Goal: Task Accomplishment & Management: Manage account settings

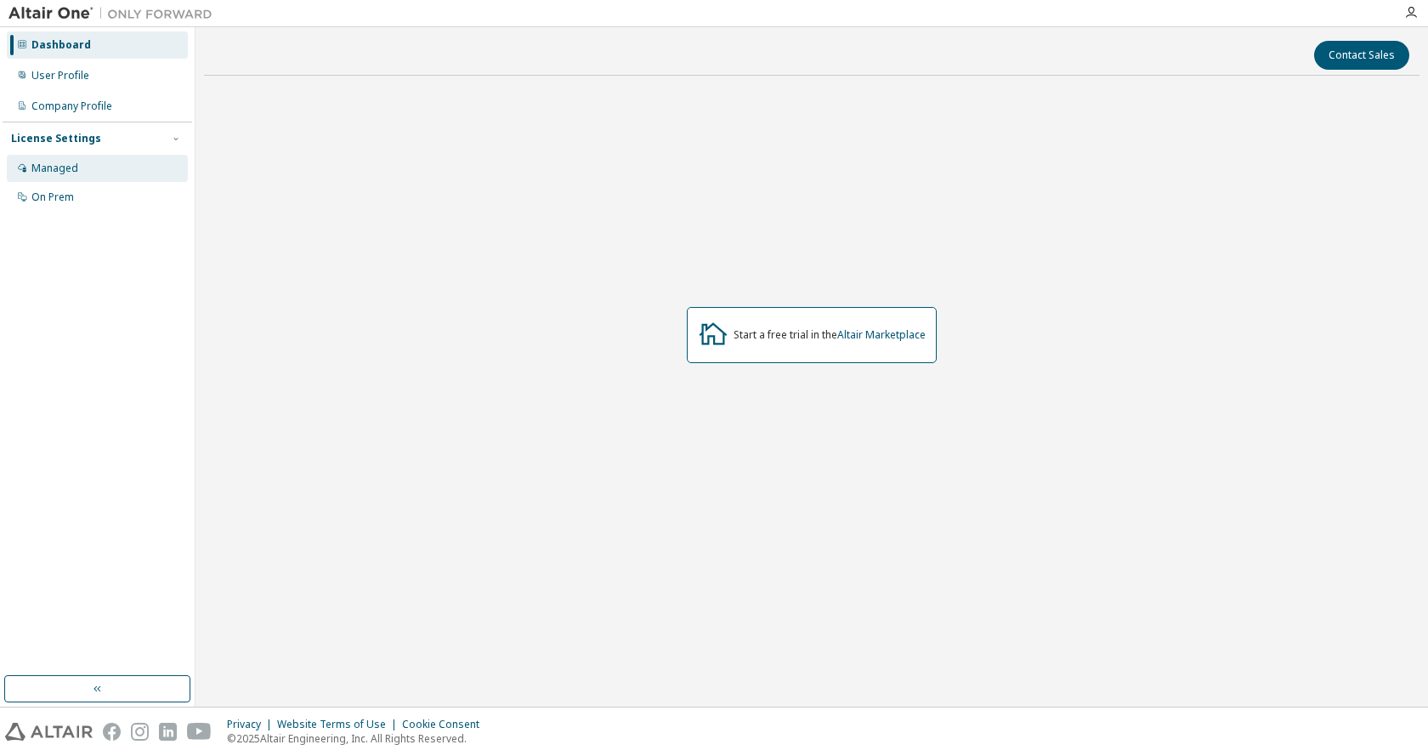
click at [67, 173] on div "Managed" at bounding box center [54, 169] width 47 height 14
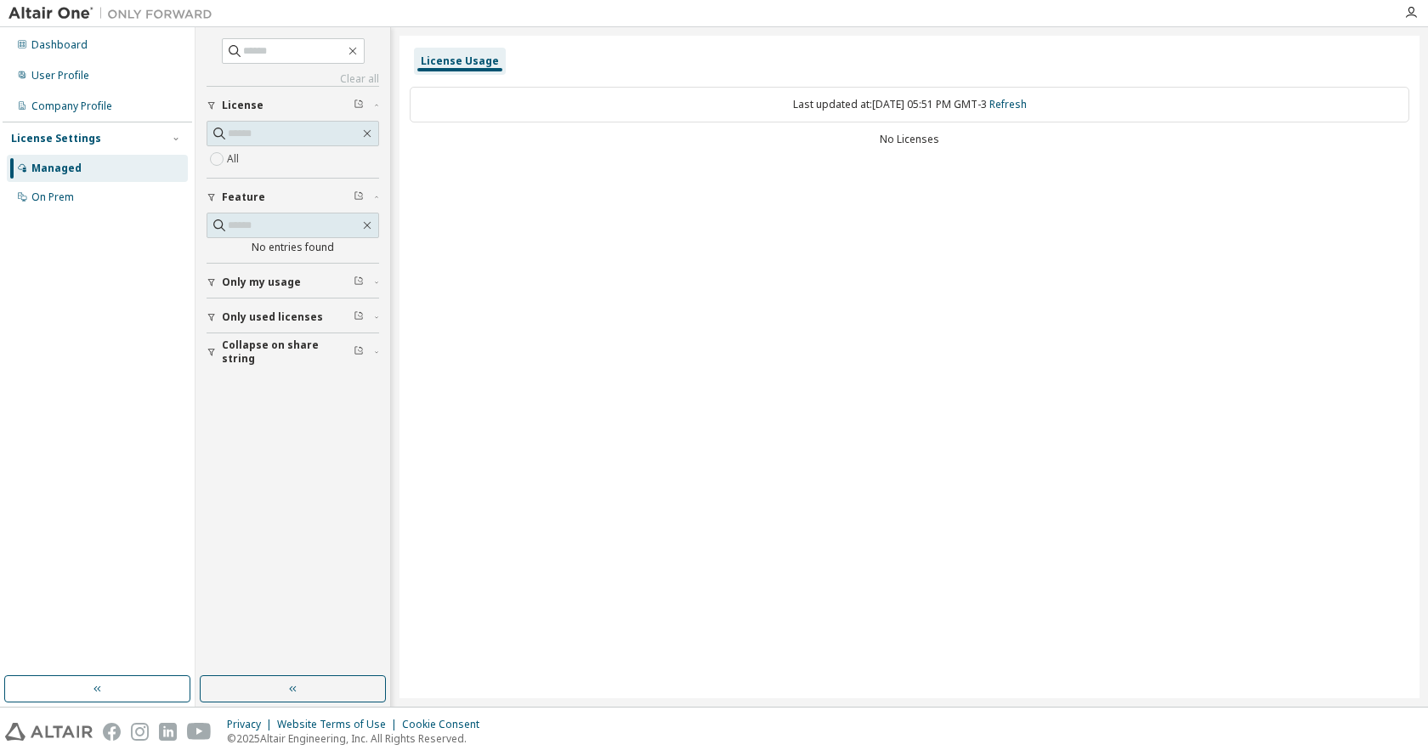
click at [245, 288] on span "Only my usage" at bounding box center [261, 282] width 79 height 14
click at [236, 309] on label "Yes" at bounding box center [237, 308] width 20 height 20
click at [87, 59] on div "Dashboard User Profile Company Profile License Settings Managed On Prem" at bounding box center [98, 121] width 190 height 183
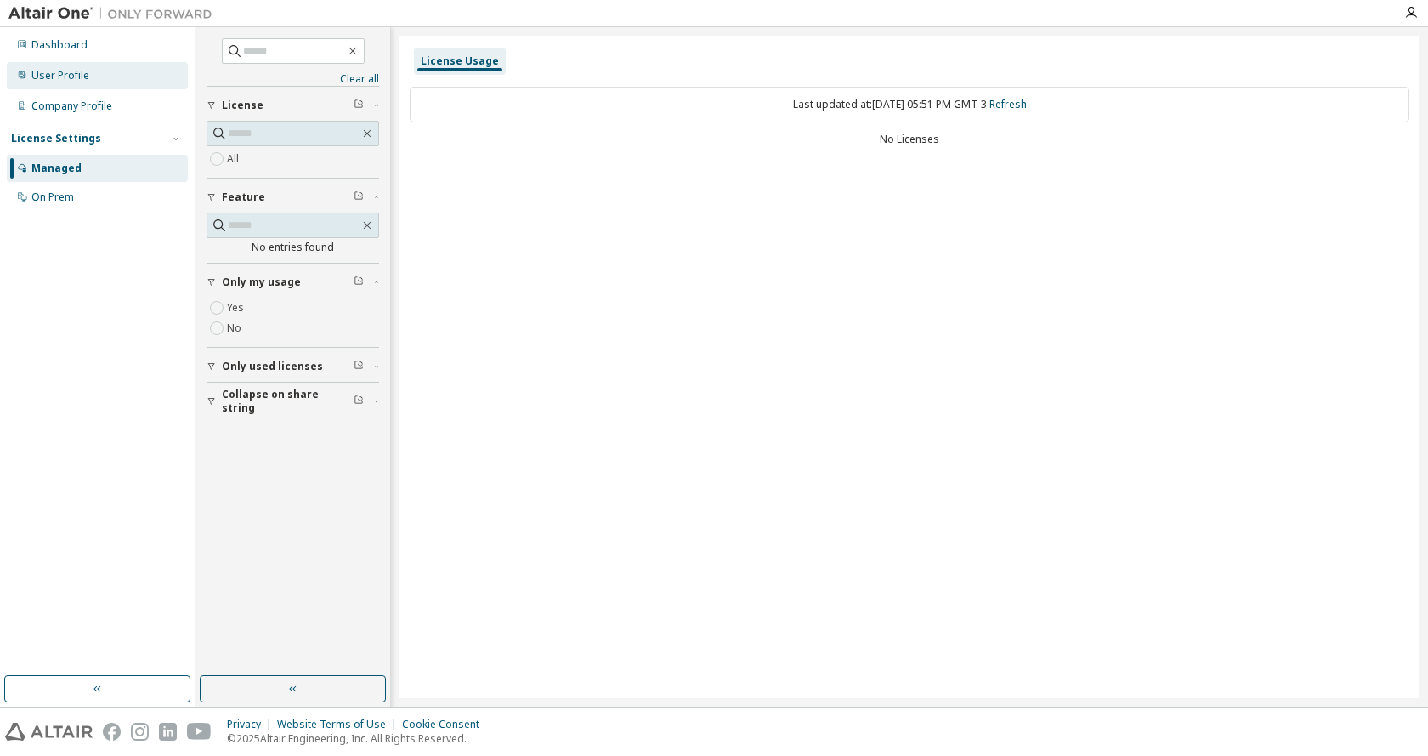
click at [87, 66] on div "User Profile" at bounding box center [97, 75] width 181 height 27
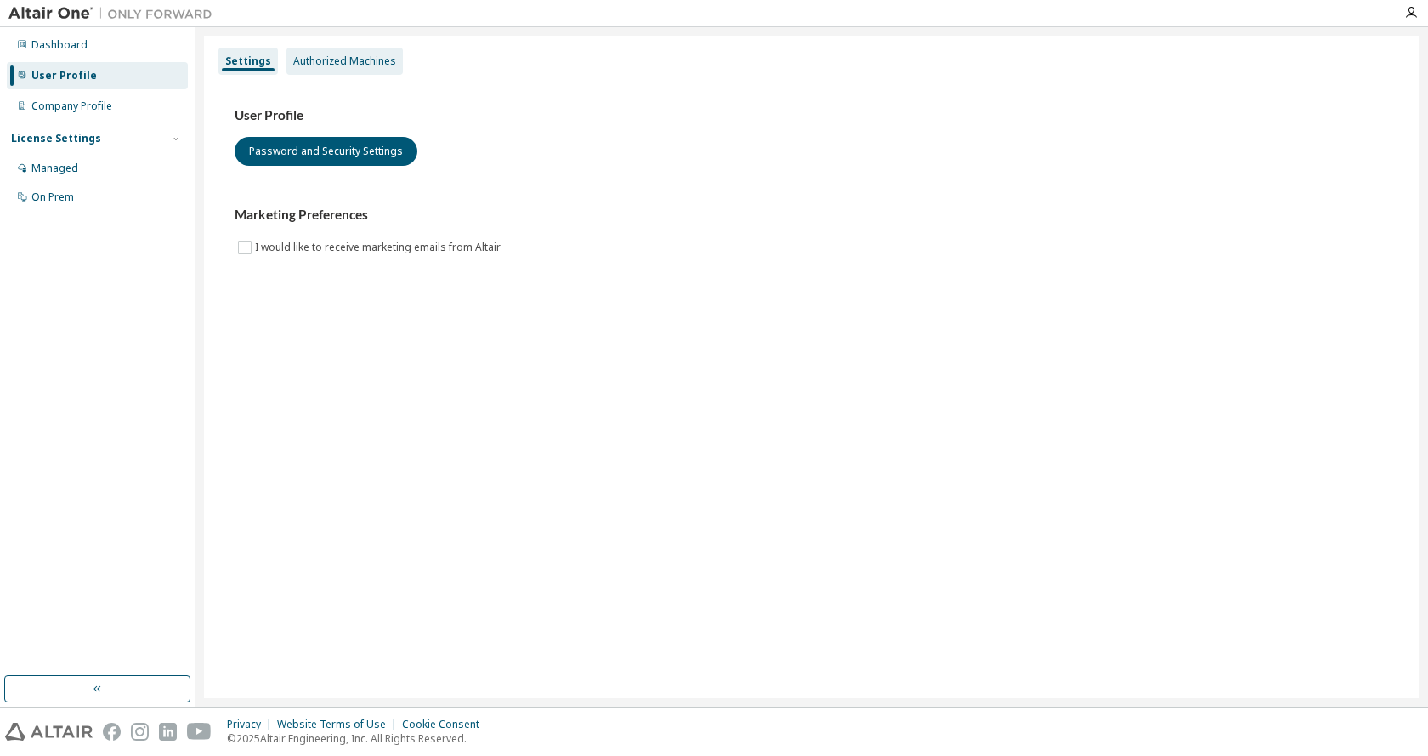
click at [316, 59] on div "Authorized Machines" at bounding box center [344, 61] width 103 height 14
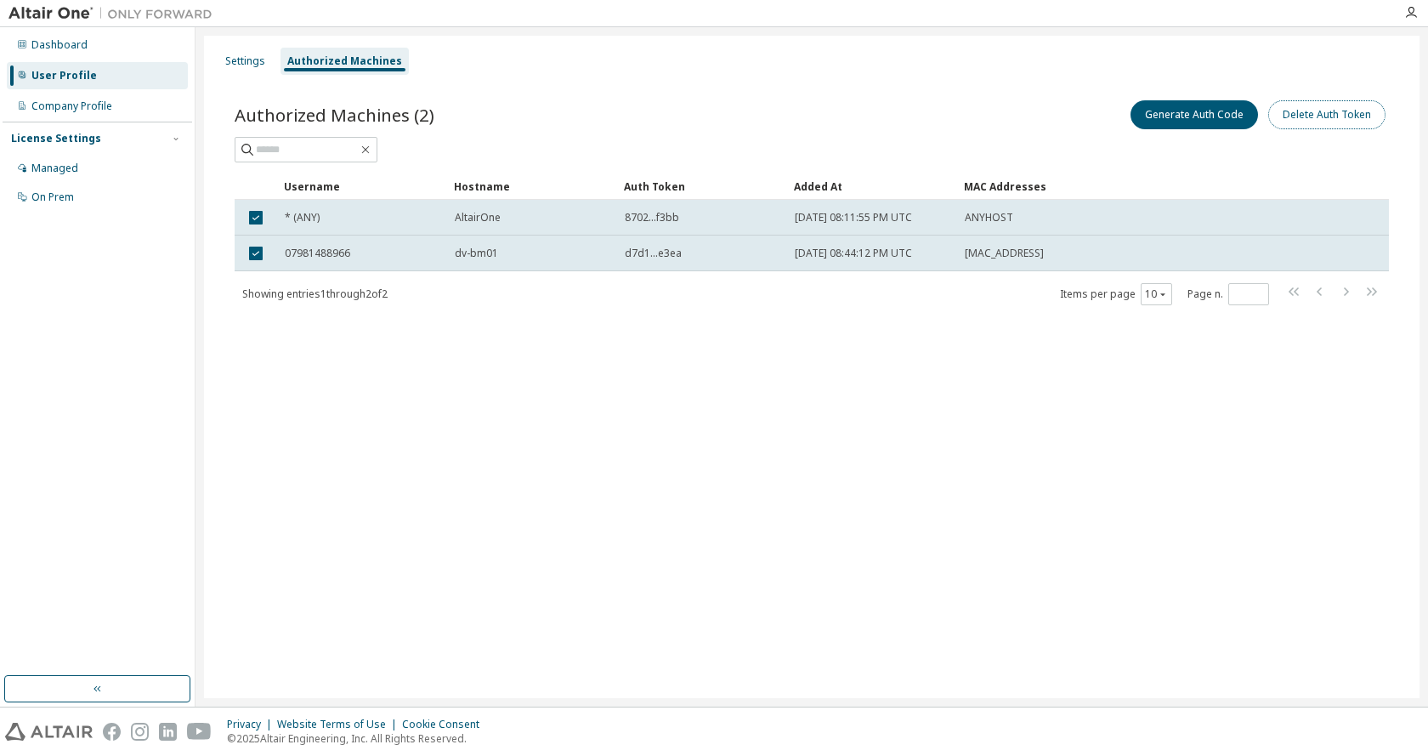
click at [1315, 122] on button "Delete Auth Token" at bounding box center [1326, 114] width 117 height 29
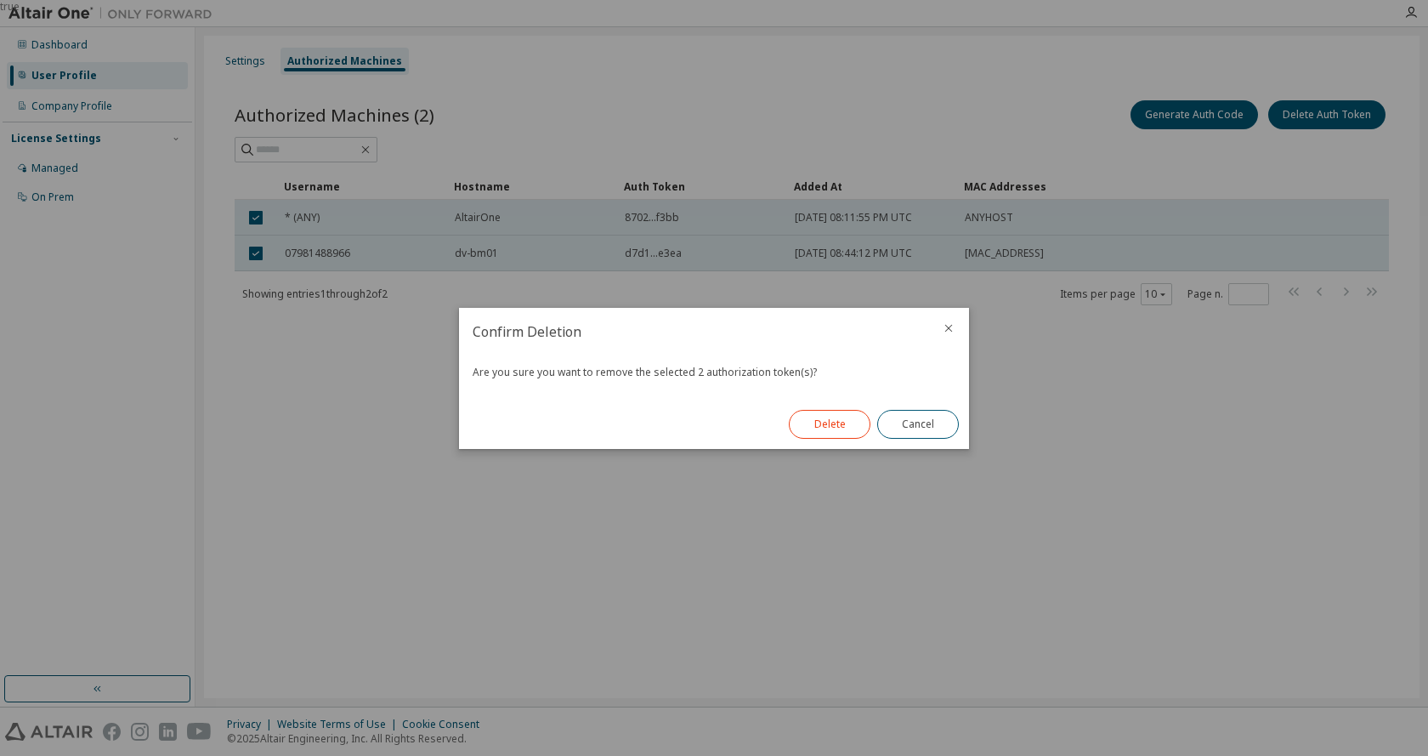
click at [832, 436] on button "Delete" at bounding box center [830, 424] width 82 height 29
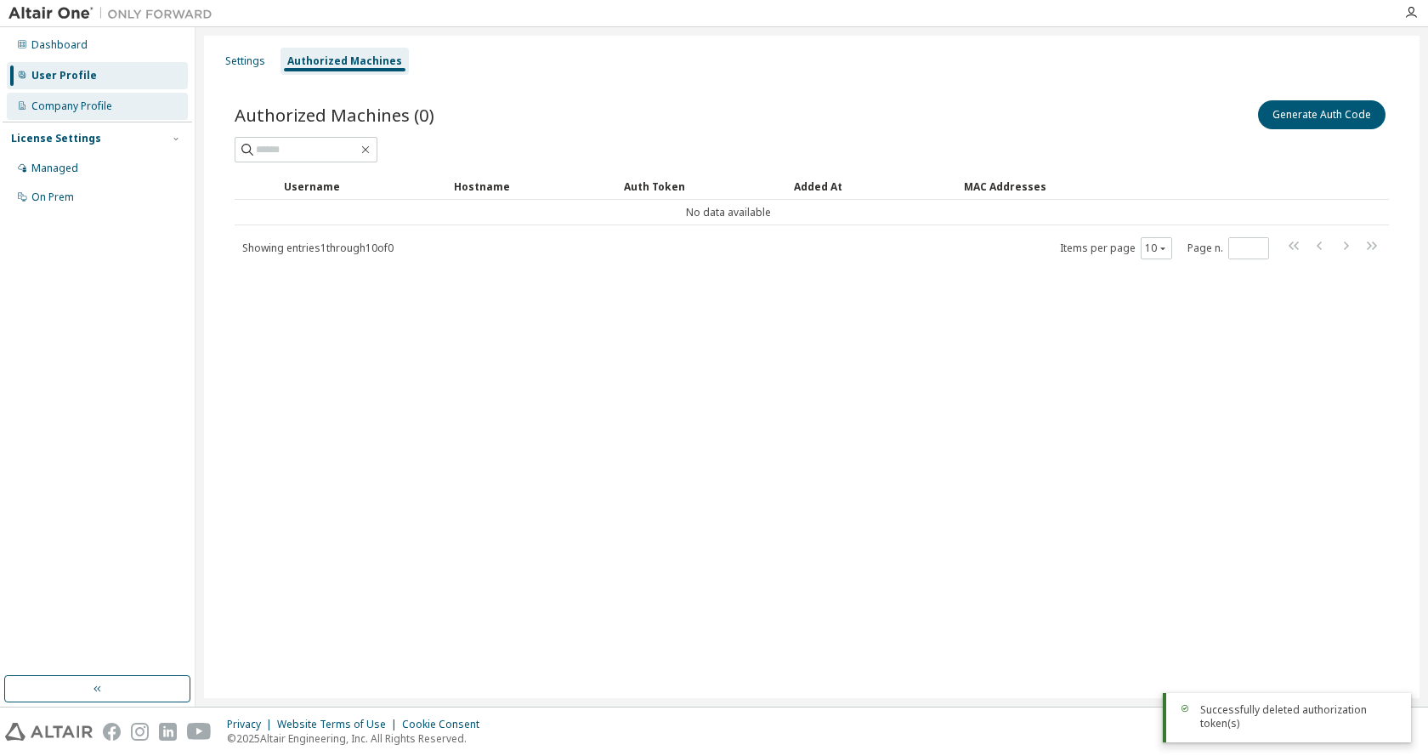
click at [88, 115] on div "Company Profile" at bounding box center [97, 106] width 181 height 27
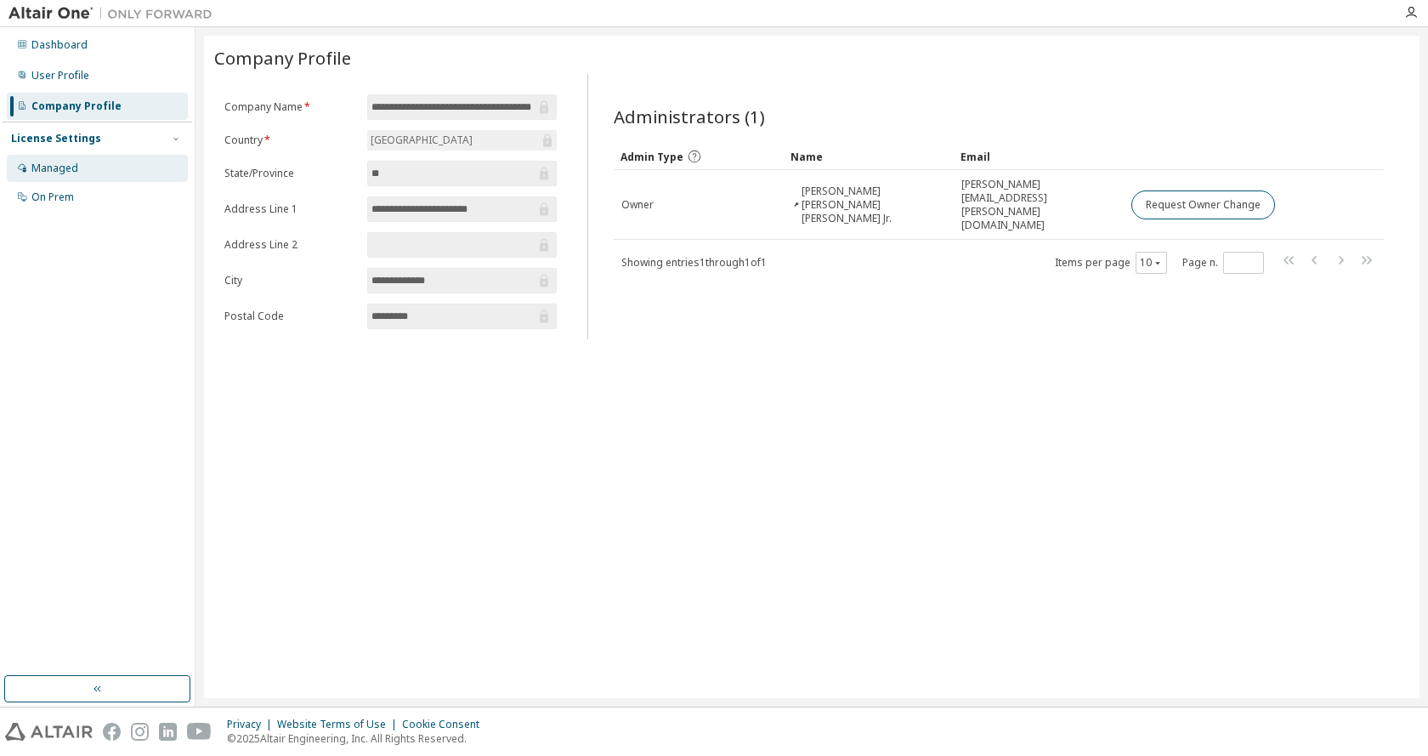
click at [99, 173] on div "Managed" at bounding box center [97, 168] width 181 height 27
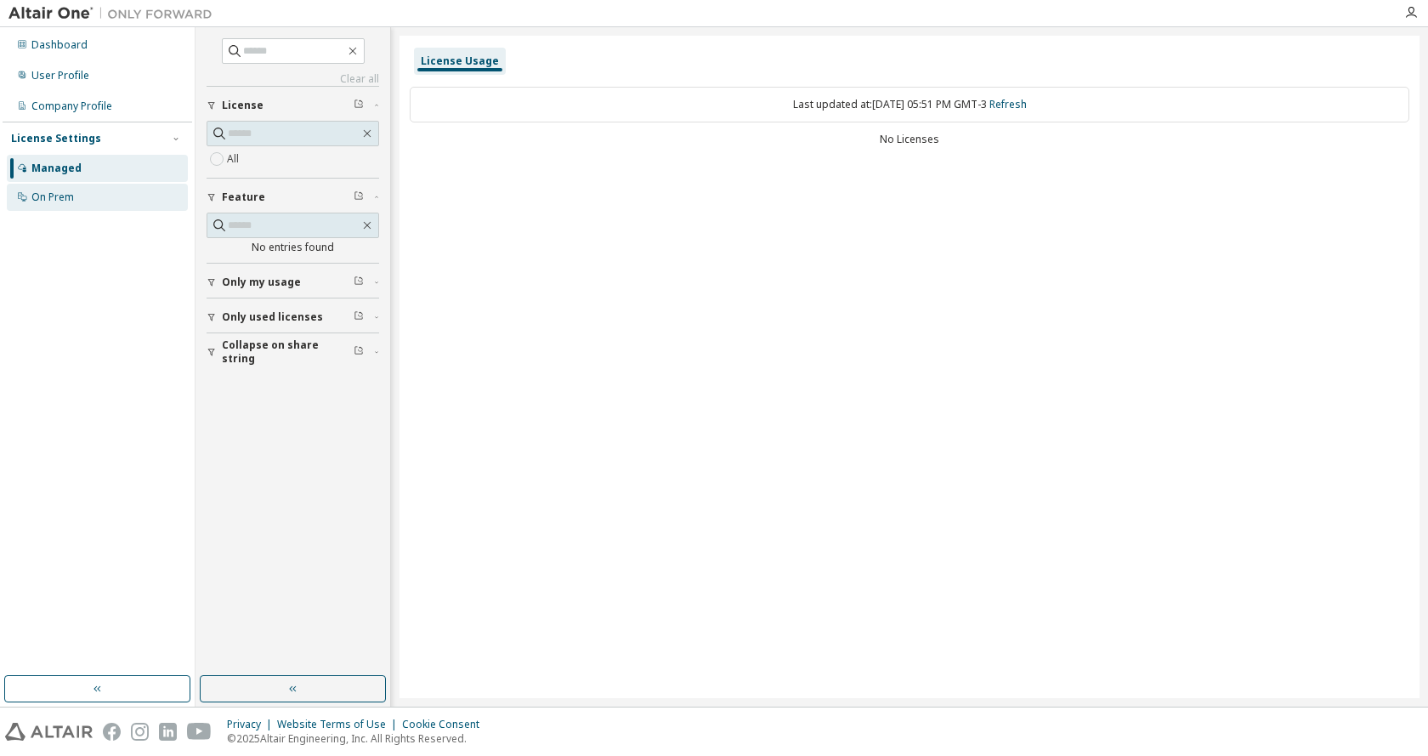
click at [102, 198] on div "On Prem" at bounding box center [97, 197] width 181 height 27
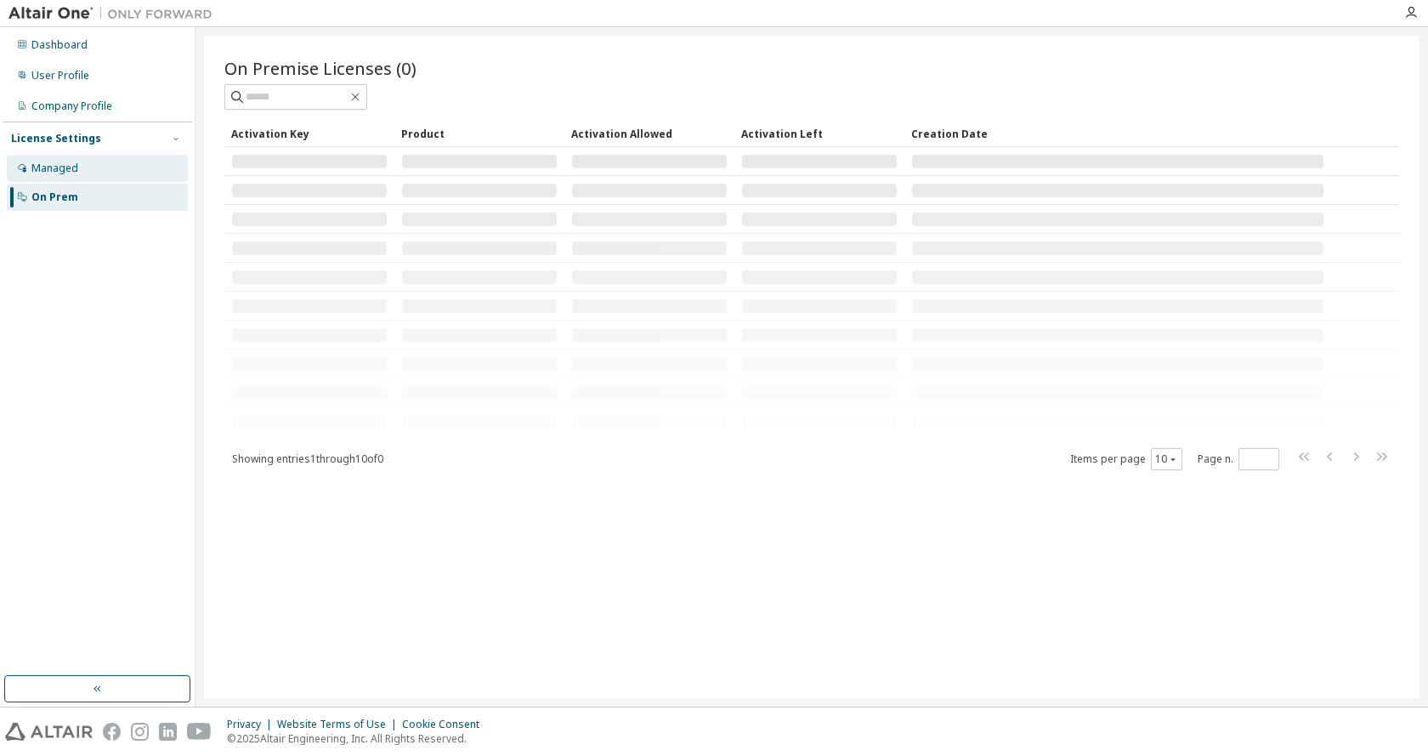
click at [105, 167] on div "Managed" at bounding box center [97, 168] width 181 height 27
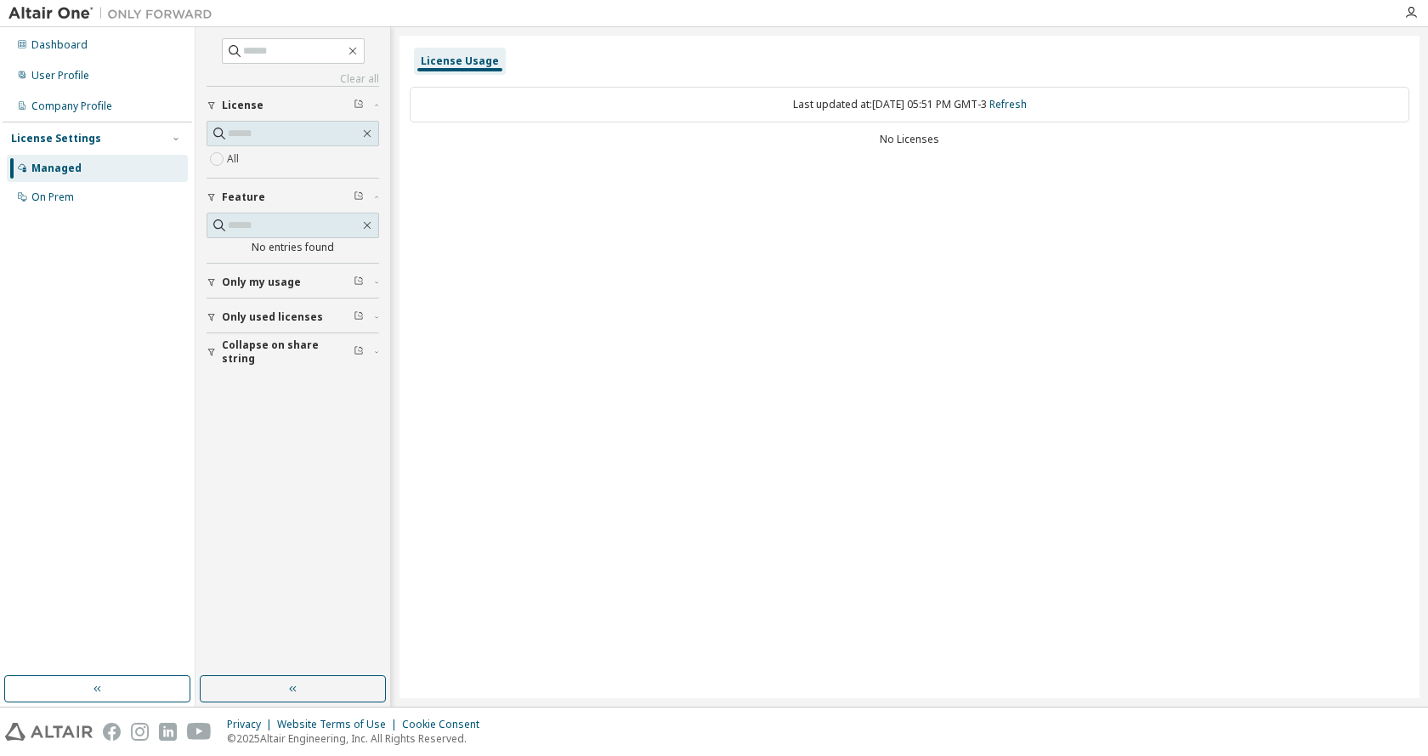
click at [438, 66] on div "License Usage" at bounding box center [460, 61] width 78 height 14
click at [128, 43] on div "Dashboard" at bounding box center [97, 44] width 181 height 27
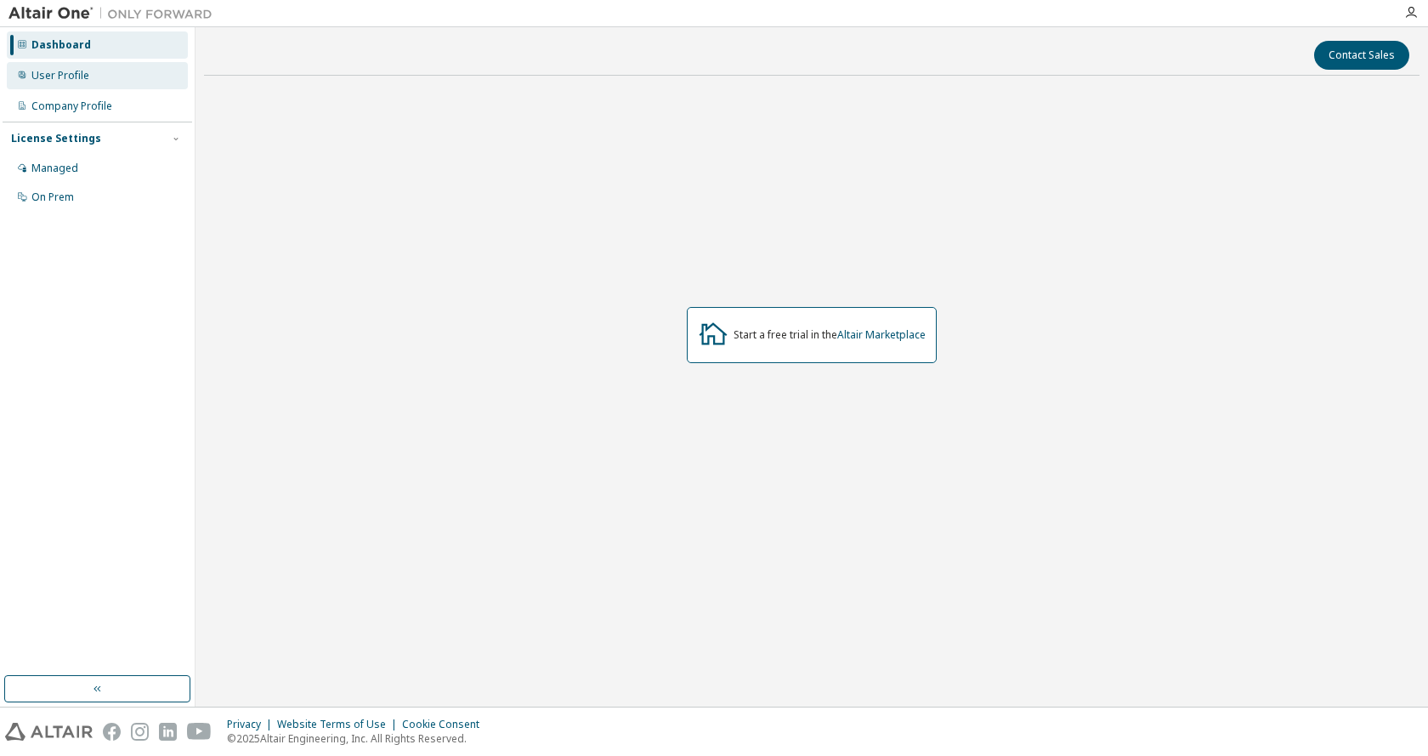
click at [102, 63] on div "User Profile" at bounding box center [97, 75] width 181 height 27
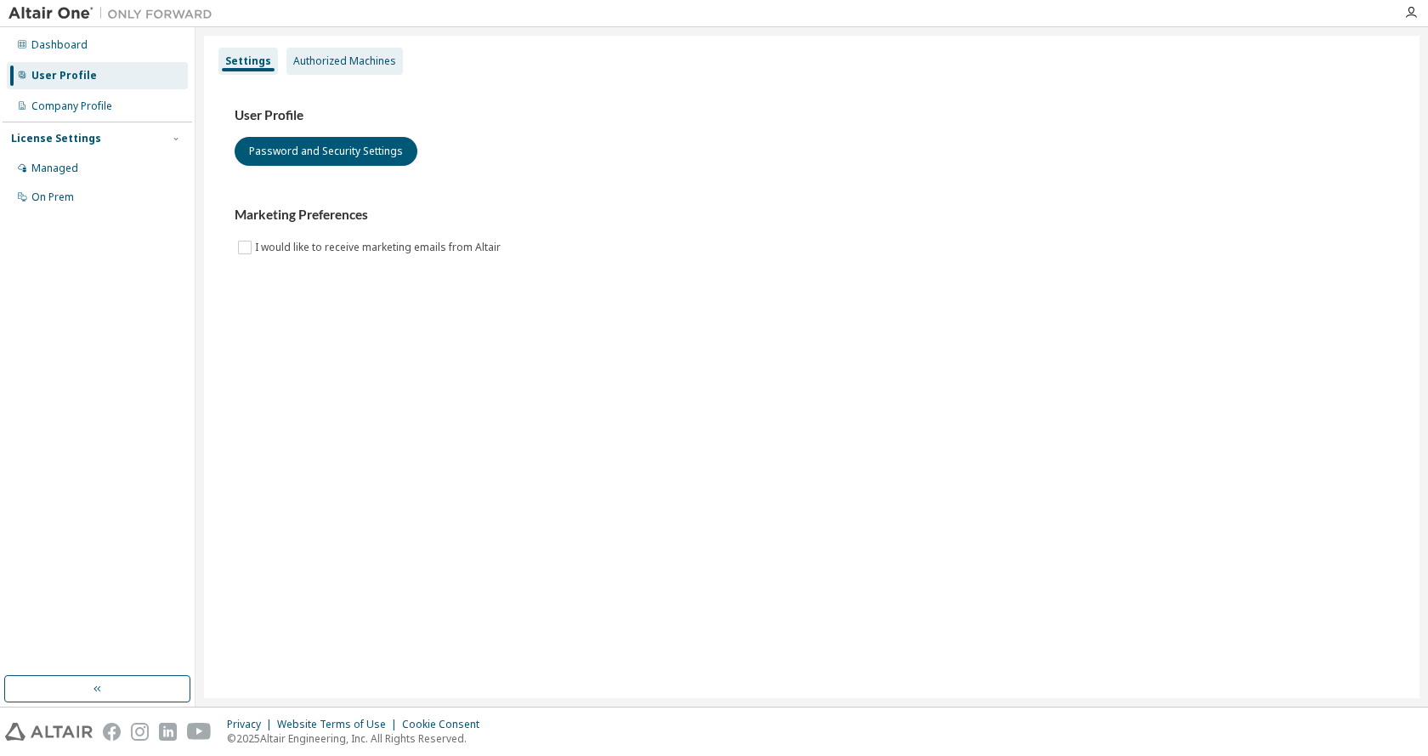
click at [311, 65] on div "Authorized Machines" at bounding box center [344, 61] width 103 height 14
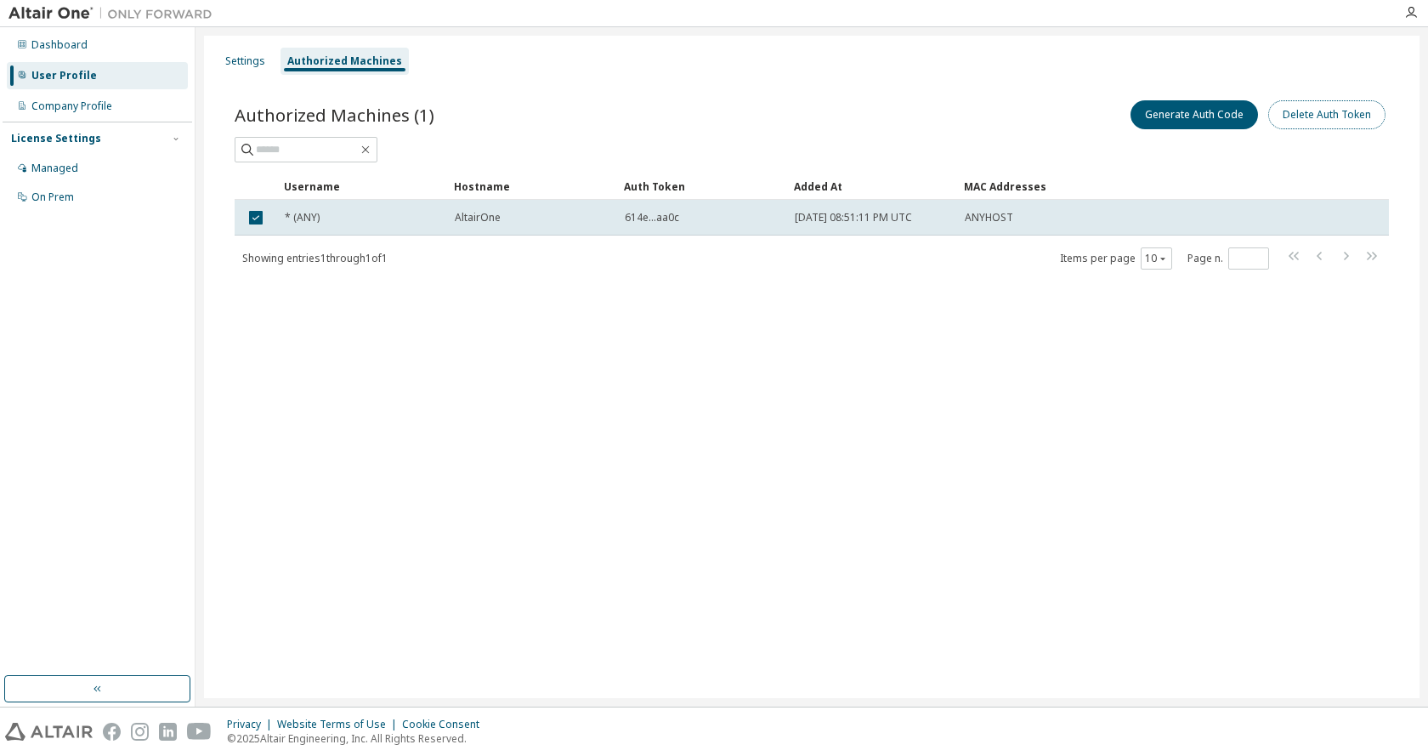
click at [1366, 110] on button "Delete Auth Token" at bounding box center [1326, 114] width 117 height 29
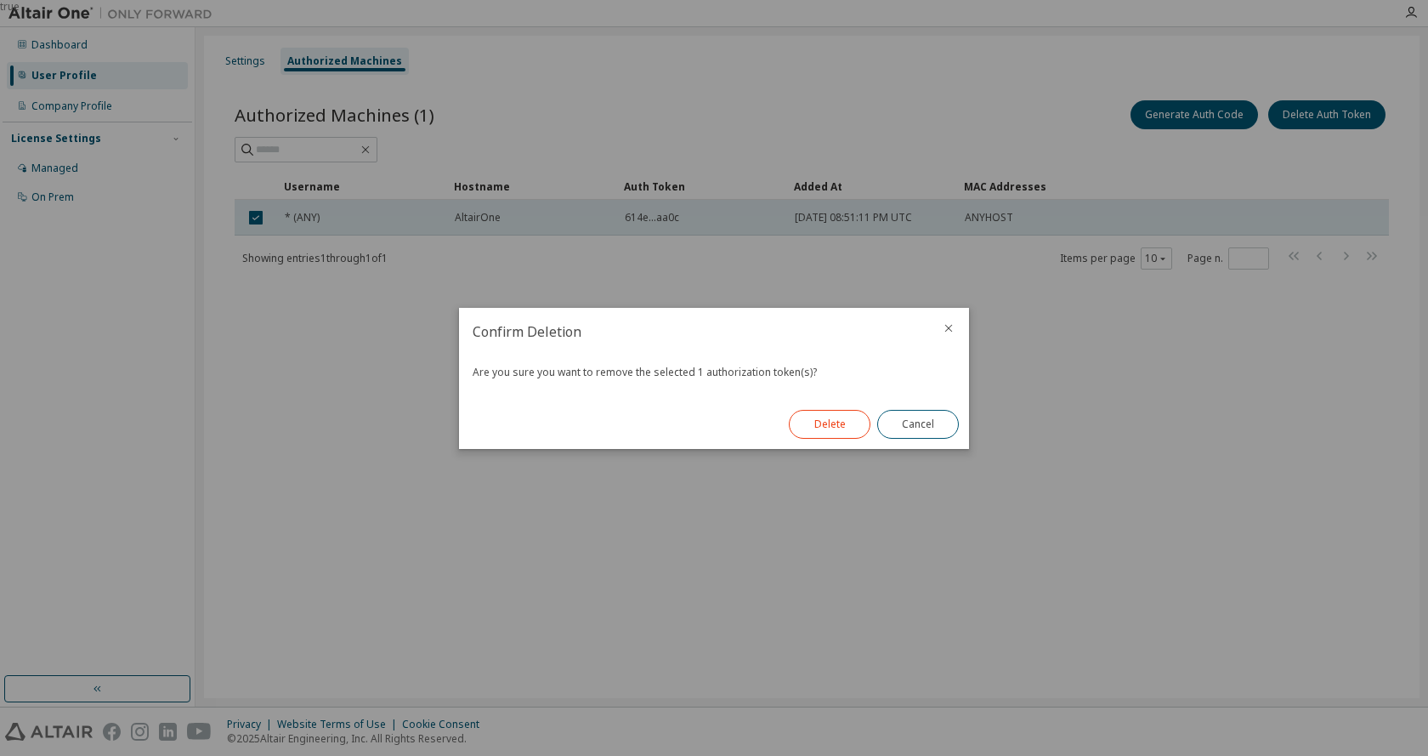
click at [804, 410] on button "Delete" at bounding box center [830, 424] width 82 height 29
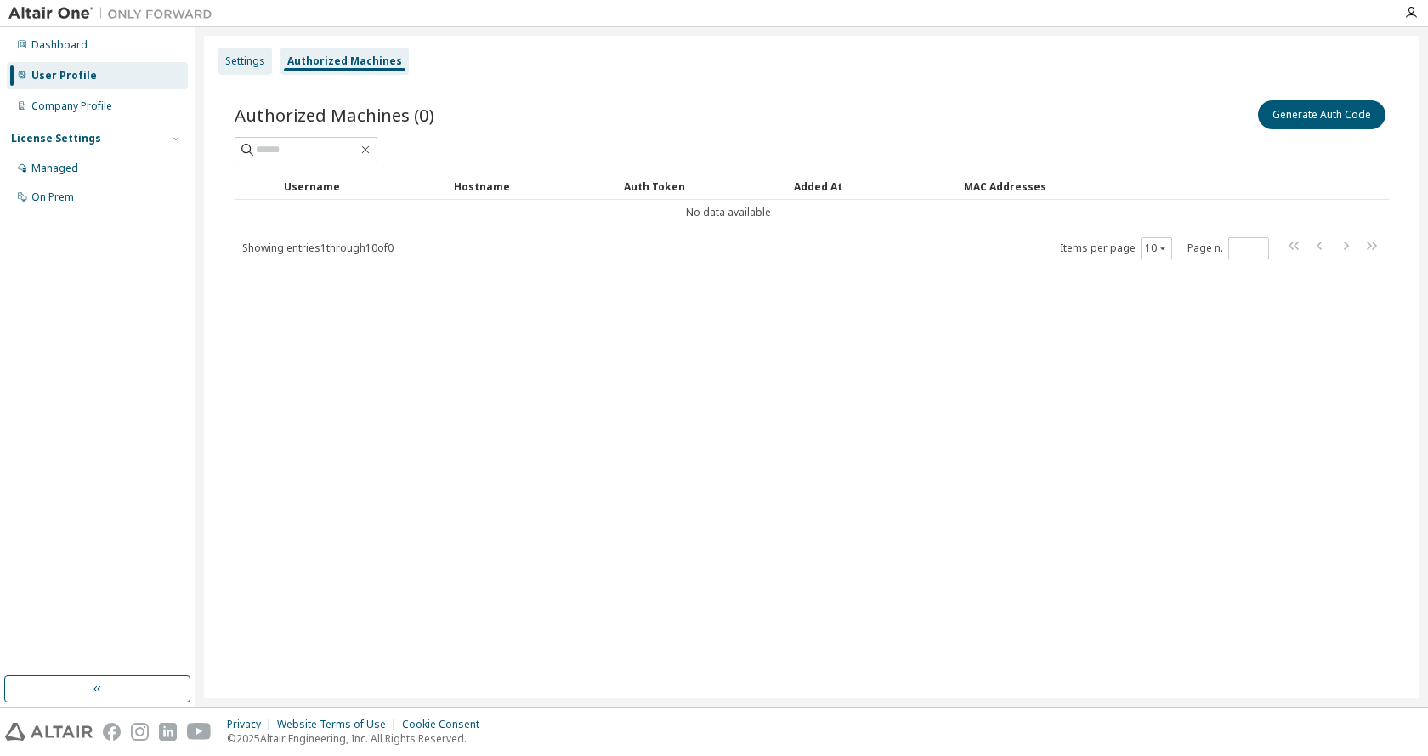
click at [263, 65] on div "Settings" at bounding box center [245, 61] width 40 height 14
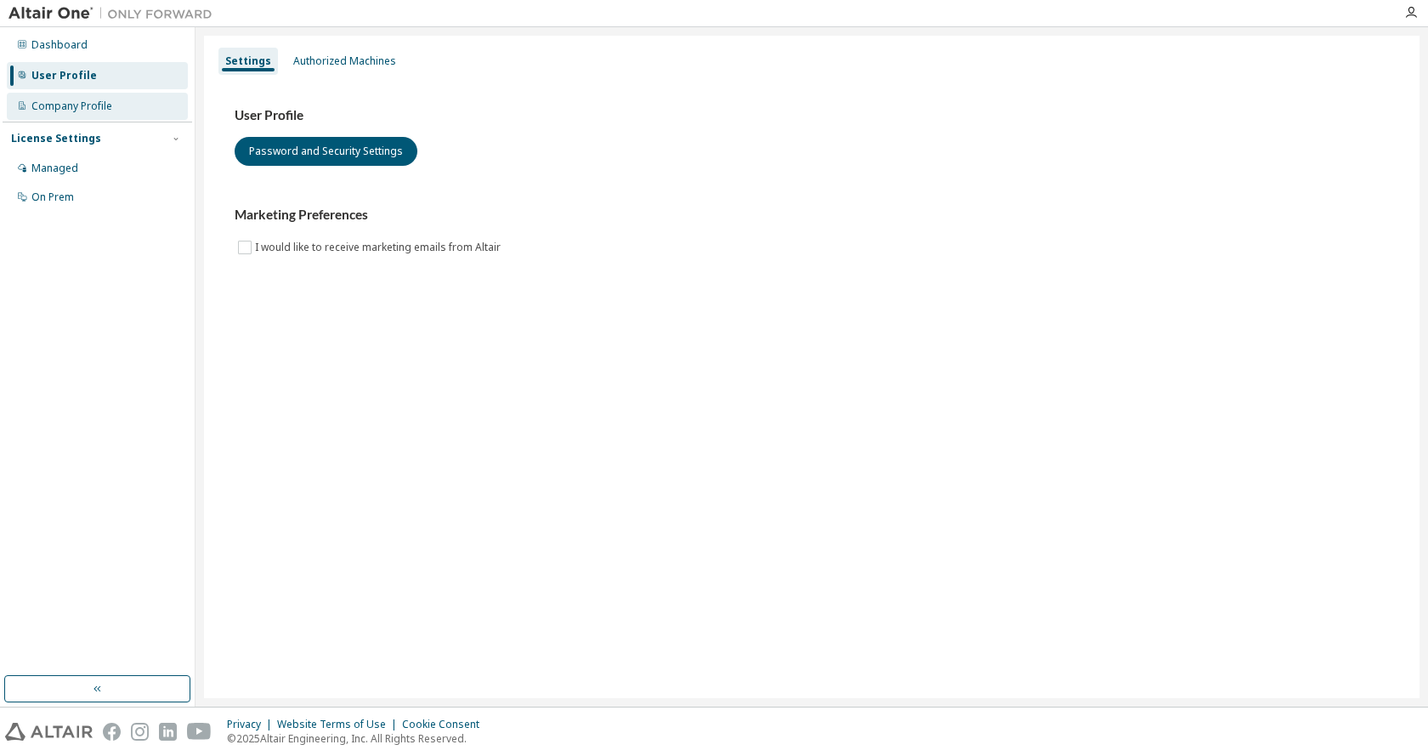
click at [120, 115] on div "Company Profile" at bounding box center [97, 106] width 181 height 27
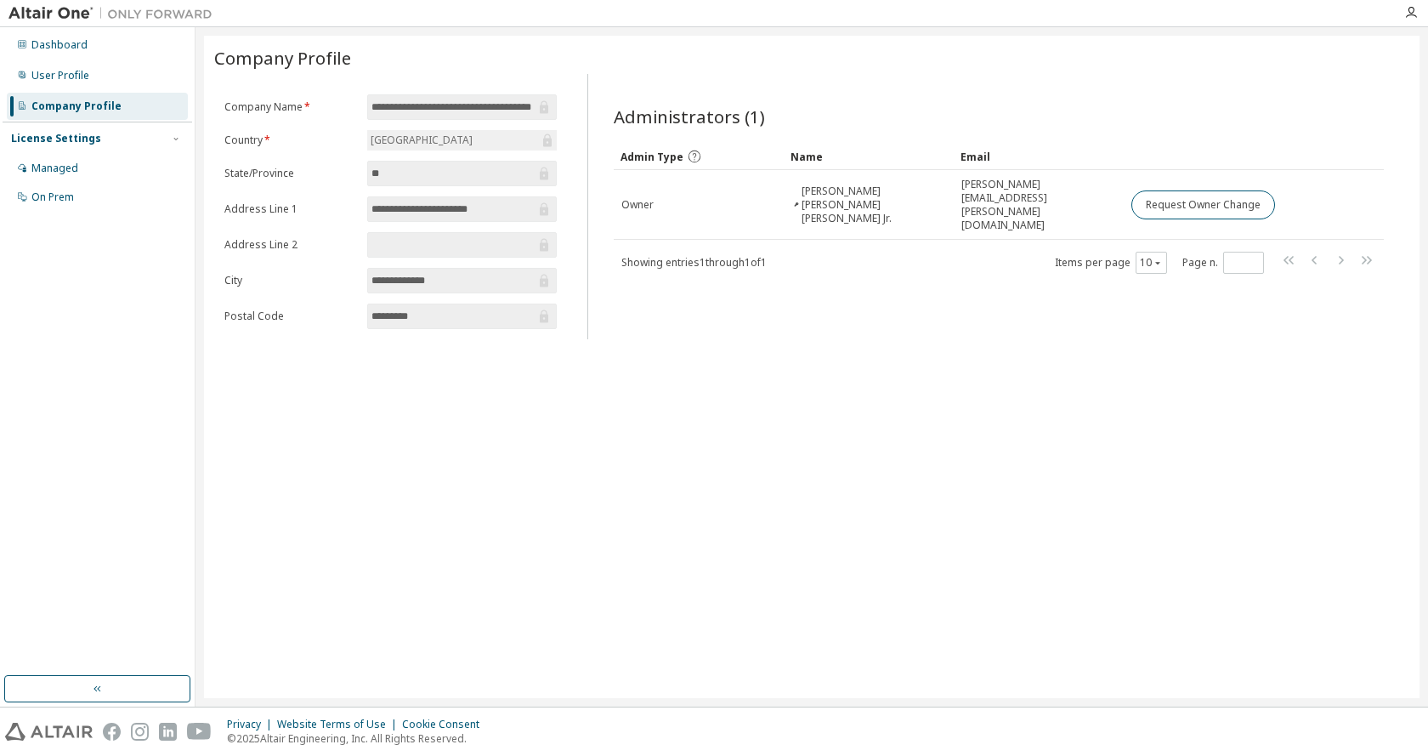
click at [97, 134] on div "License Settings" at bounding box center [97, 138] width 173 height 15
click at [72, 139] on div "License Settings" at bounding box center [56, 139] width 90 height 14
click at [64, 170] on div "Managed" at bounding box center [54, 169] width 47 height 14
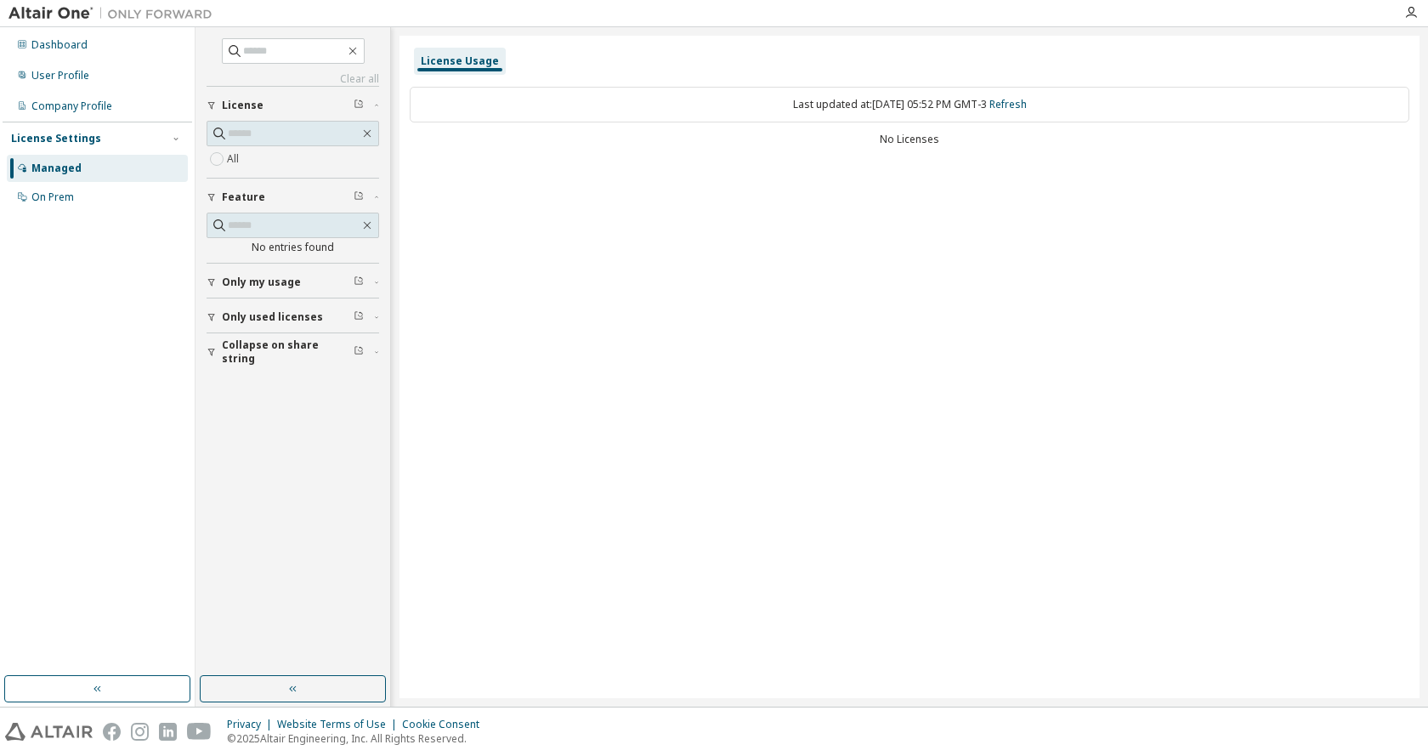
click at [235, 310] on span "Only used licenses" at bounding box center [272, 317] width 101 height 14
click at [253, 390] on button "Collapse on share string" at bounding box center [293, 401] width 173 height 37
click at [735, 377] on div "License Usage Last updated at: [DATE] 05:52 PM GMT-3 Refresh No Licenses" at bounding box center [910, 367] width 1020 height 662
click at [32, 14] on img at bounding box center [115, 13] width 213 height 17
click at [36, 43] on div "Dashboard" at bounding box center [59, 45] width 56 height 14
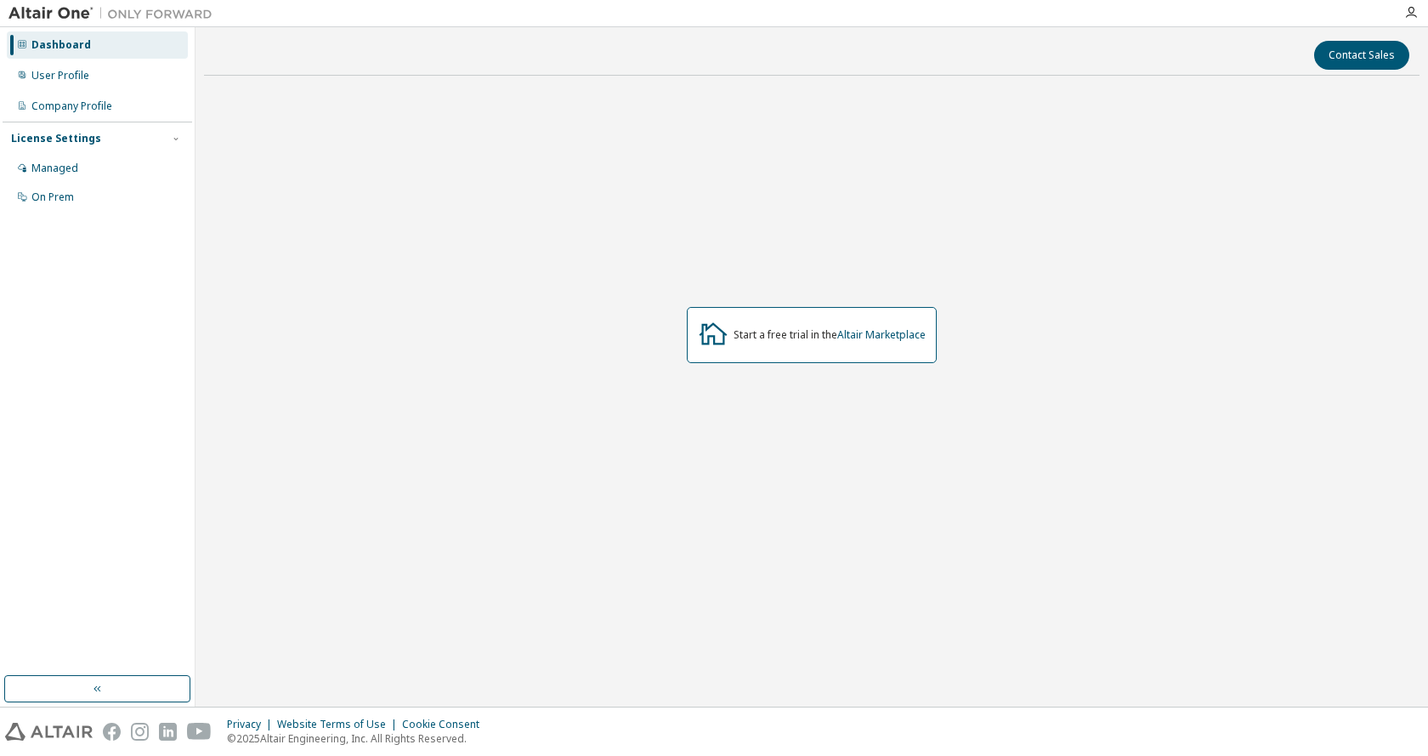
click at [34, 7] on img at bounding box center [115, 13] width 213 height 17
click at [87, 684] on button "button" at bounding box center [97, 688] width 186 height 27
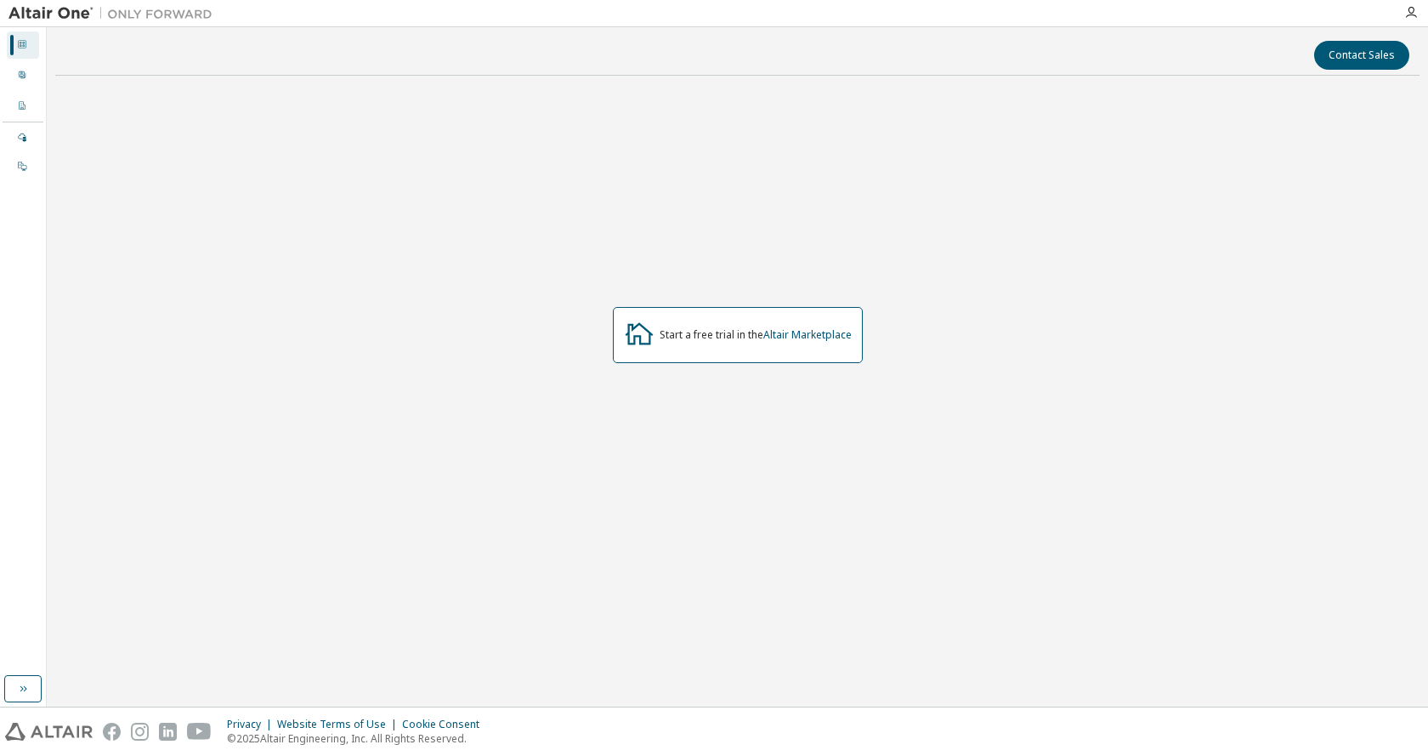
click at [46, 688] on div "Dashboard User Profile Company Profile License Settings Managed On Prem" at bounding box center [23, 366] width 47 height 679
click at [24, 687] on icon "button" at bounding box center [23, 689] width 14 height 14
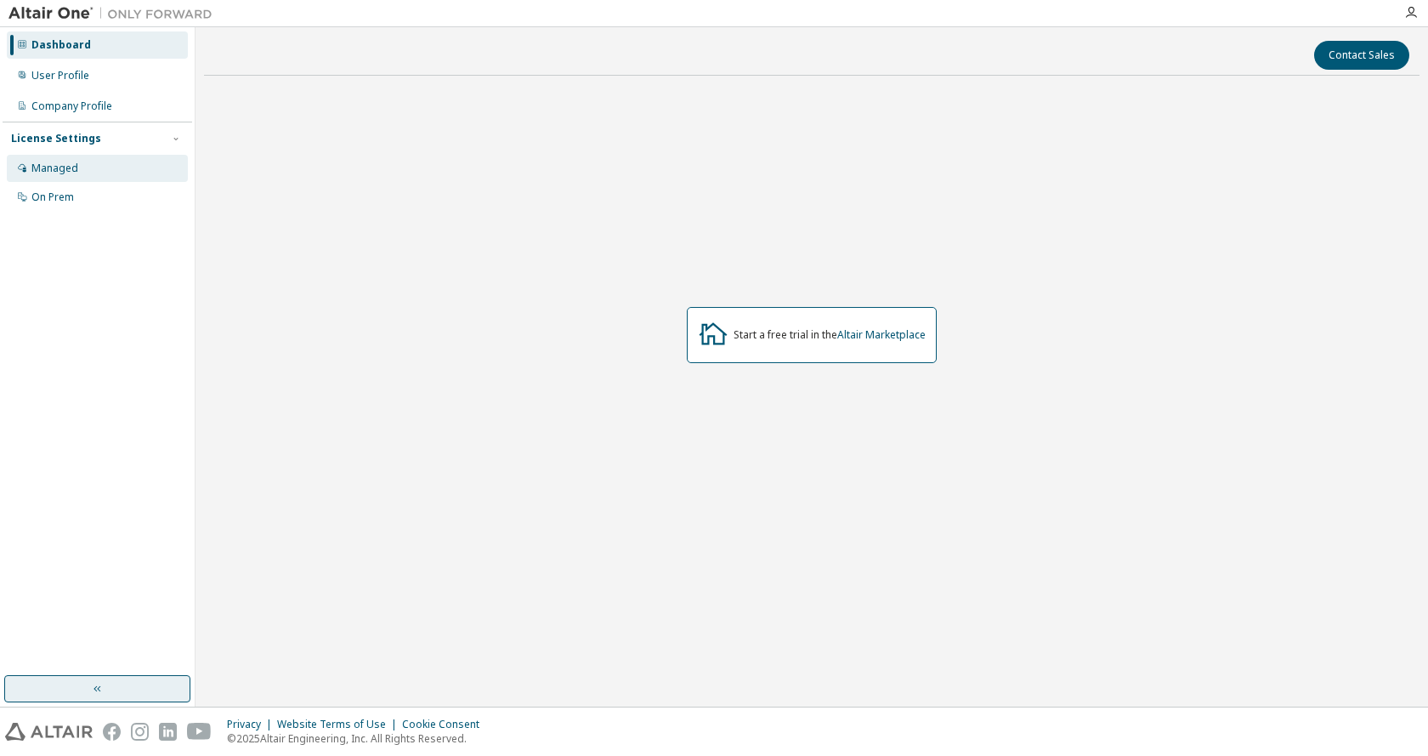
click at [102, 169] on div "Managed" at bounding box center [97, 168] width 181 height 27
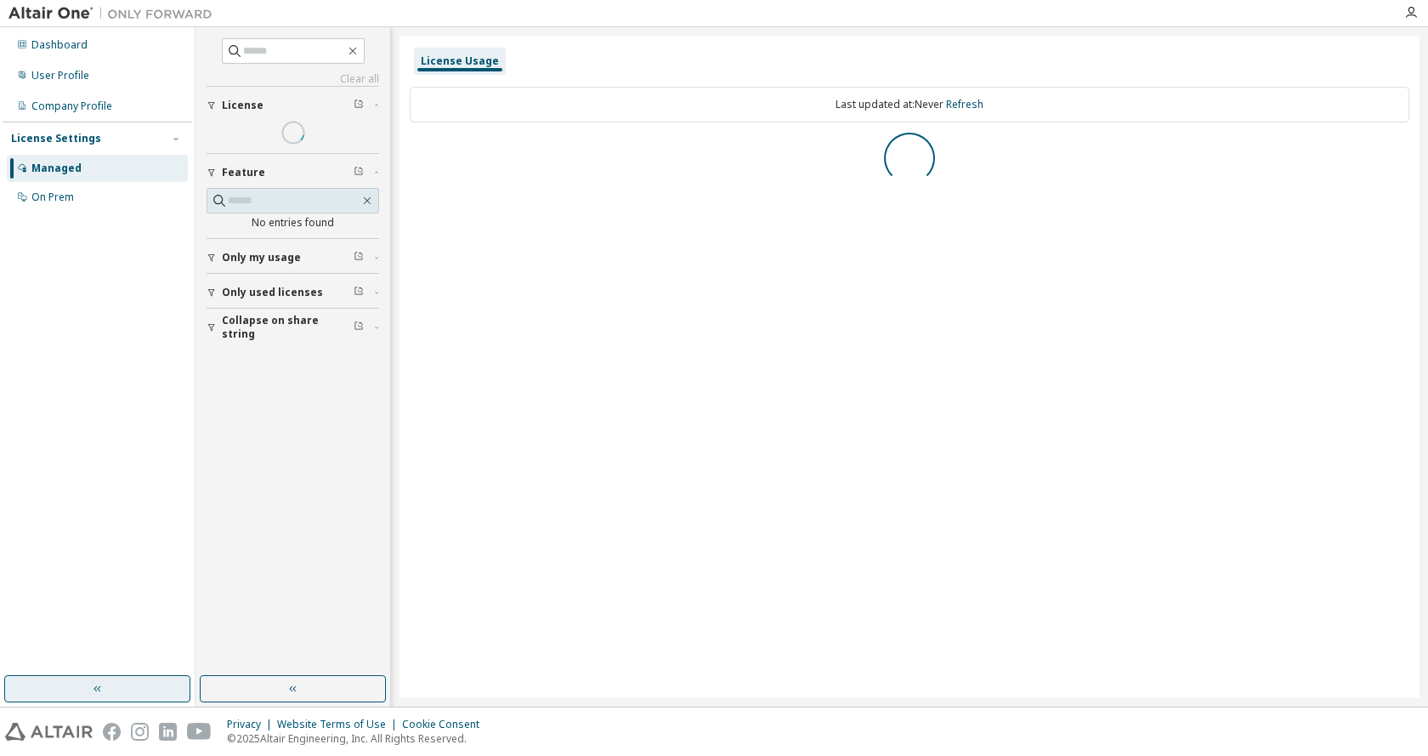
click at [102, 169] on div "Managed" at bounding box center [97, 168] width 181 height 27
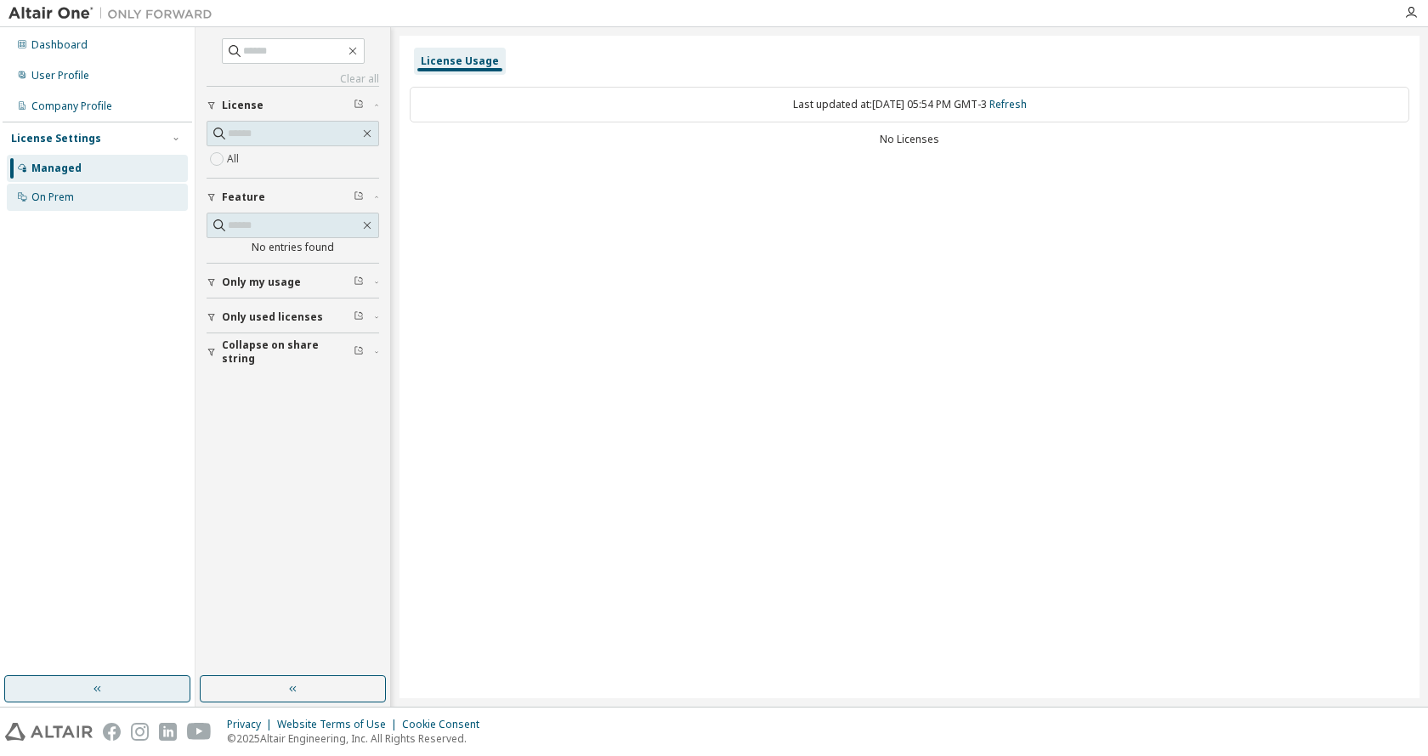
click at [89, 200] on div "On Prem" at bounding box center [97, 197] width 181 height 27
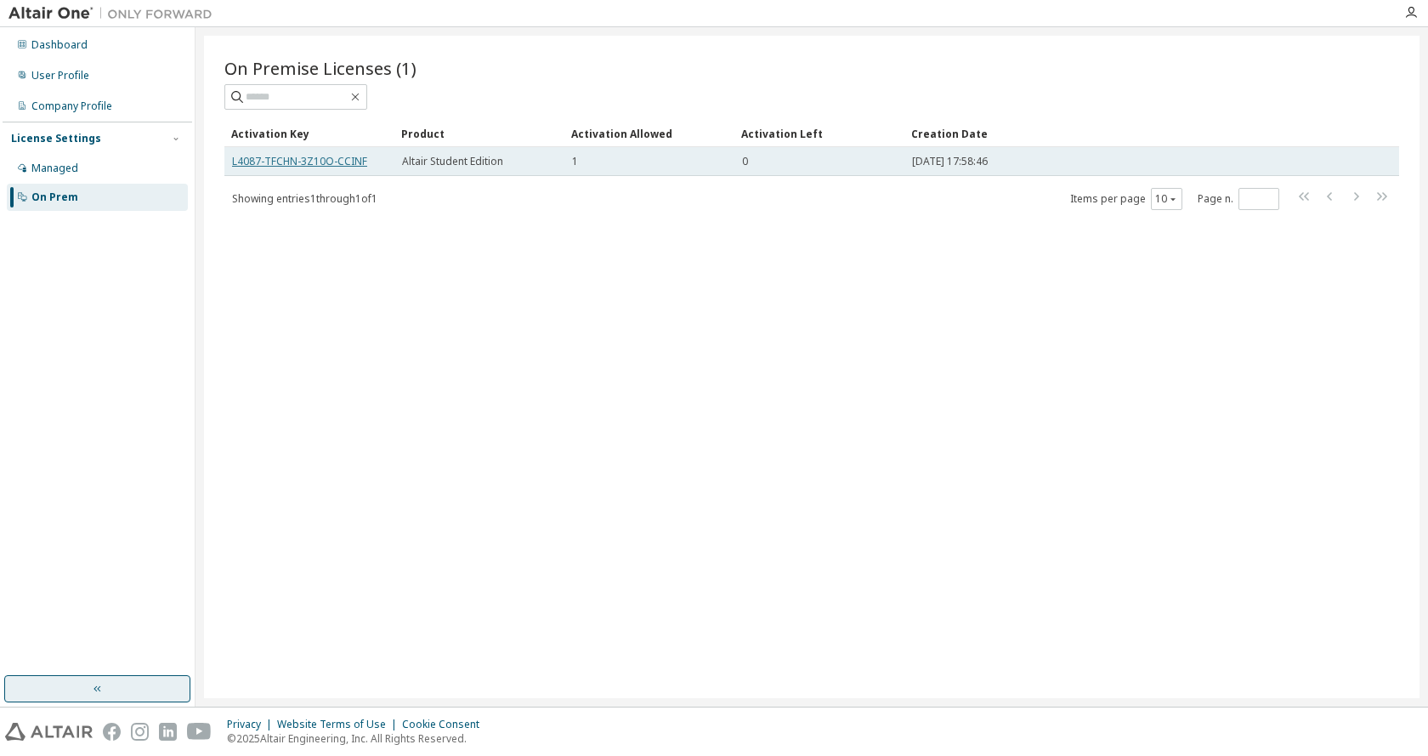
click at [341, 162] on link "L4087-TFCHN-3Z10O-CCINF" at bounding box center [299, 161] width 135 height 14
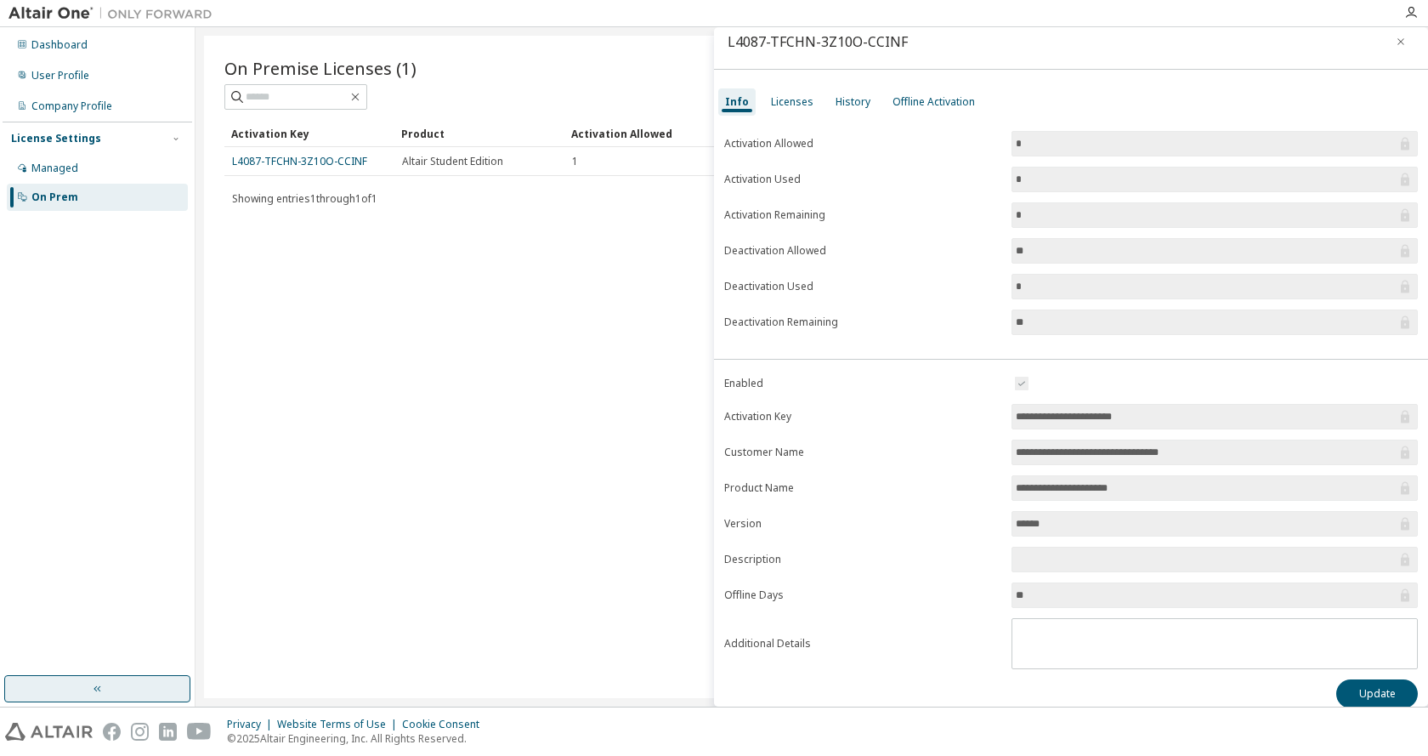
scroll to position [18, 0]
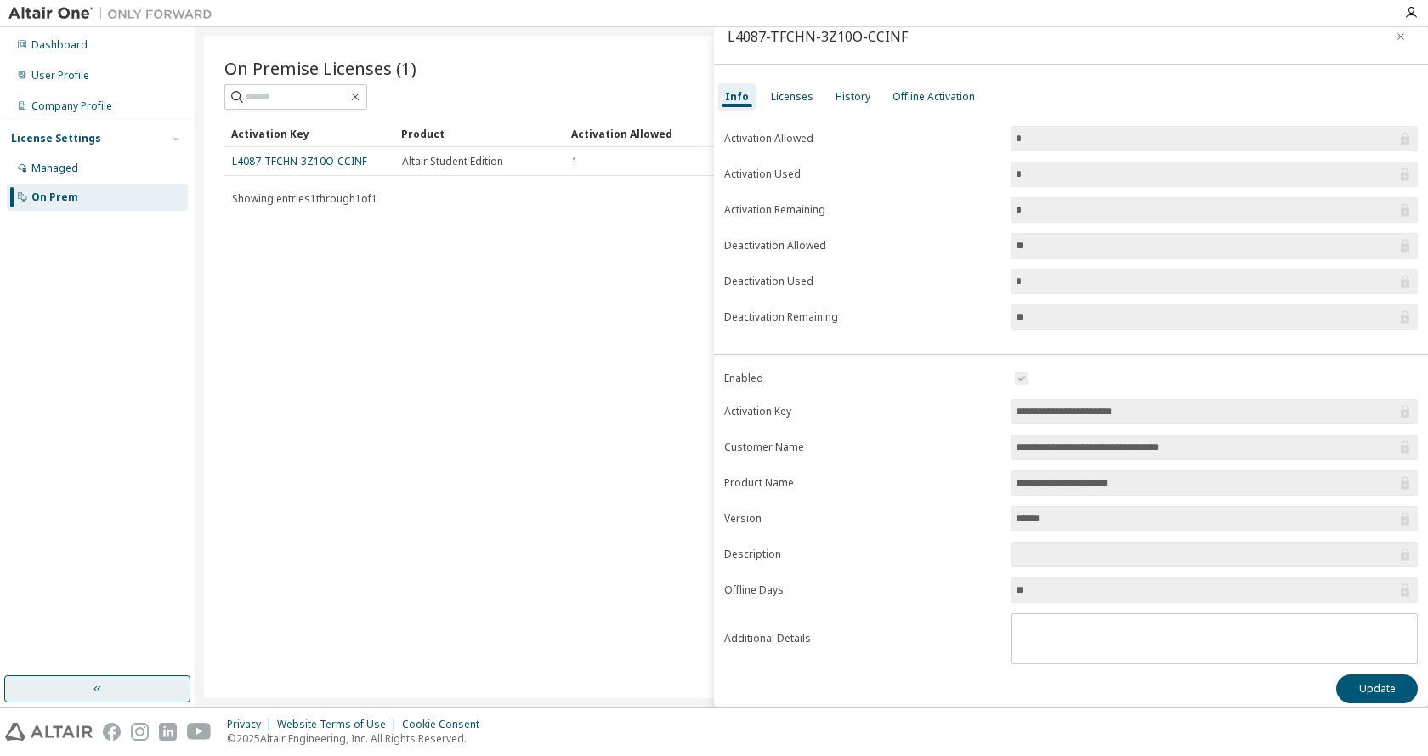
click at [1024, 167] on input "*" at bounding box center [1206, 174] width 381 height 17
click at [903, 109] on div "Offline Activation" at bounding box center [934, 96] width 96 height 27
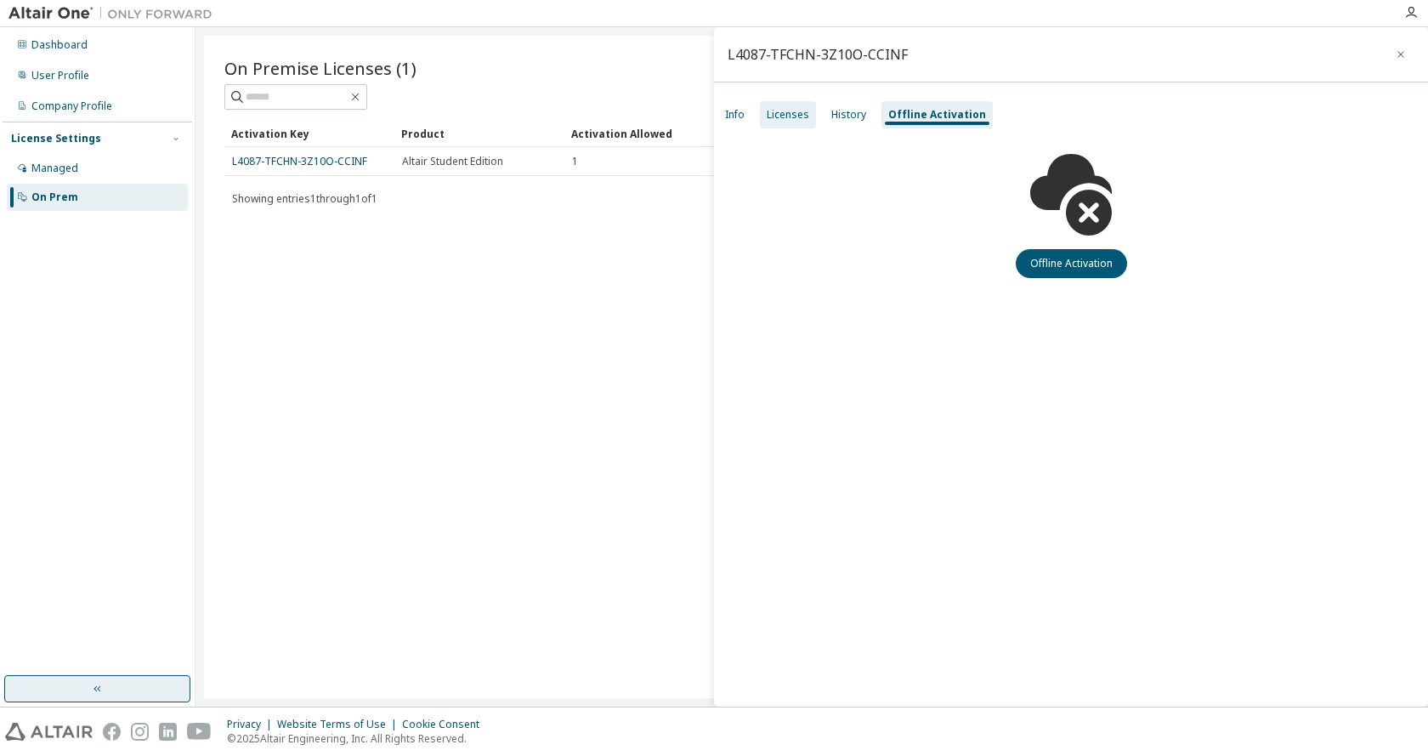
click at [772, 105] on div "Licenses" at bounding box center [788, 114] width 56 height 27
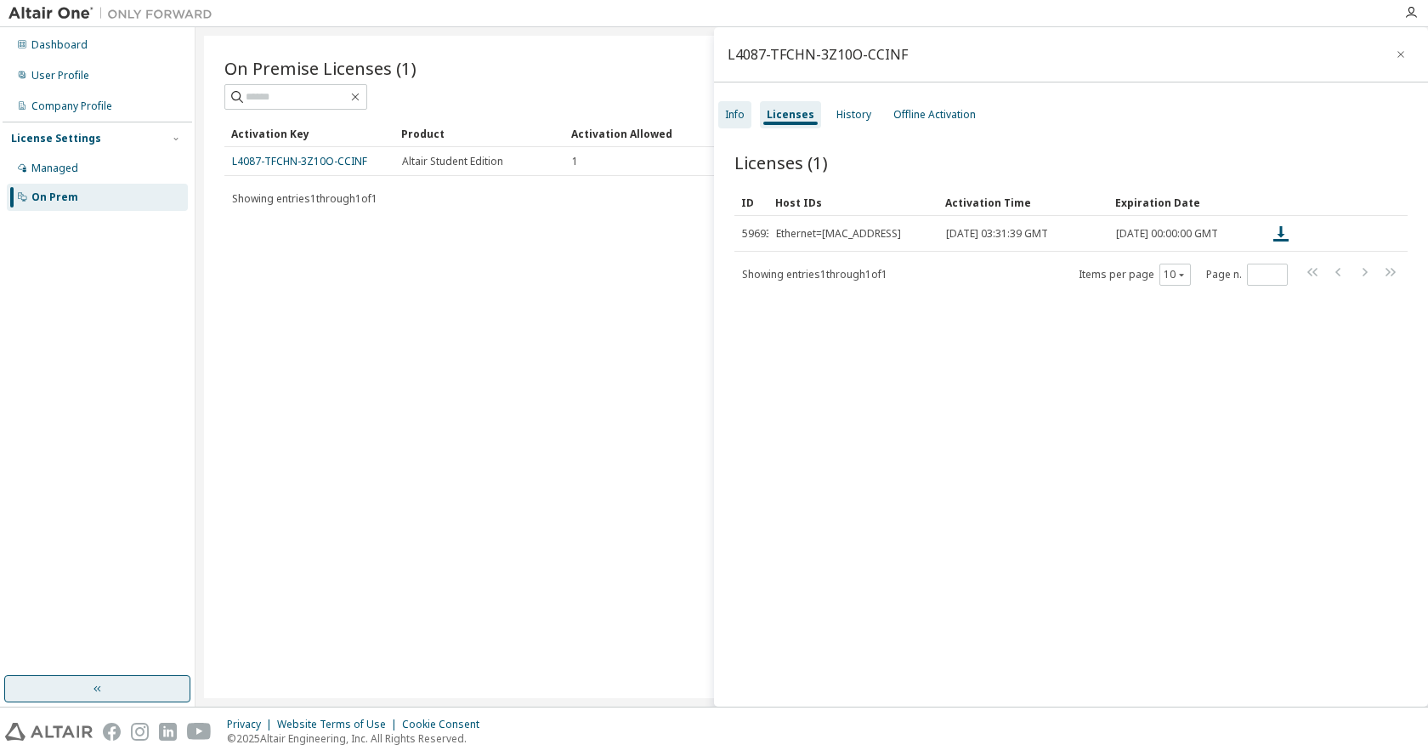
click at [747, 123] on div "Info" at bounding box center [734, 114] width 33 height 27
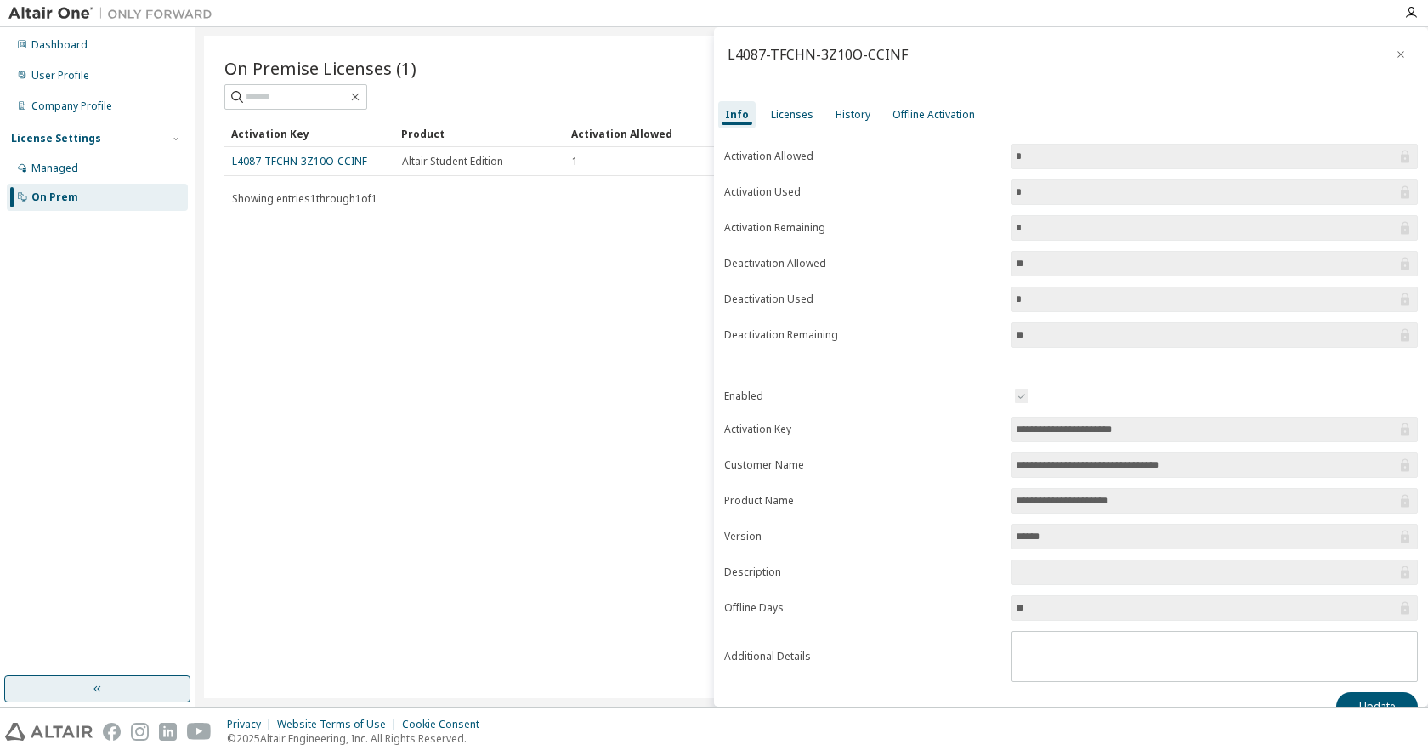
scroll to position [28, 0]
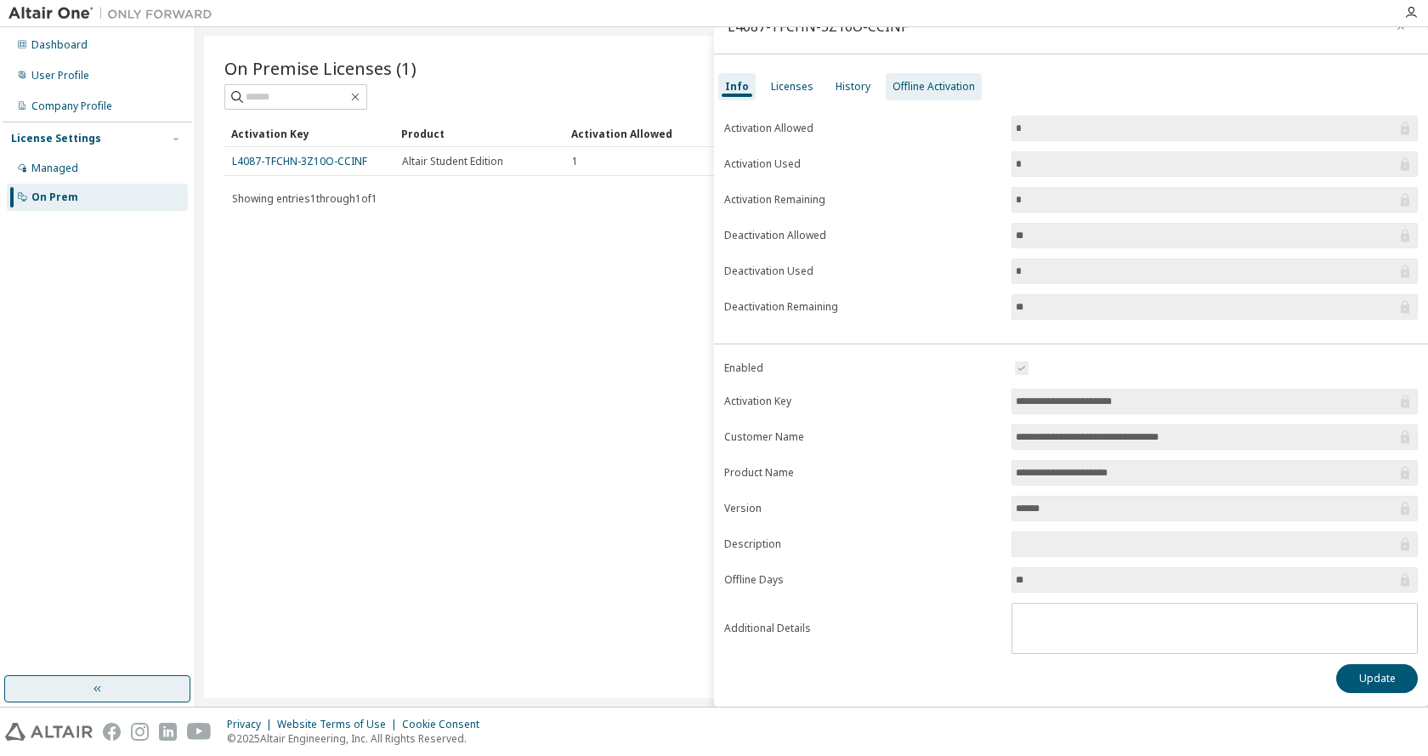
click at [910, 87] on div "Offline Activation" at bounding box center [934, 87] width 82 height 14
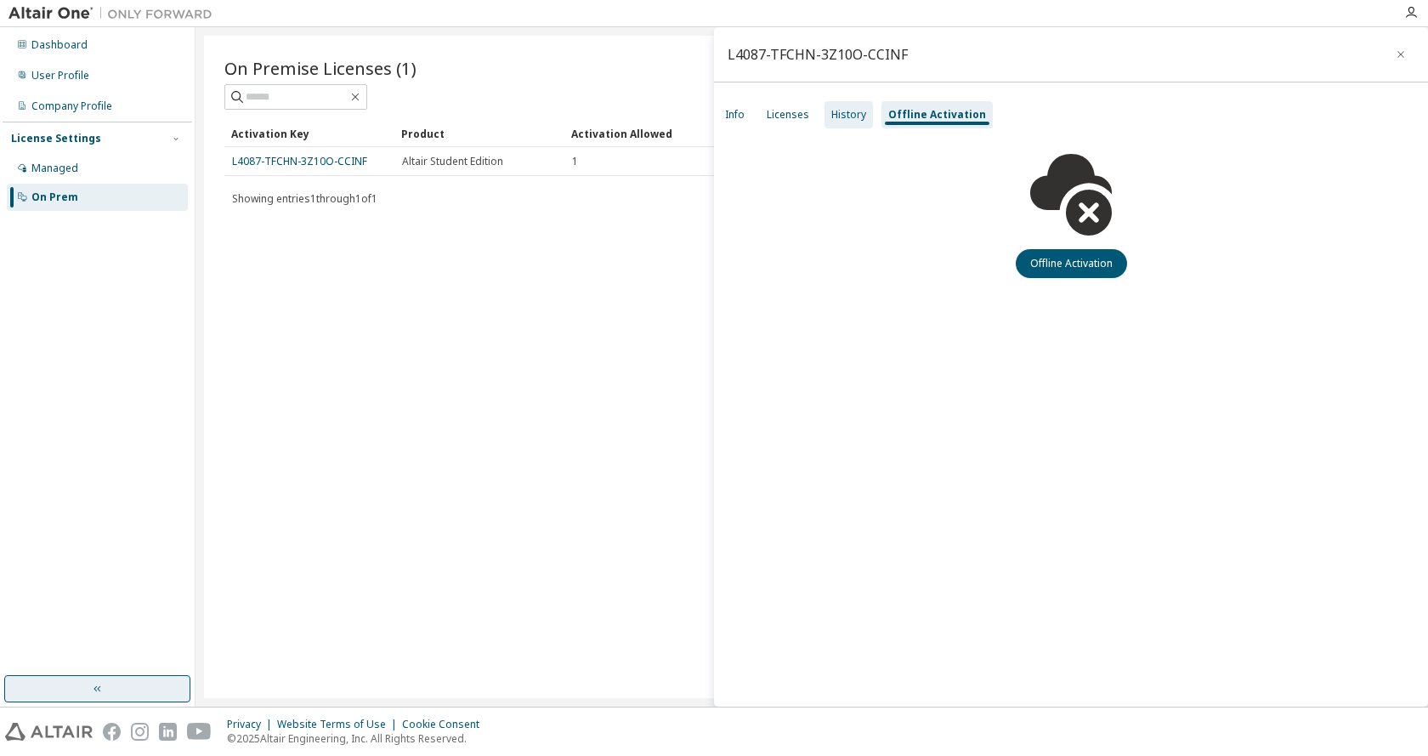
click at [831, 111] on div "History" at bounding box center [848, 115] width 35 height 14
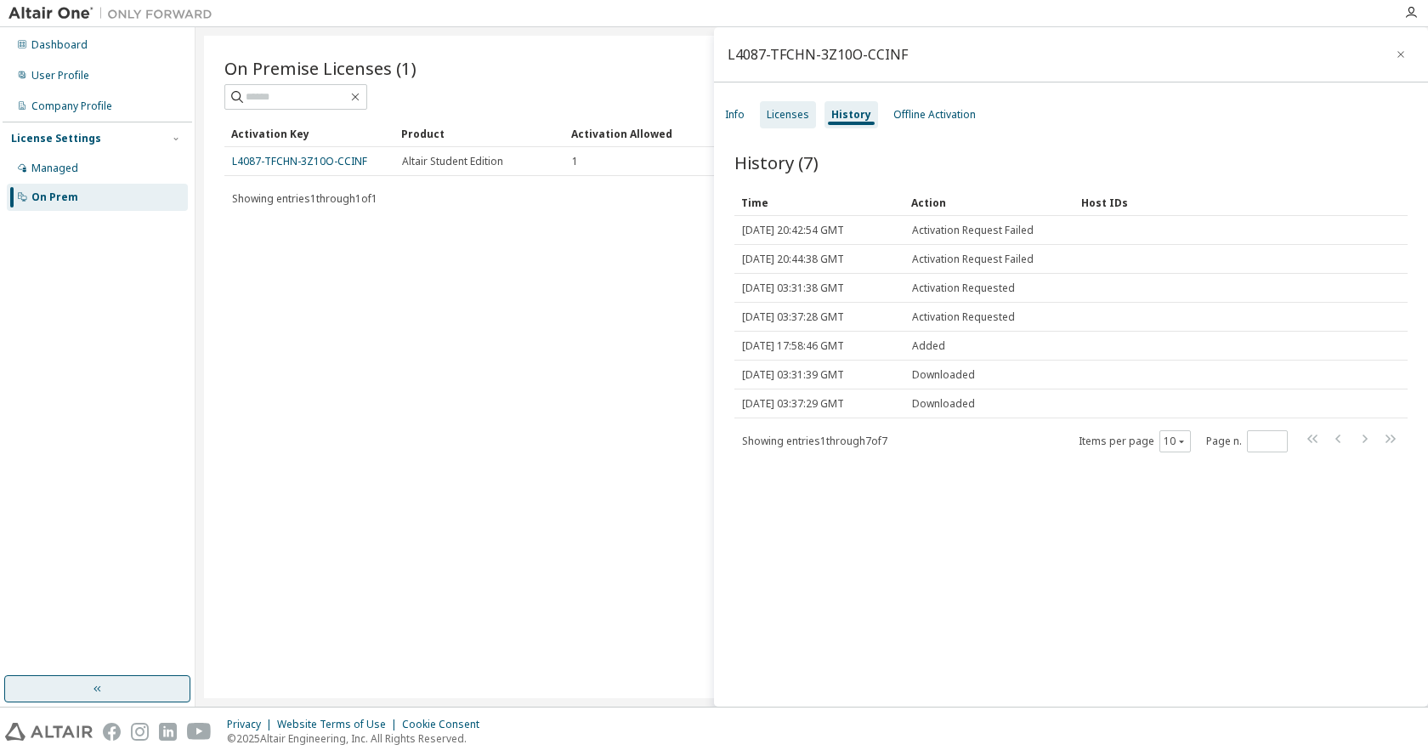
click at [789, 111] on div "Licenses" at bounding box center [788, 115] width 43 height 14
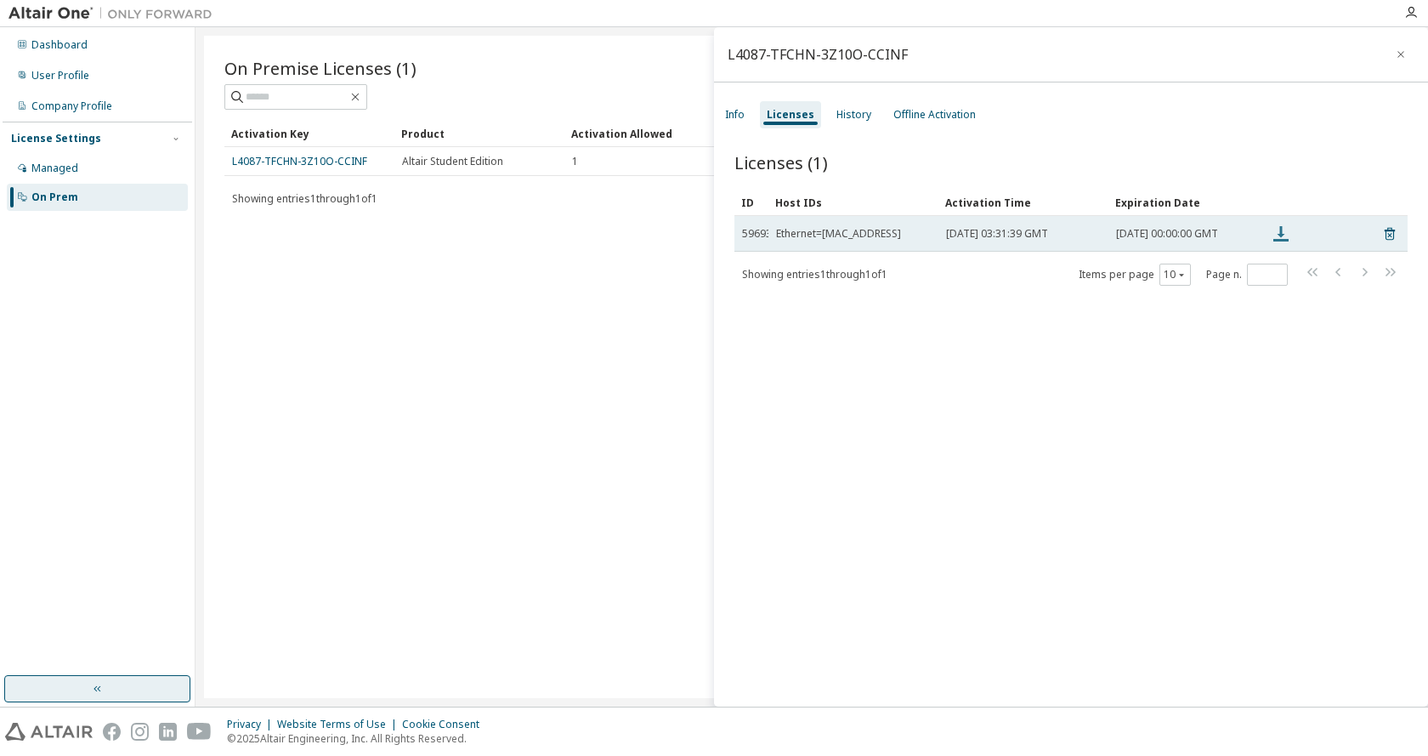
click at [1273, 241] on icon at bounding box center [1281, 234] width 20 height 20
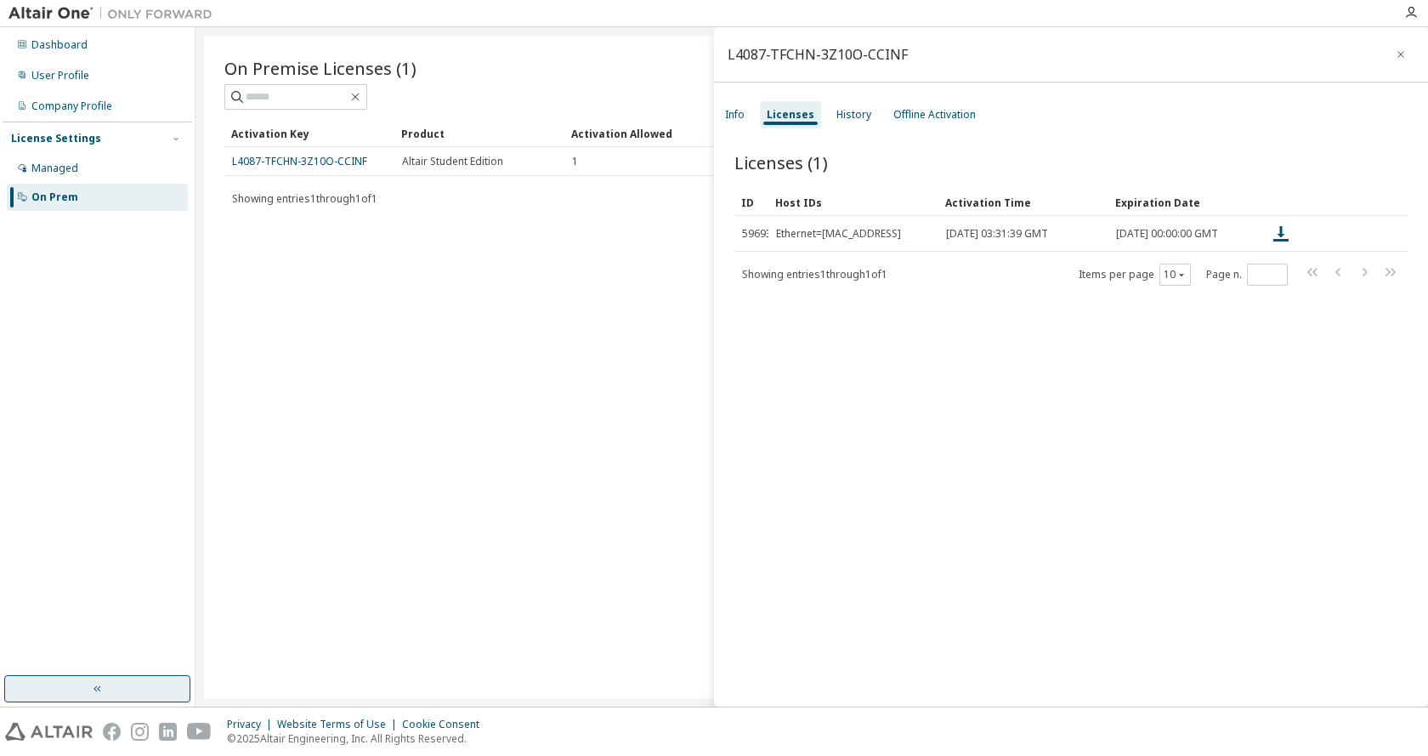
click at [880, 413] on div "Licenses (1) Clear Load Save Save As Field Operator Value Select filter Select …" at bounding box center [1071, 431] width 714 height 603
click at [864, 125] on div "History" at bounding box center [854, 114] width 48 height 27
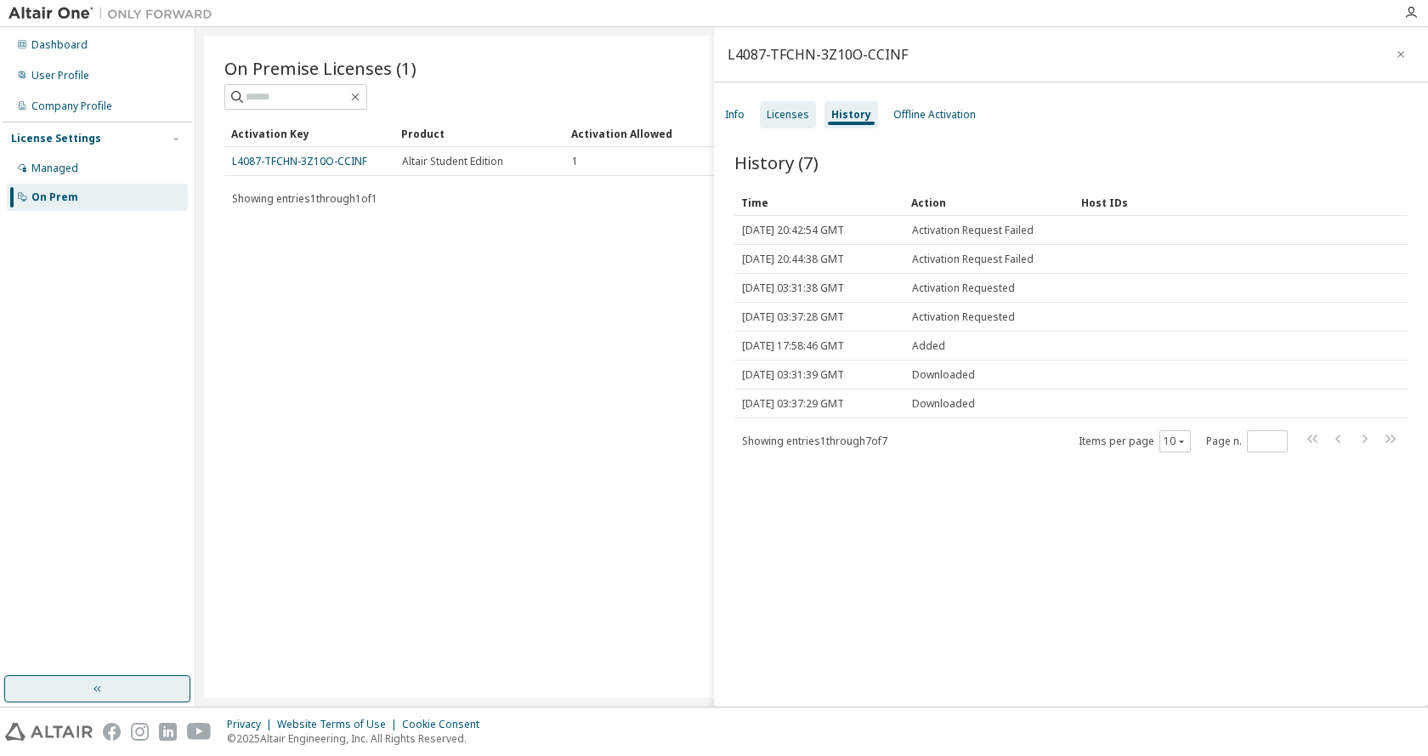
click at [803, 116] on div "Licenses" at bounding box center [788, 115] width 43 height 14
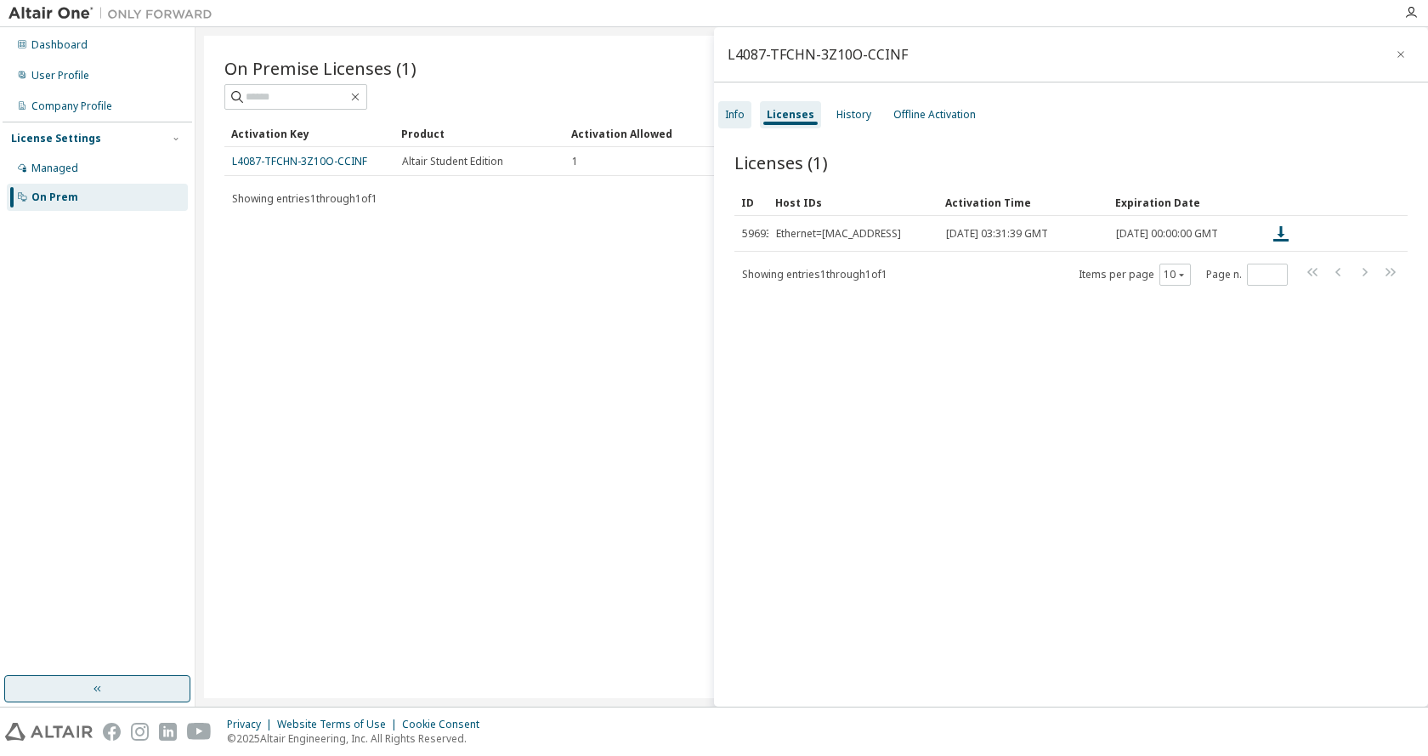
click at [742, 114] on div "Info" at bounding box center [735, 115] width 20 height 14
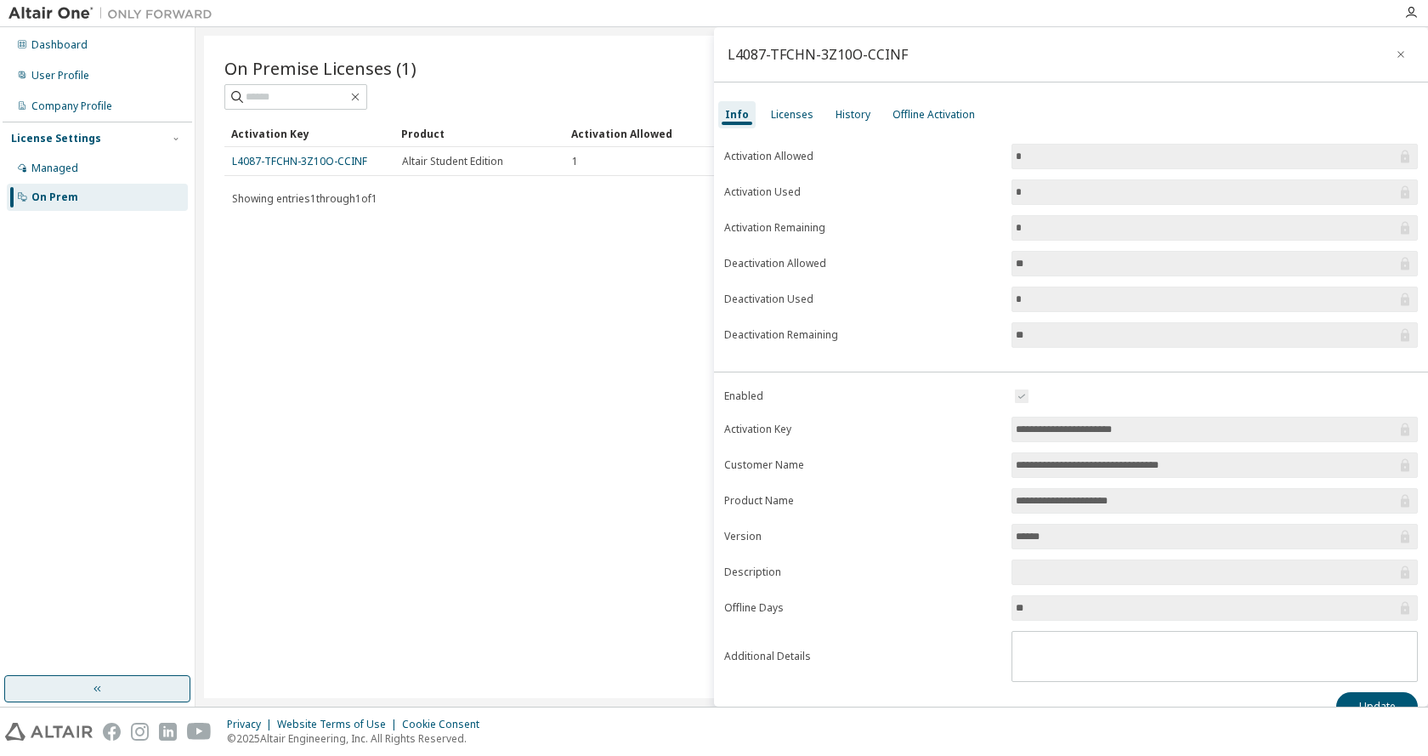
click at [1035, 196] on input "*" at bounding box center [1206, 192] width 381 height 17
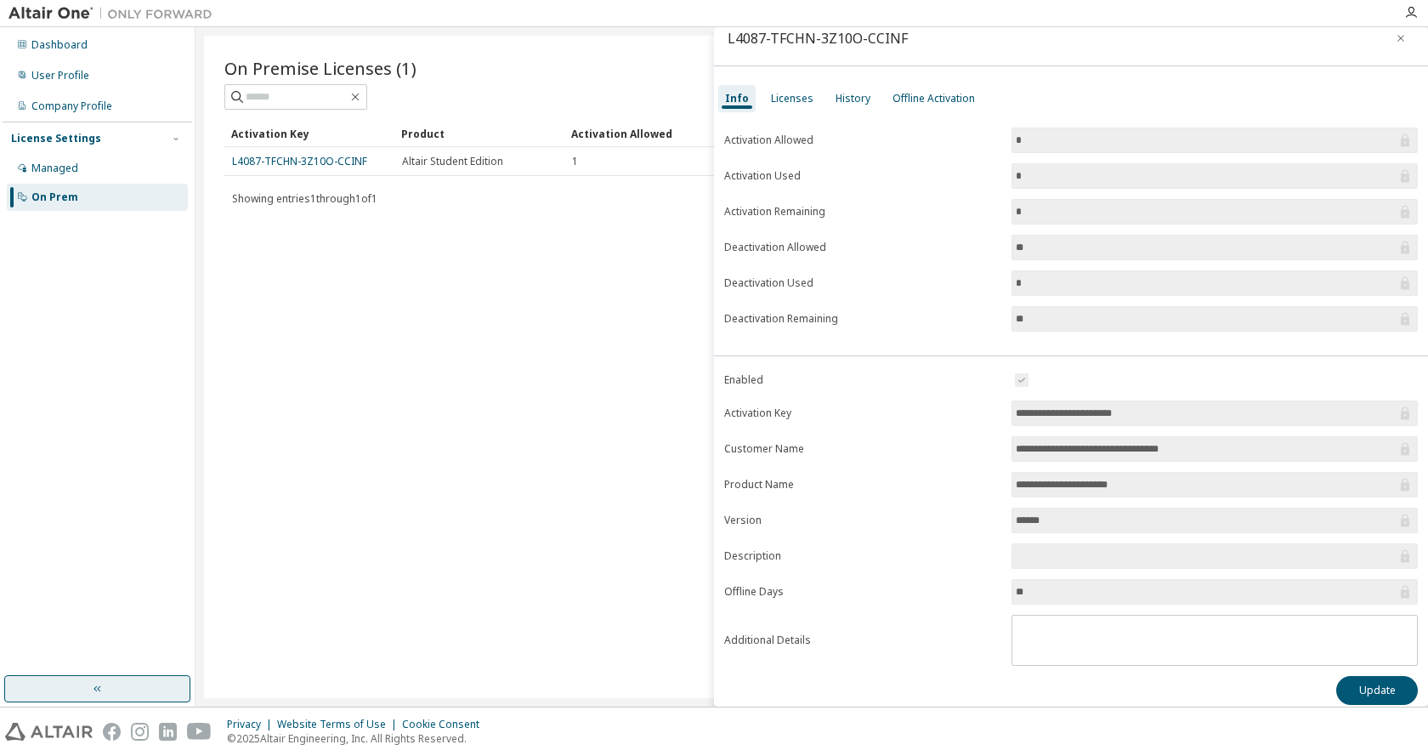
scroll to position [28, 0]
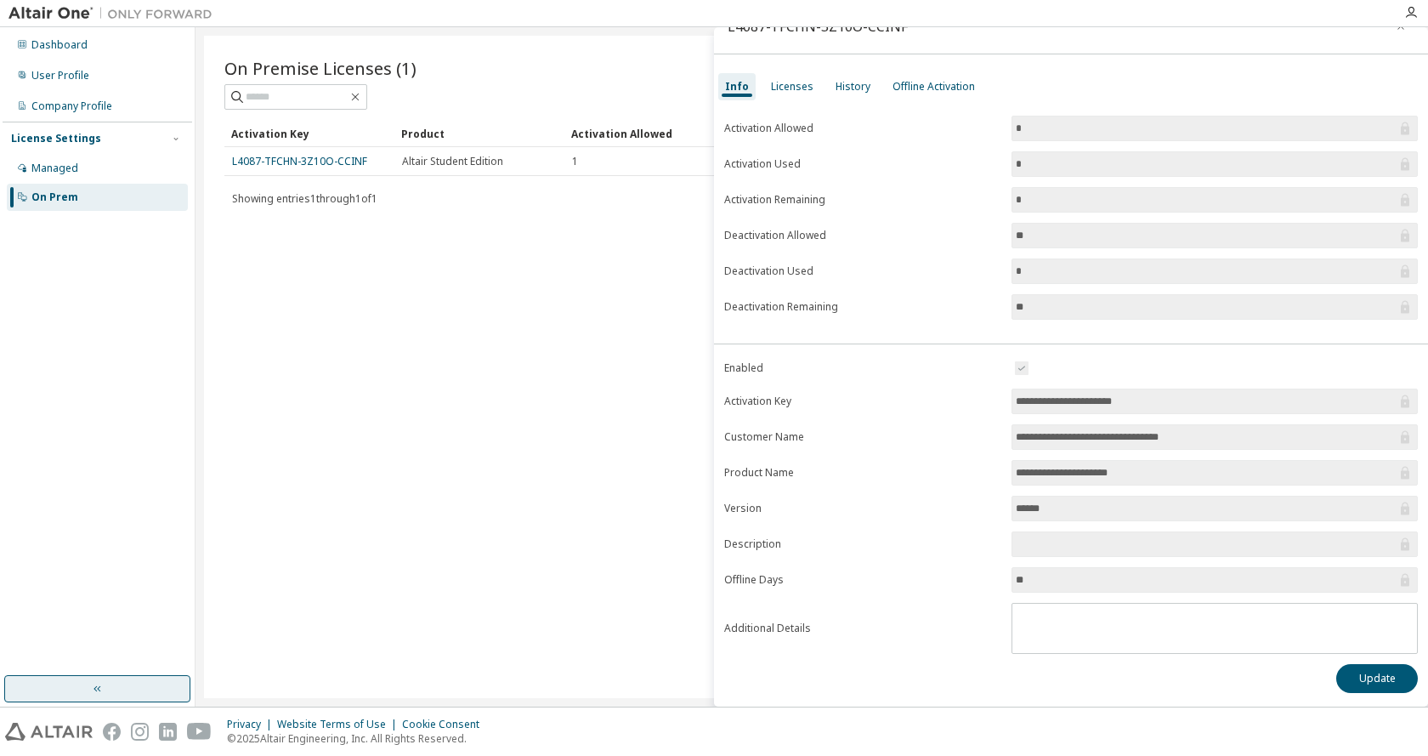
click at [1205, 462] on span "**********" at bounding box center [1215, 473] width 406 height 26
click at [1024, 553] on span at bounding box center [1215, 544] width 406 height 26
click at [1045, 580] on input "**" at bounding box center [1206, 579] width 381 height 17
click at [1117, 402] on input "**********" at bounding box center [1206, 401] width 381 height 17
click at [1375, 682] on button "Update" at bounding box center [1377, 678] width 82 height 29
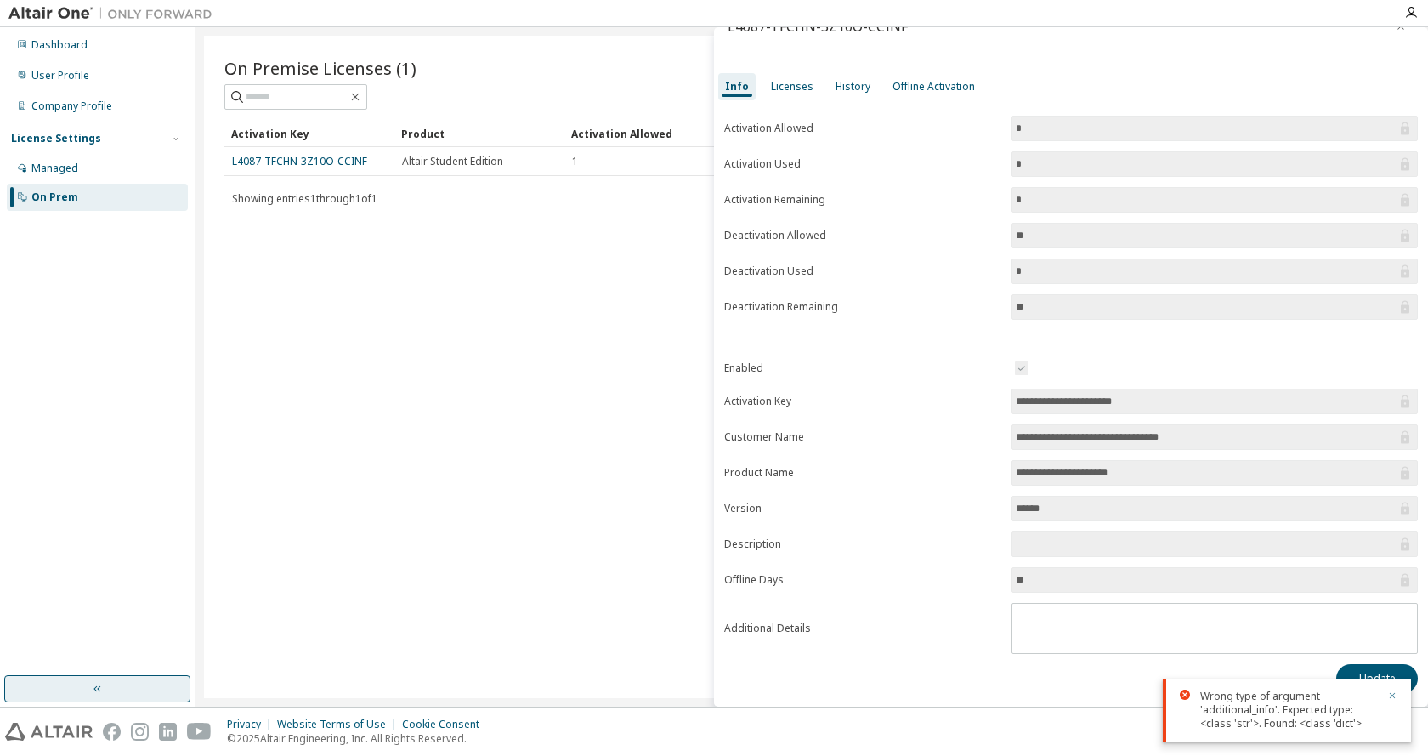
click at [1394, 694] on icon "button" at bounding box center [1393, 696] width 6 height 6
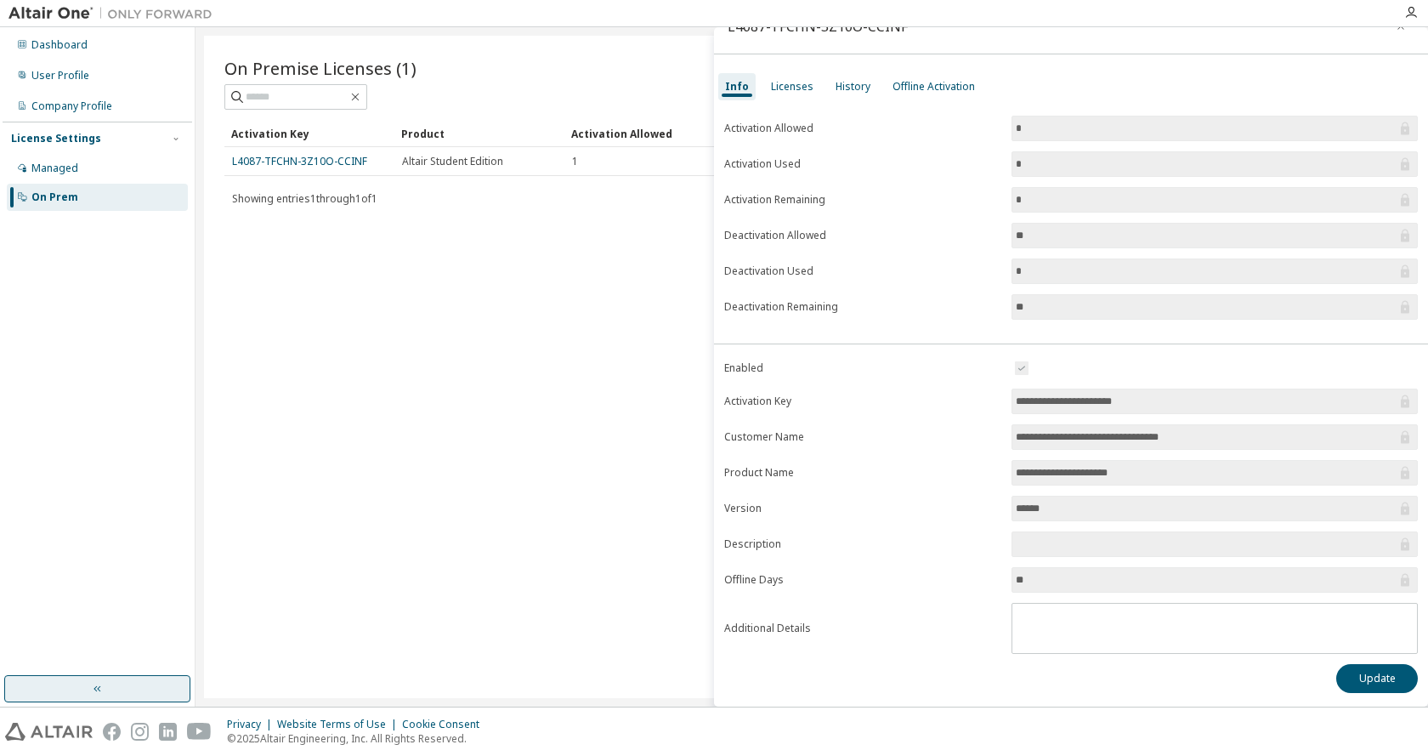
scroll to position [0, 0]
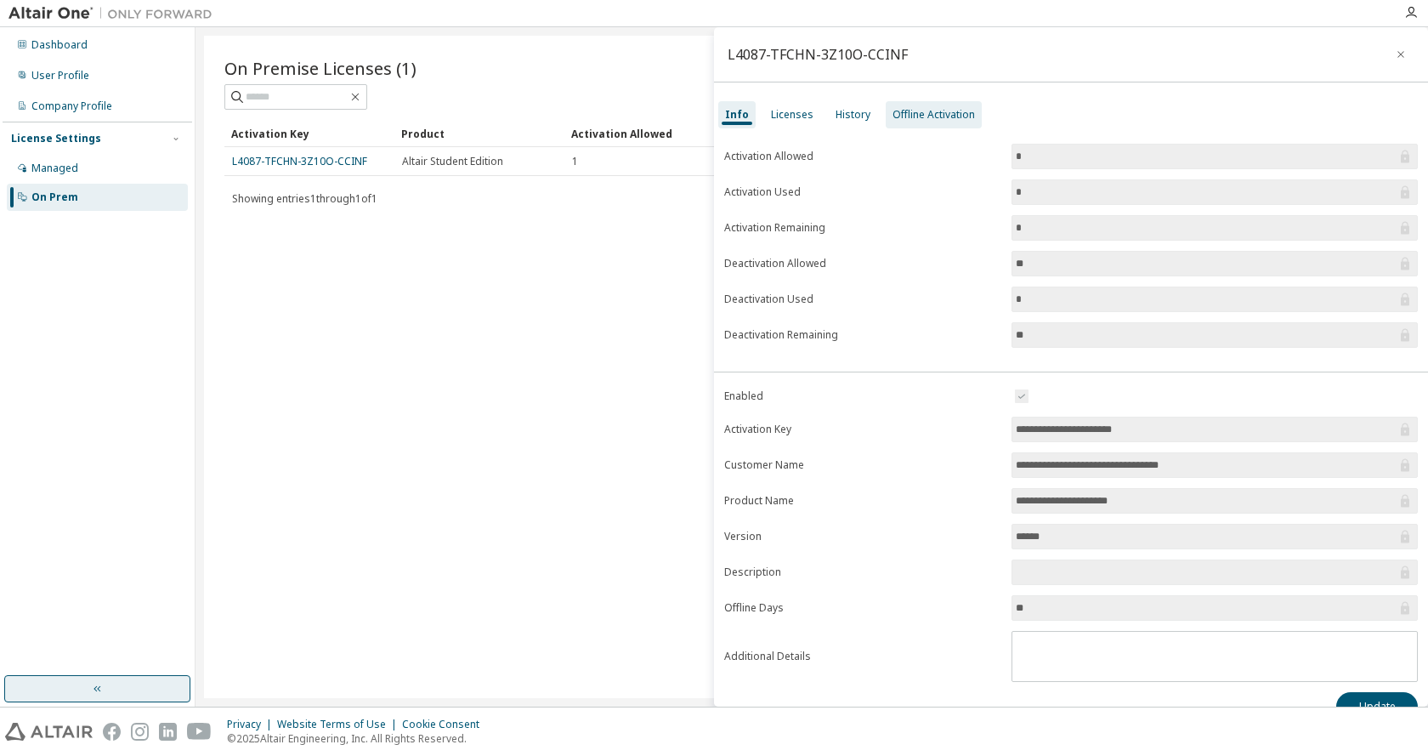
click at [928, 105] on div "Offline Activation" at bounding box center [934, 114] width 96 height 27
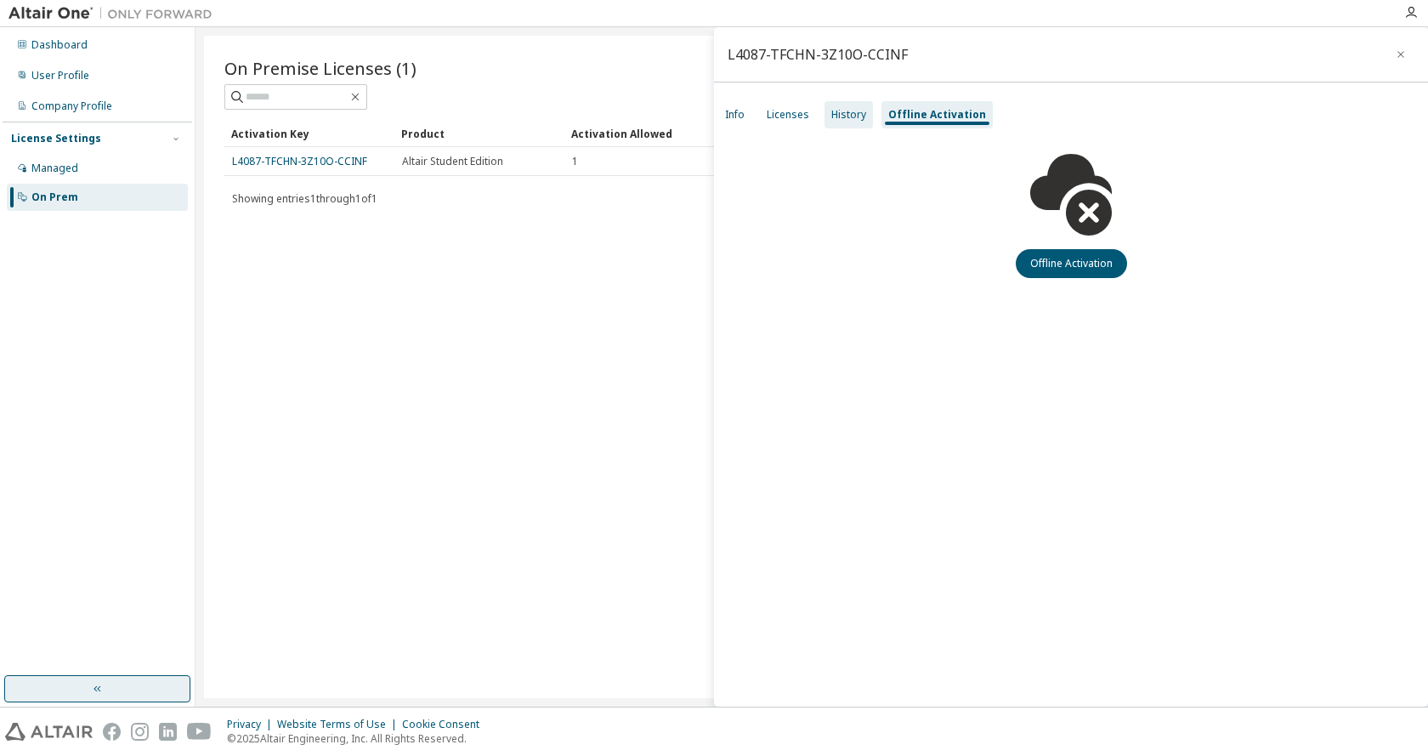
click at [849, 116] on div "History" at bounding box center [848, 115] width 35 height 14
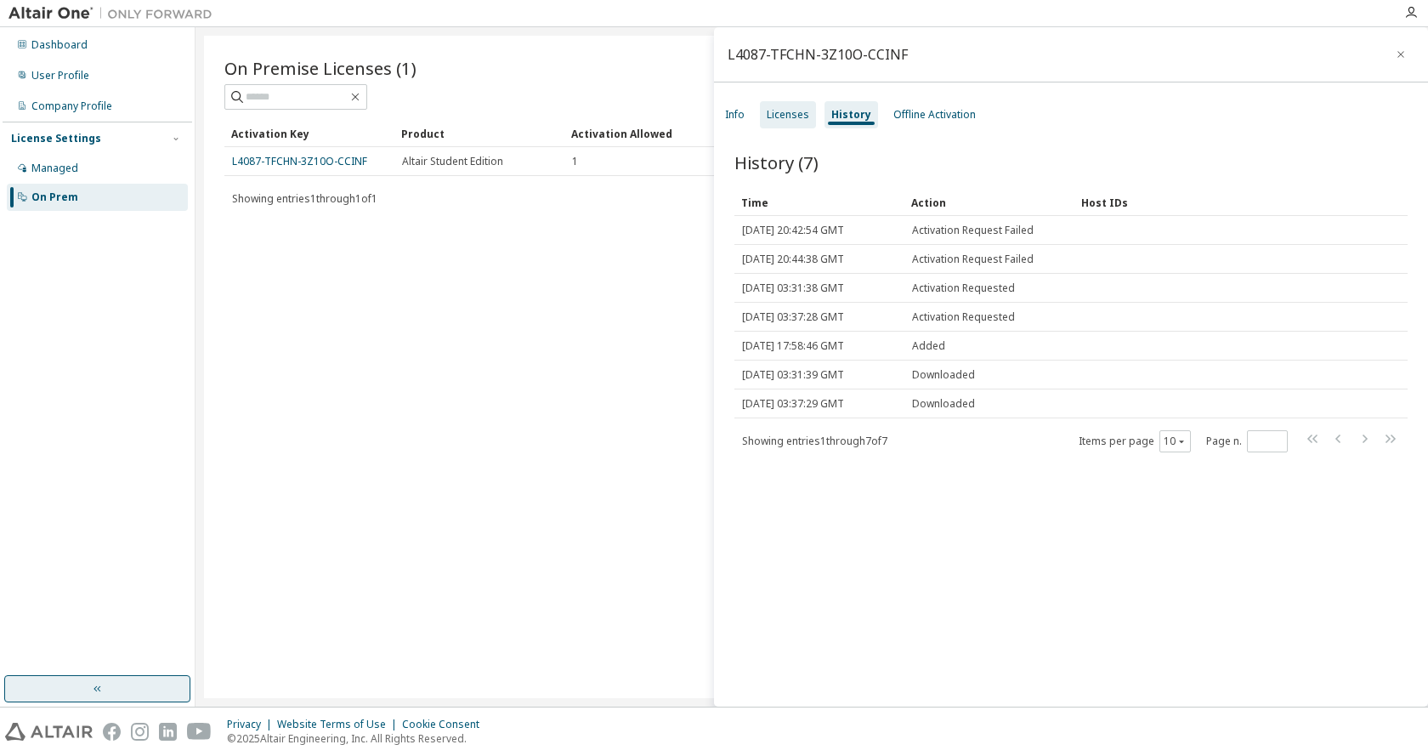
click at [790, 105] on div "Licenses" at bounding box center [788, 114] width 56 height 27
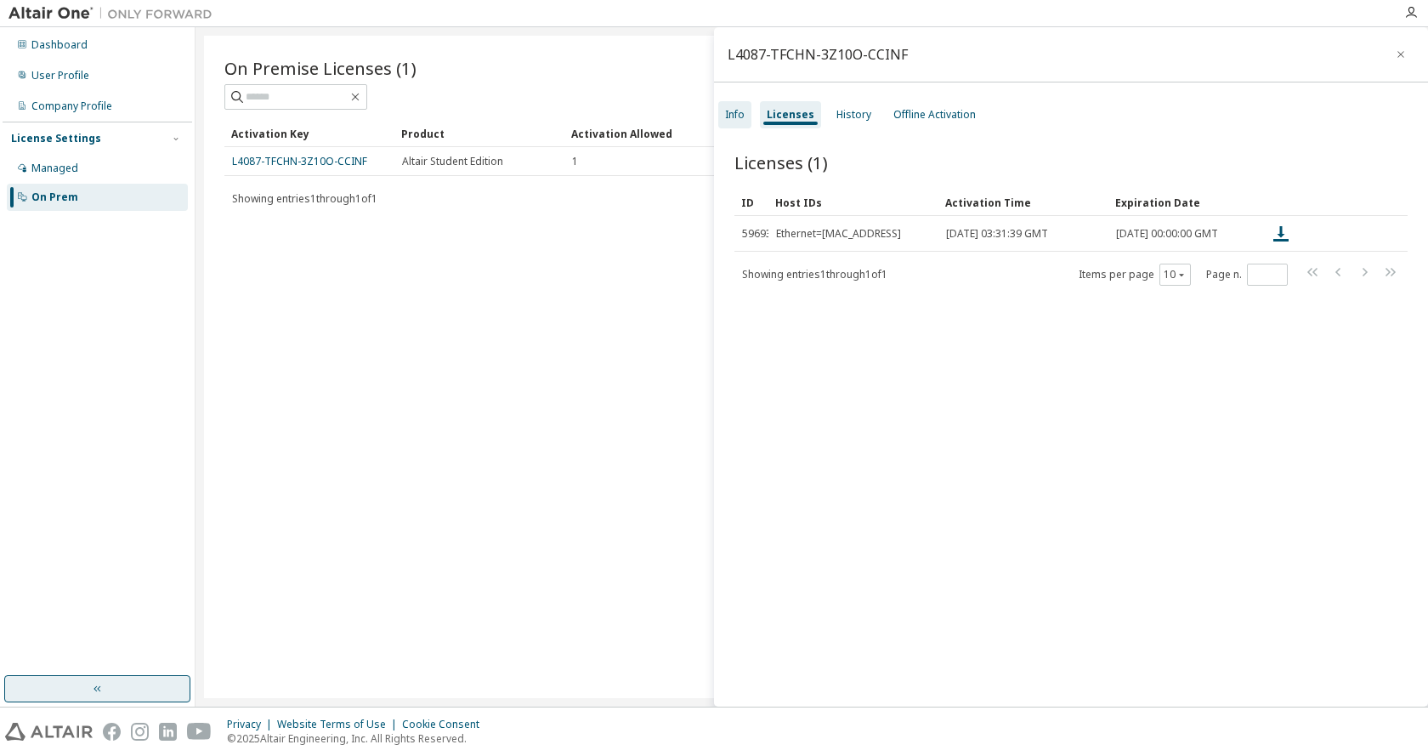
click at [740, 116] on div "Info" at bounding box center [735, 115] width 20 height 14
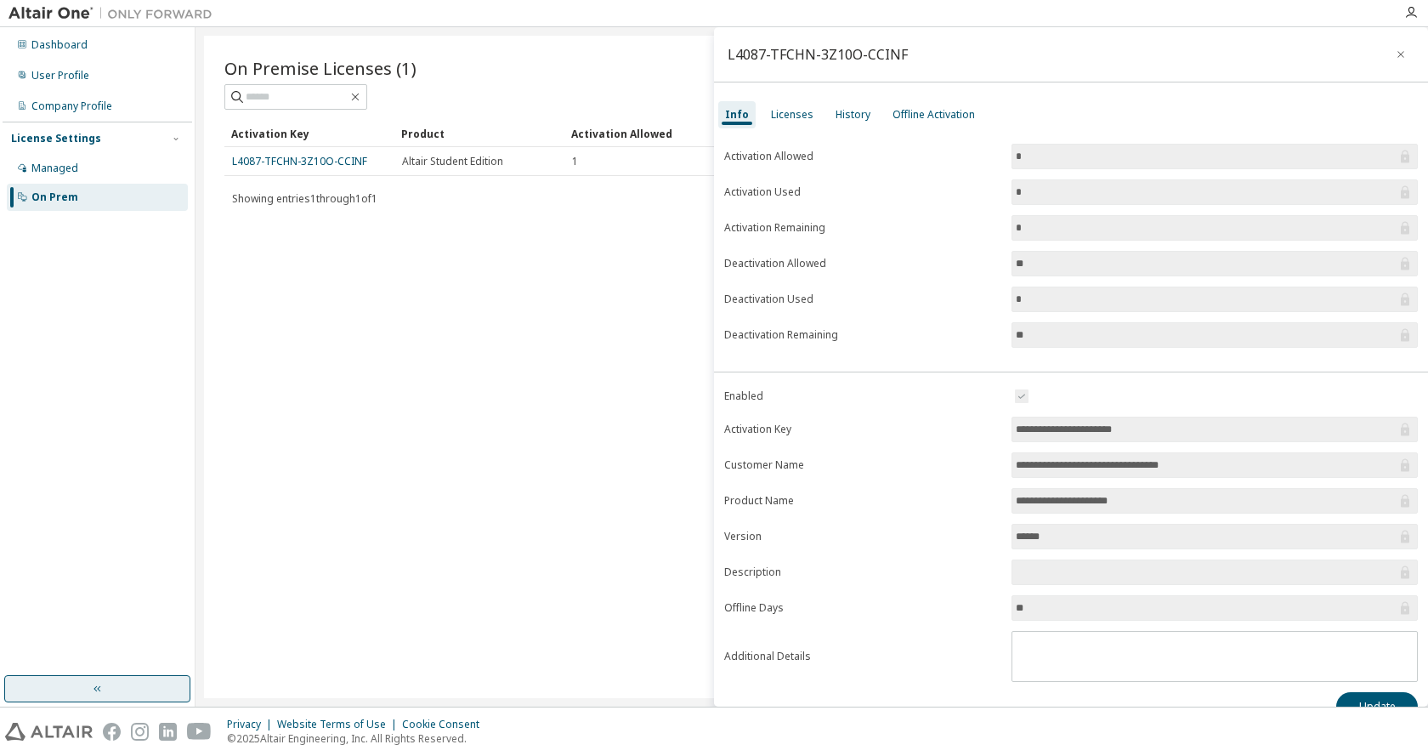
click at [1042, 185] on input "*" at bounding box center [1206, 192] width 381 height 17
click at [890, 218] on form "Activation Allowed * Activation Used * Activation Remaining * Deactivation Allo…" at bounding box center [1071, 246] width 694 height 204
click at [1028, 253] on span "**" at bounding box center [1215, 264] width 406 height 26
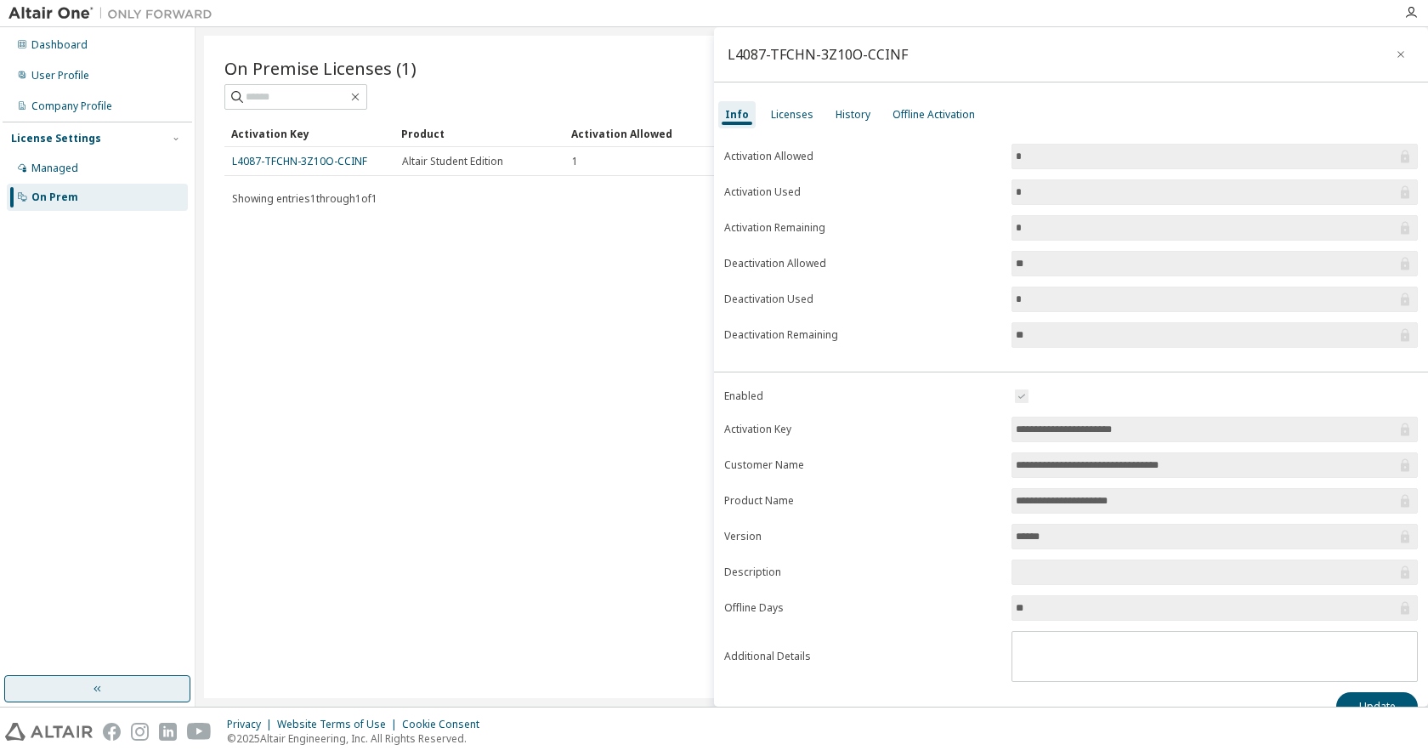
click at [1028, 265] on input "**" at bounding box center [1206, 263] width 381 height 17
click at [830, 400] on label "Enabled" at bounding box center [862, 396] width 277 height 14
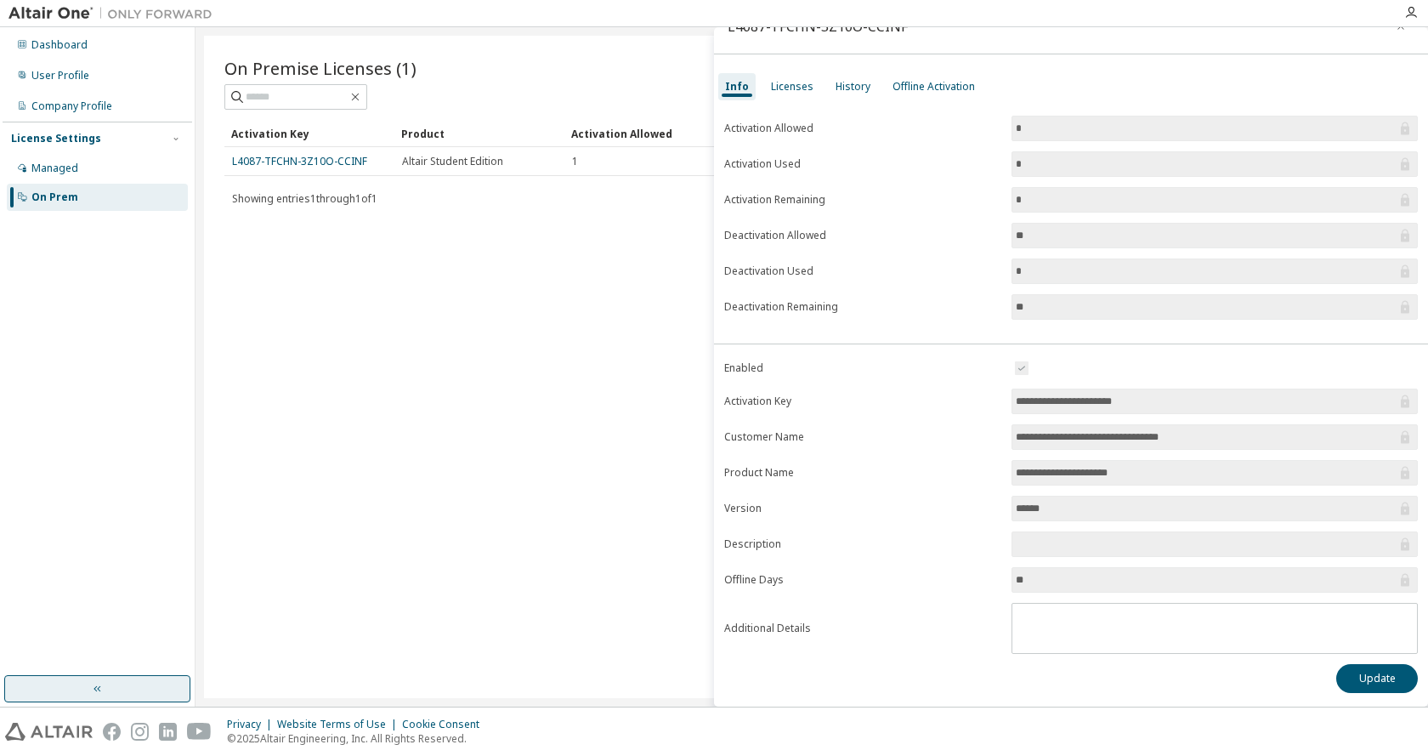
click at [1062, 397] on input "**********" at bounding box center [1206, 401] width 381 height 17
click at [1032, 511] on input "******" at bounding box center [1206, 508] width 381 height 17
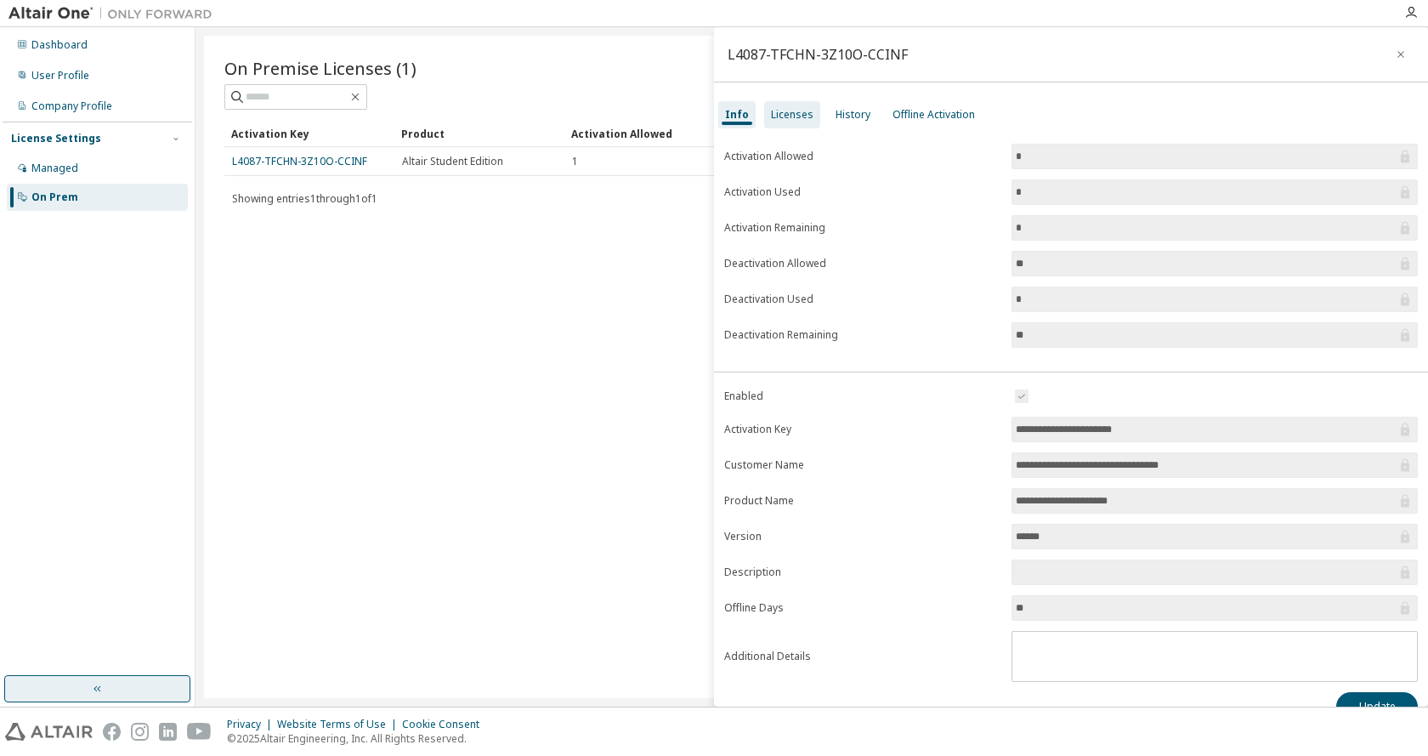
click at [780, 117] on div "Licenses" at bounding box center [792, 115] width 43 height 14
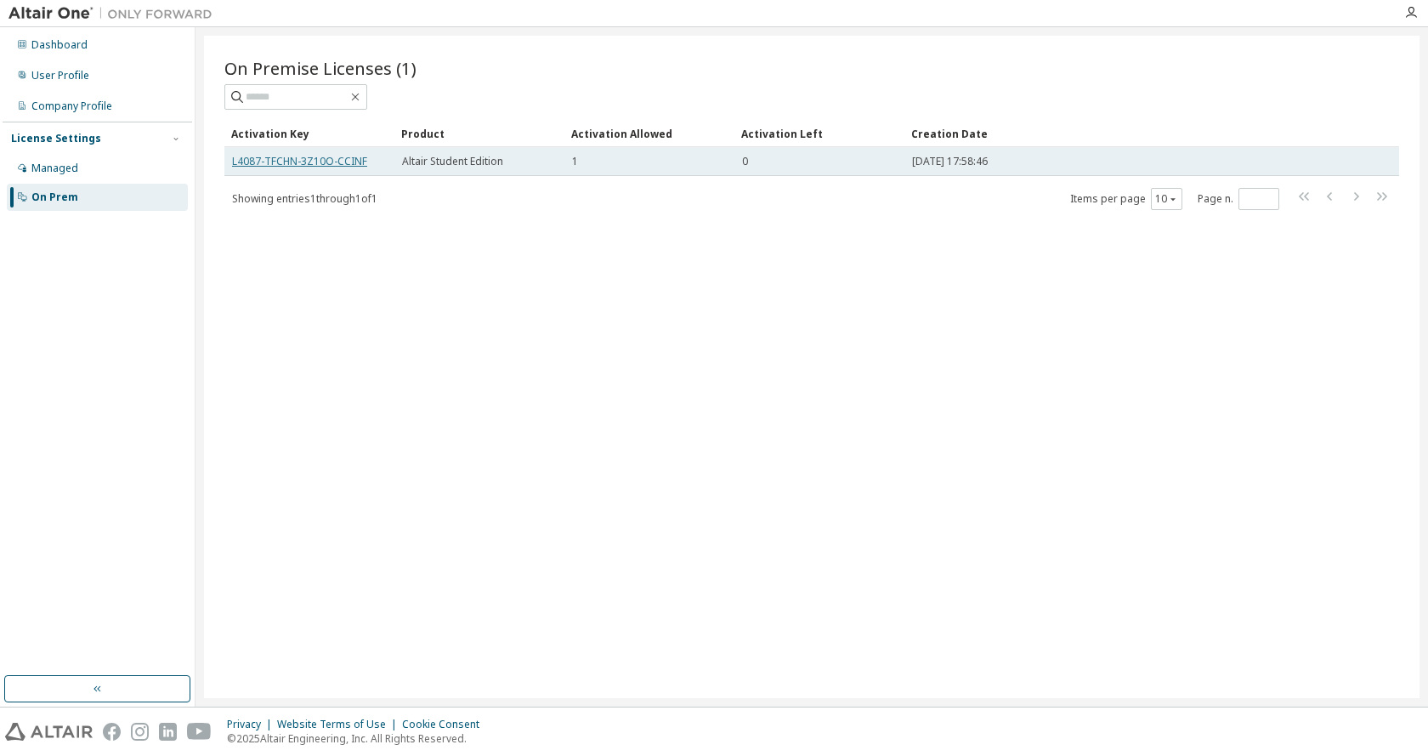
click at [341, 164] on link "L4087-TFCHN-3Z10O-CCINF" at bounding box center [299, 161] width 135 height 14
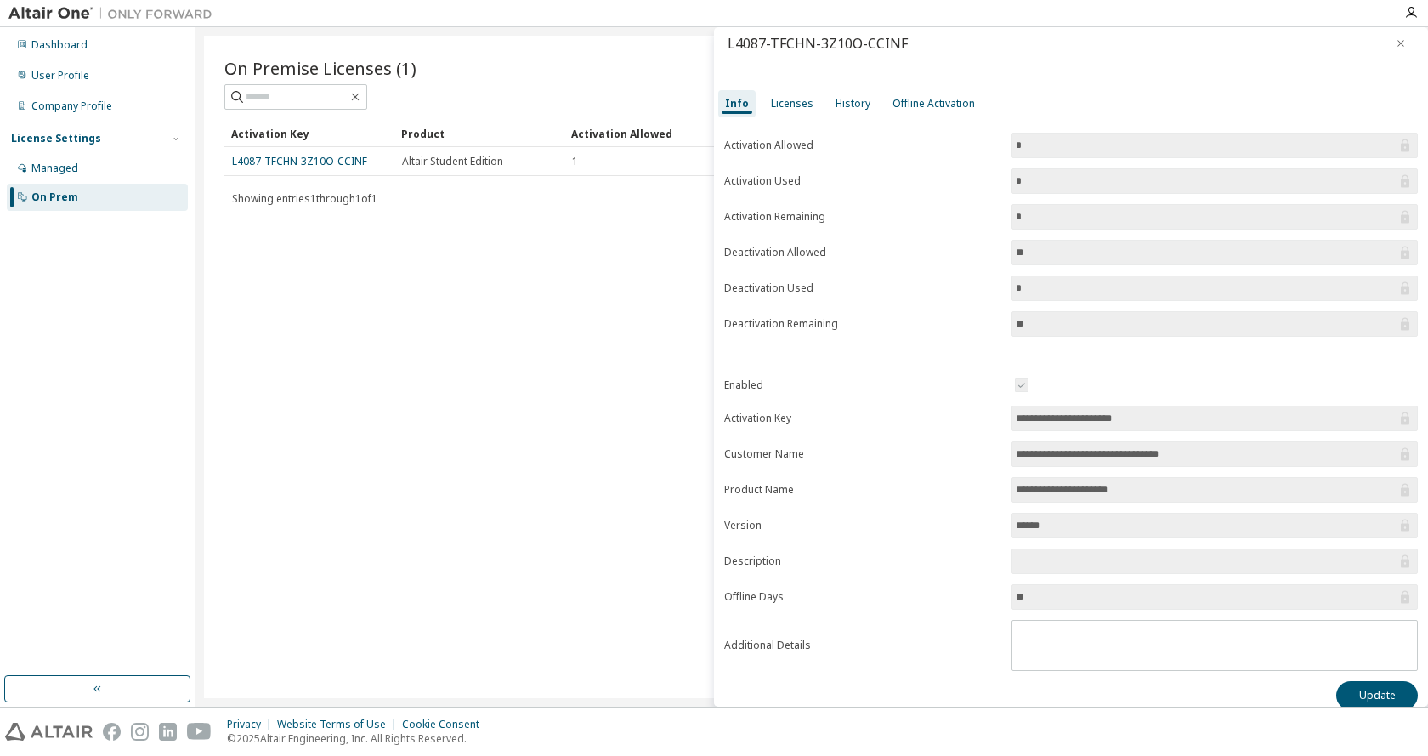
scroll to position [14, 0]
click at [1078, 518] on input "******" at bounding box center [1206, 522] width 381 height 17
click at [1123, 449] on input "**********" at bounding box center [1206, 451] width 381 height 17
click at [1103, 411] on input "**********" at bounding box center [1206, 415] width 381 height 17
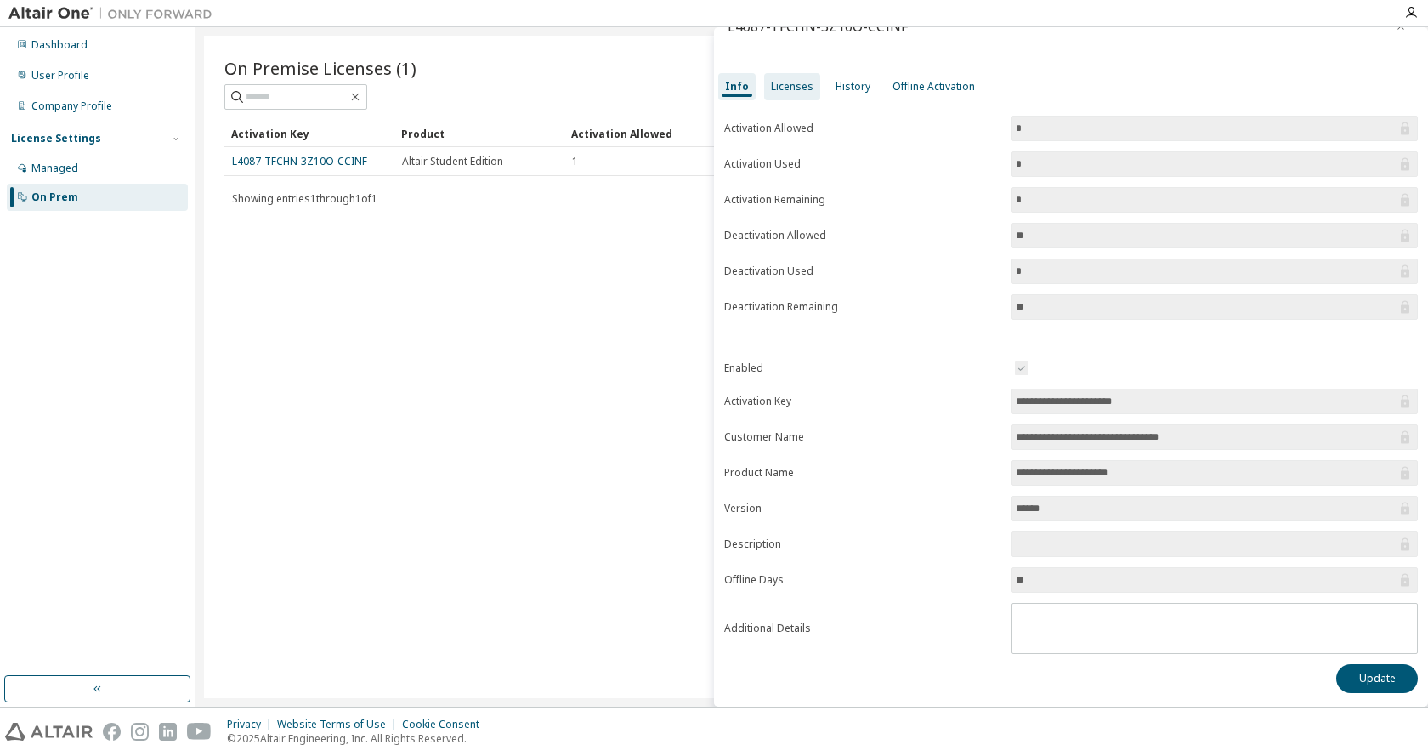
click at [803, 94] on div "Licenses" at bounding box center [792, 86] width 56 height 27
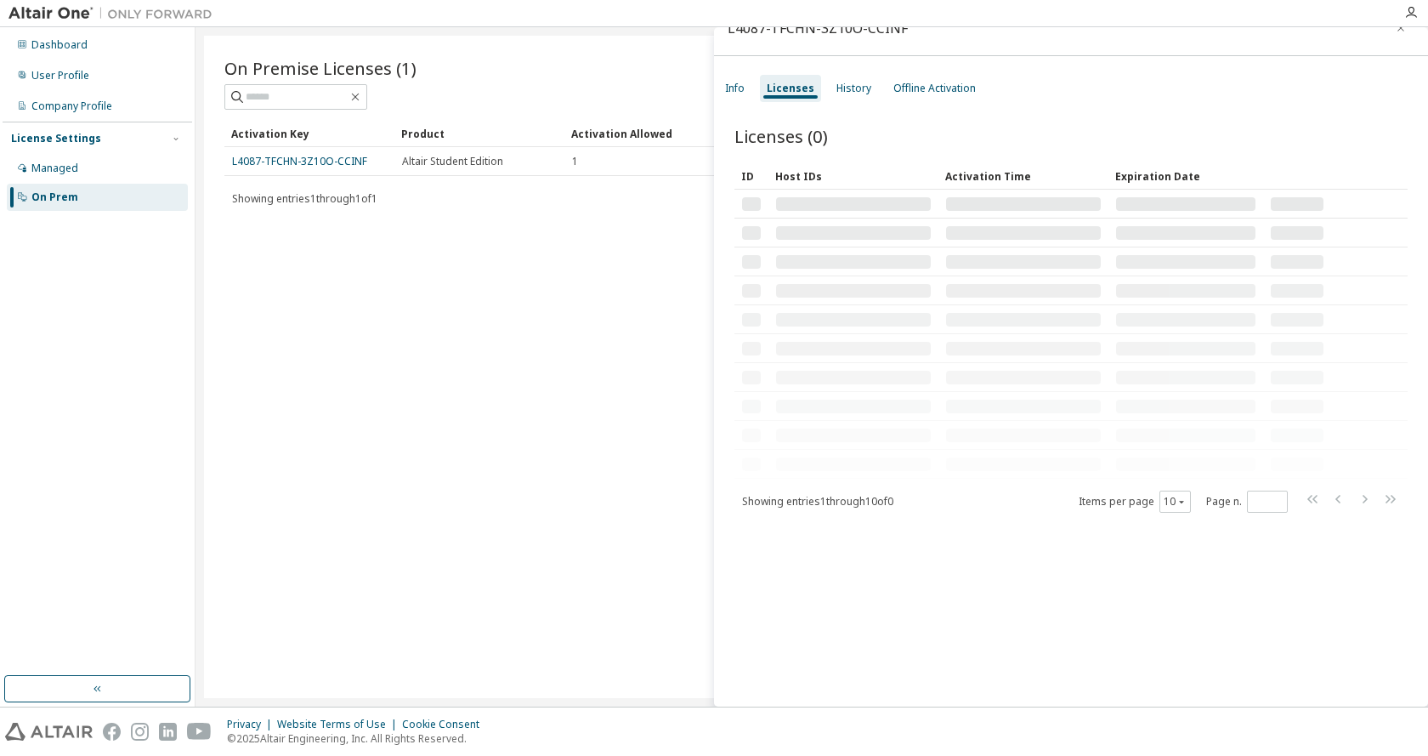
scroll to position [26, 0]
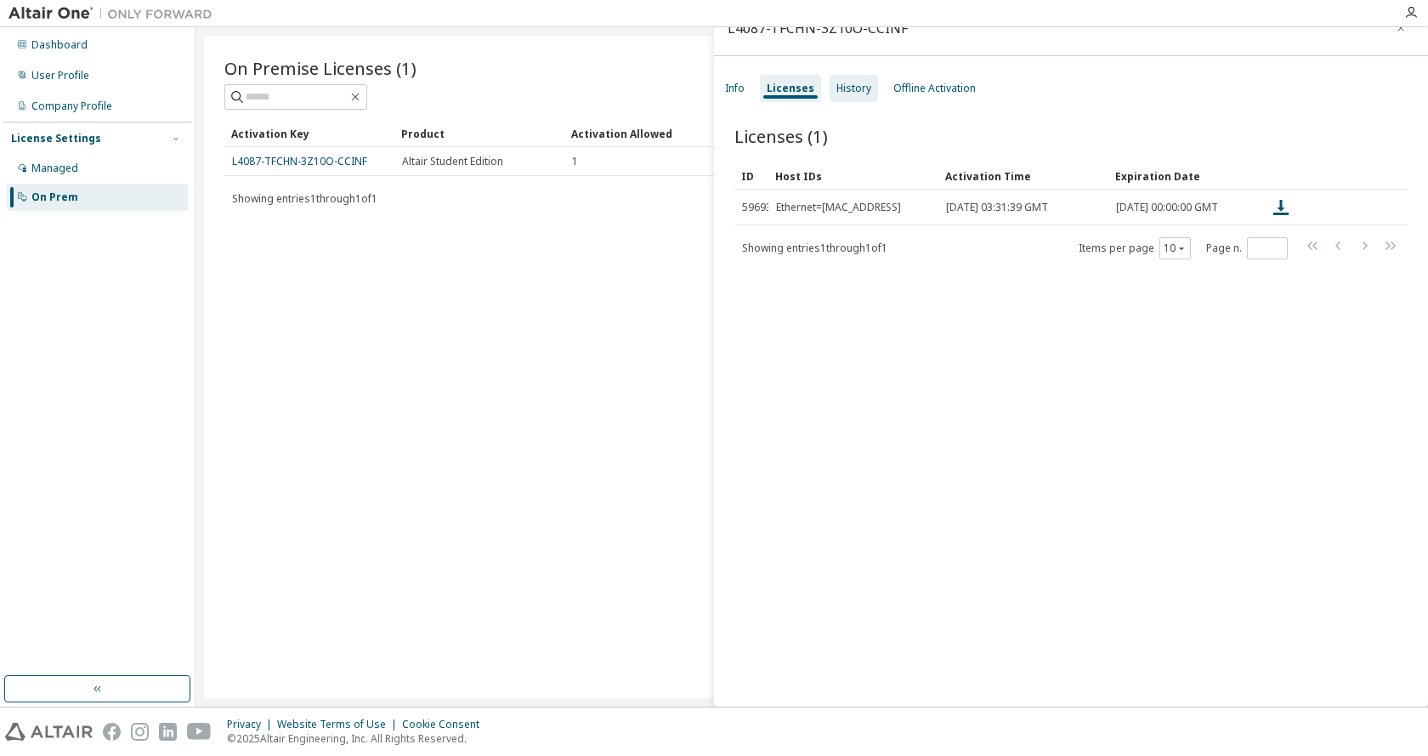
click at [831, 91] on div "History" at bounding box center [854, 88] width 48 height 27
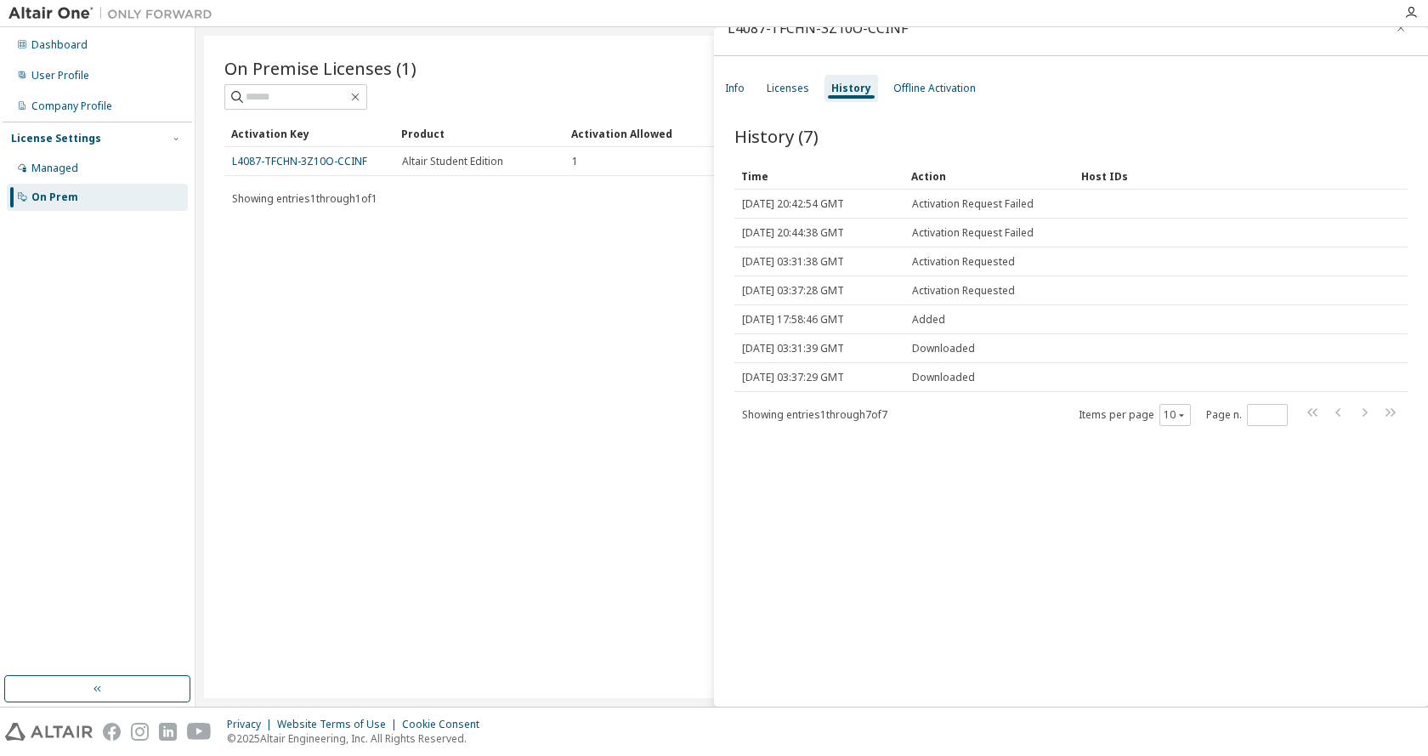
click at [846, 90] on div "History" at bounding box center [851, 89] width 40 height 14
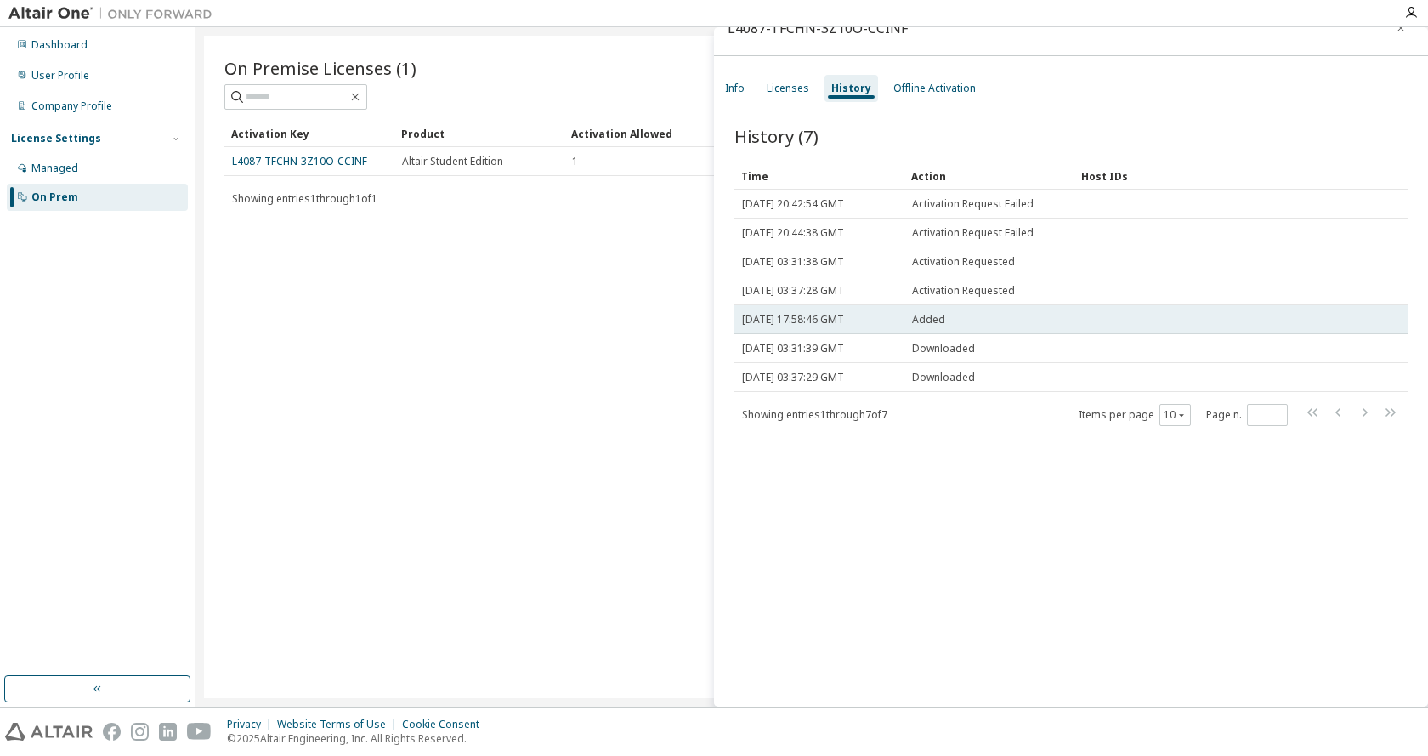
click at [922, 316] on span "Added" at bounding box center [928, 320] width 33 height 14
click at [831, 316] on span "[DATE] 17:58:46 GMT" at bounding box center [793, 320] width 102 height 14
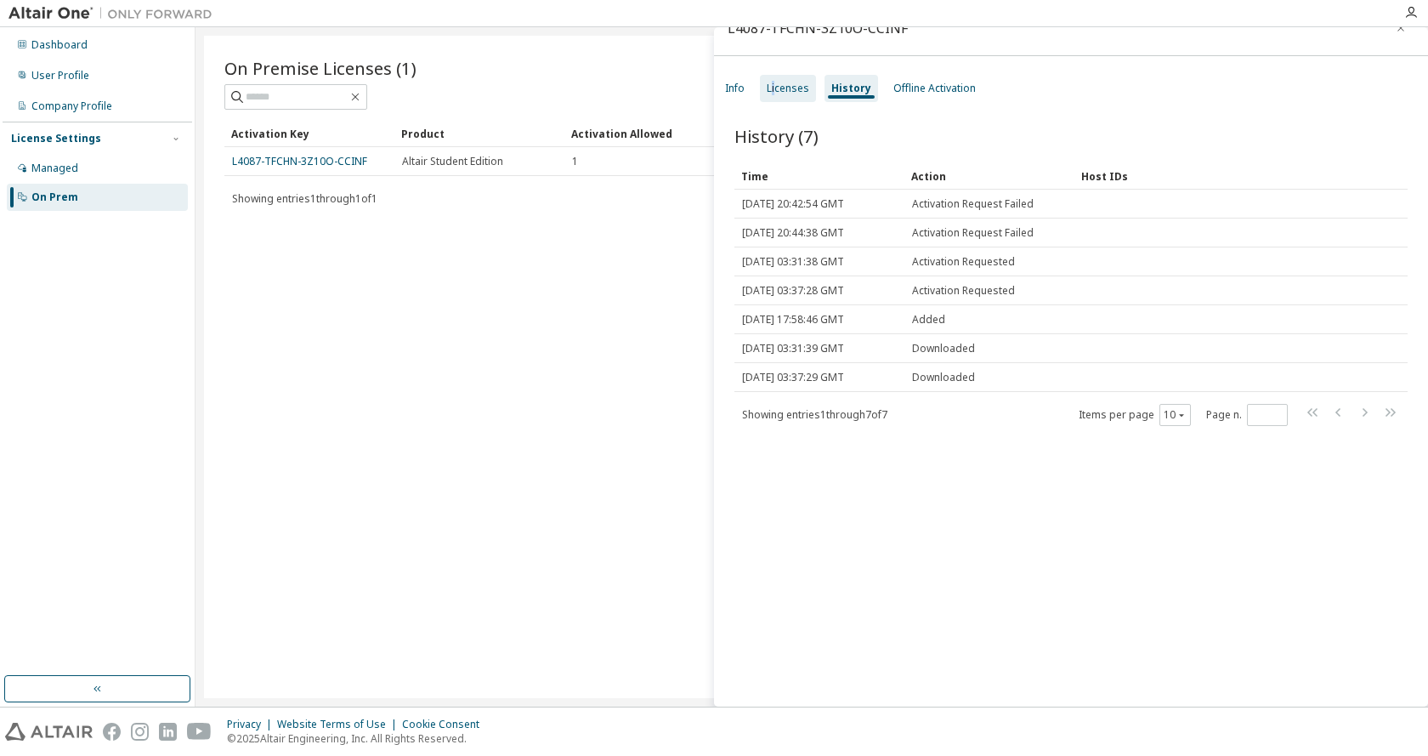
click at [773, 86] on div "Licenses" at bounding box center [788, 89] width 43 height 14
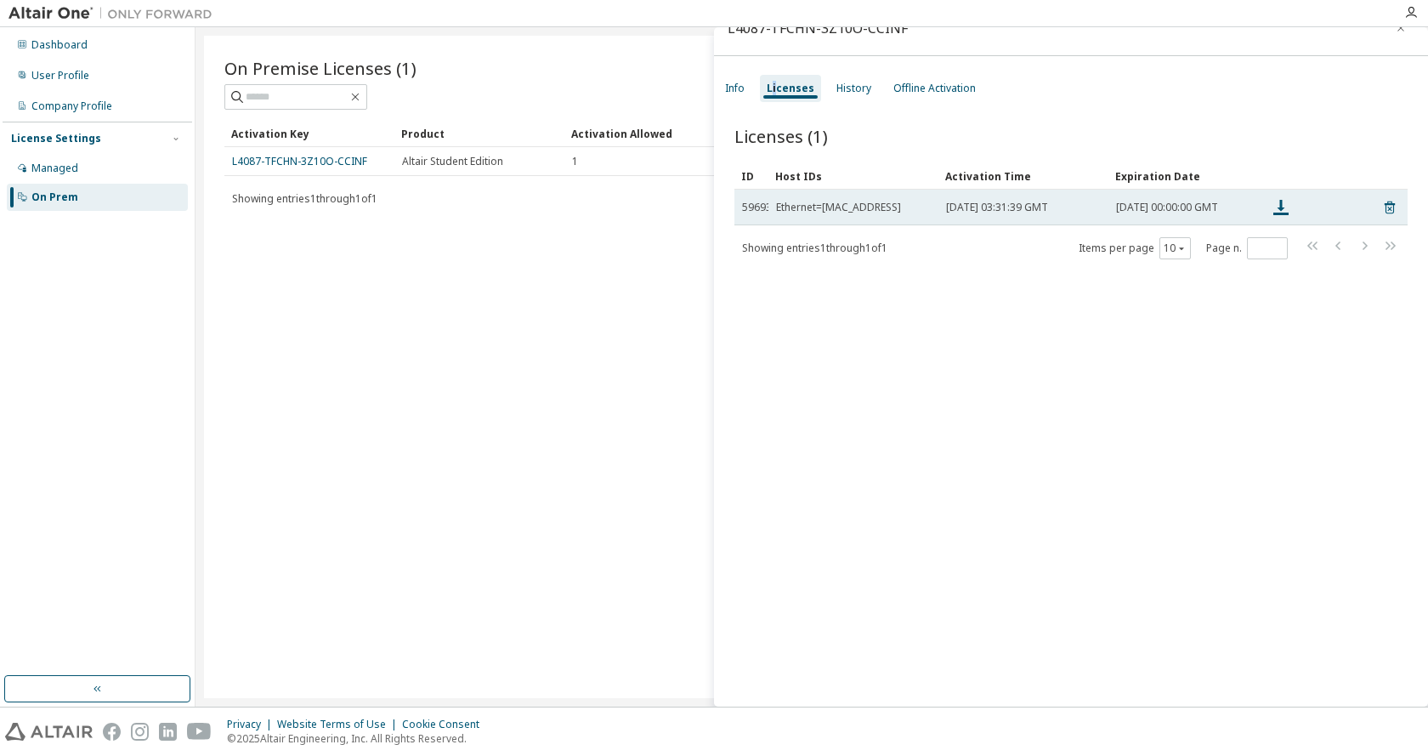
click at [834, 209] on div "Ethernet=[MAC_ADDRESS]" at bounding box center [838, 208] width 125 height 14
click at [963, 202] on td "[DATE] 03:31:39 GMT" at bounding box center [1024, 208] width 170 height 36
click at [1382, 212] on icon at bounding box center [1389, 207] width 15 height 20
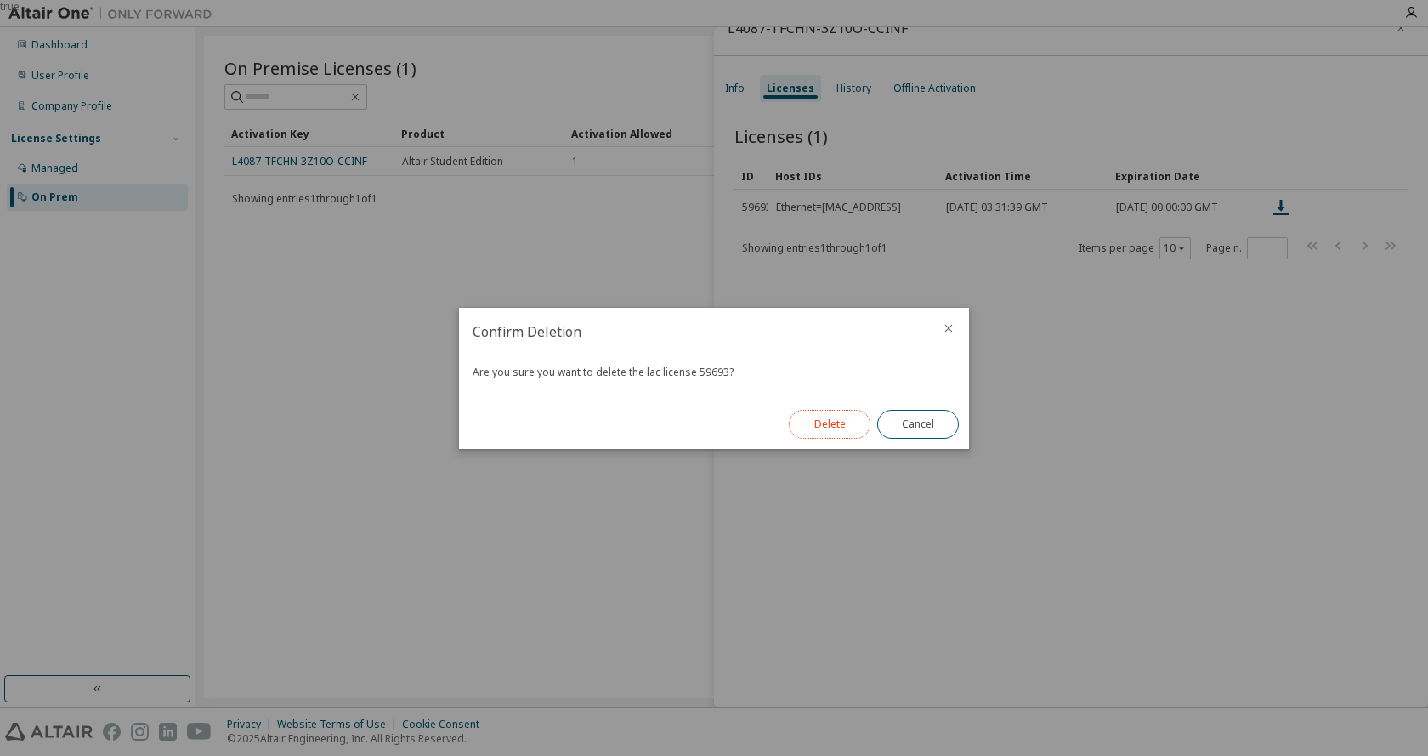
click at [842, 424] on button "Delete" at bounding box center [830, 424] width 82 height 29
click at [933, 422] on button "Close" at bounding box center [918, 424] width 82 height 29
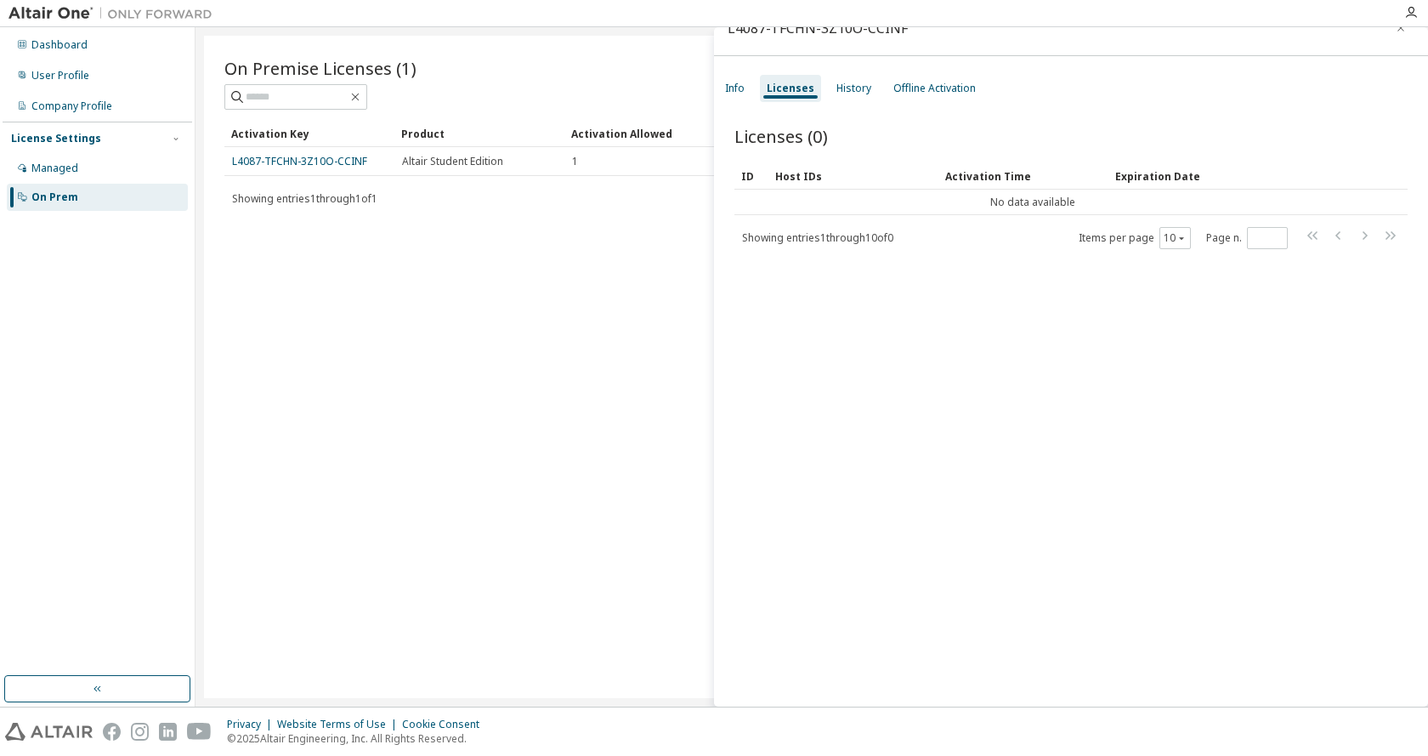
click at [1033, 358] on div "Licenses (0) Clear Load Save Save As Field Operator Value Select filter Select …" at bounding box center [1071, 405] width 714 height 603
click at [343, 161] on link "L4087-TFCHN-3Z10O-CCINF" at bounding box center [299, 161] width 135 height 14
click at [738, 92] on div "Info" at bounding box center [735, 89] width 20 height 14
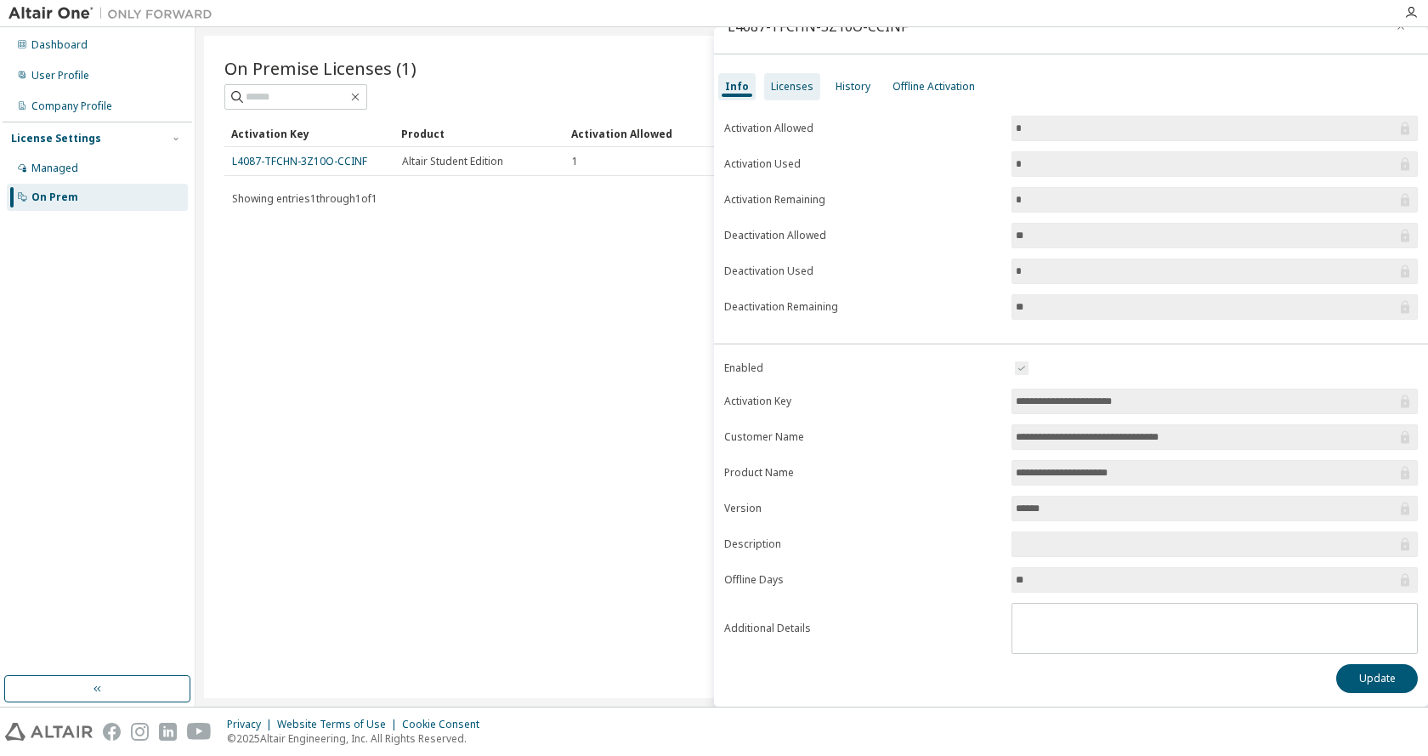
click at [778, 89] on div "Licenses" at bounding box center [792, 87] width 43 height 14
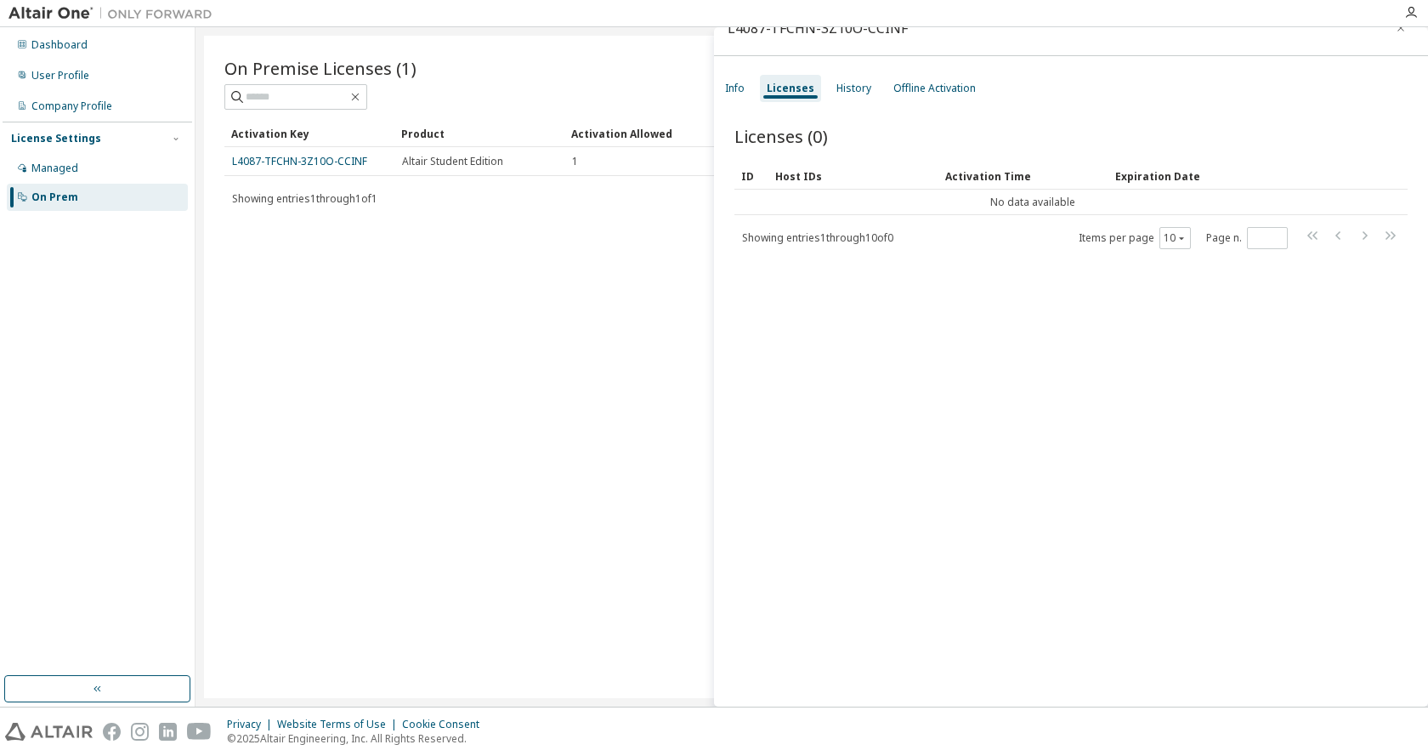
scroll to position [26, 0]
click at [1380, 38] on div "L4087-TFCHN-3Z10O-CCINF" at bounding box center [1071, 28] width 714 height 55
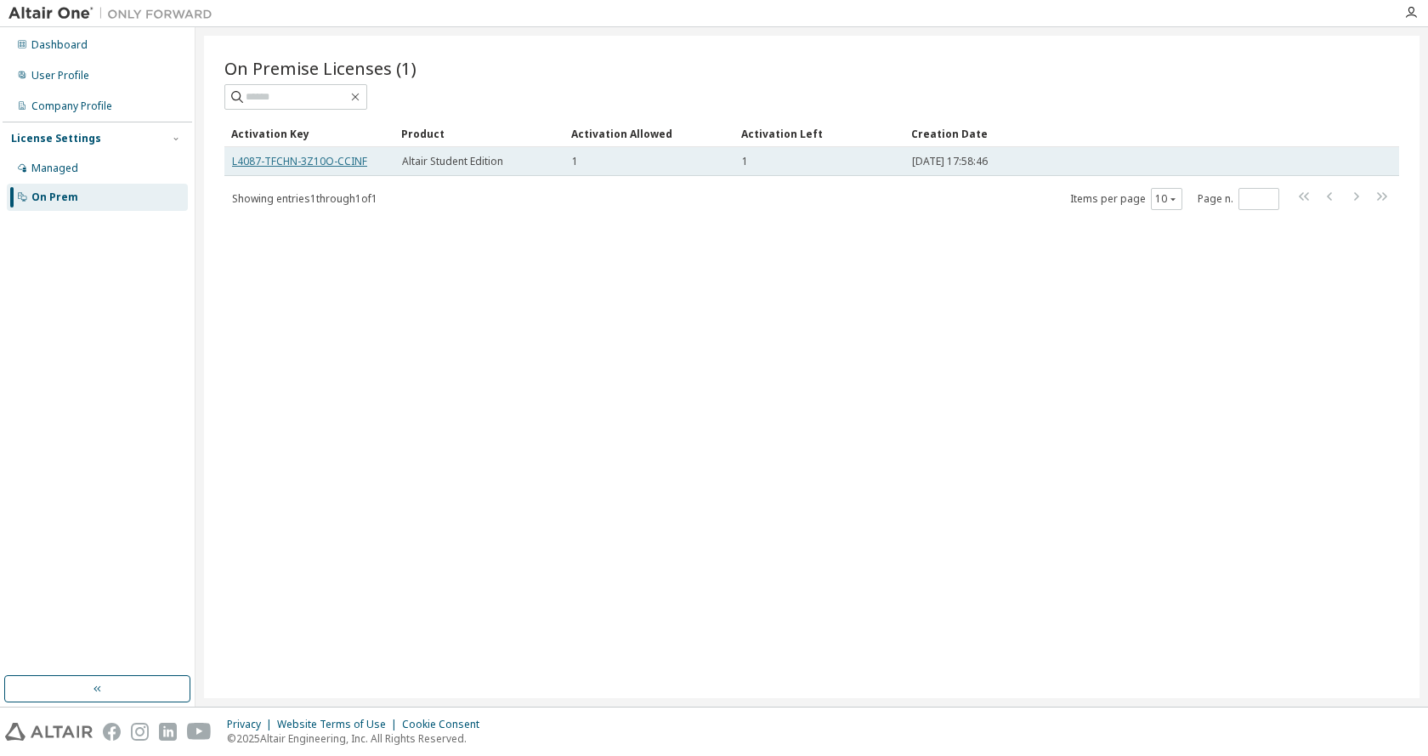
click at [345, 159] on link "L4087-TFCHN-3Z10O-CCINF" at bounding box center [299, 161] width 135 height 14
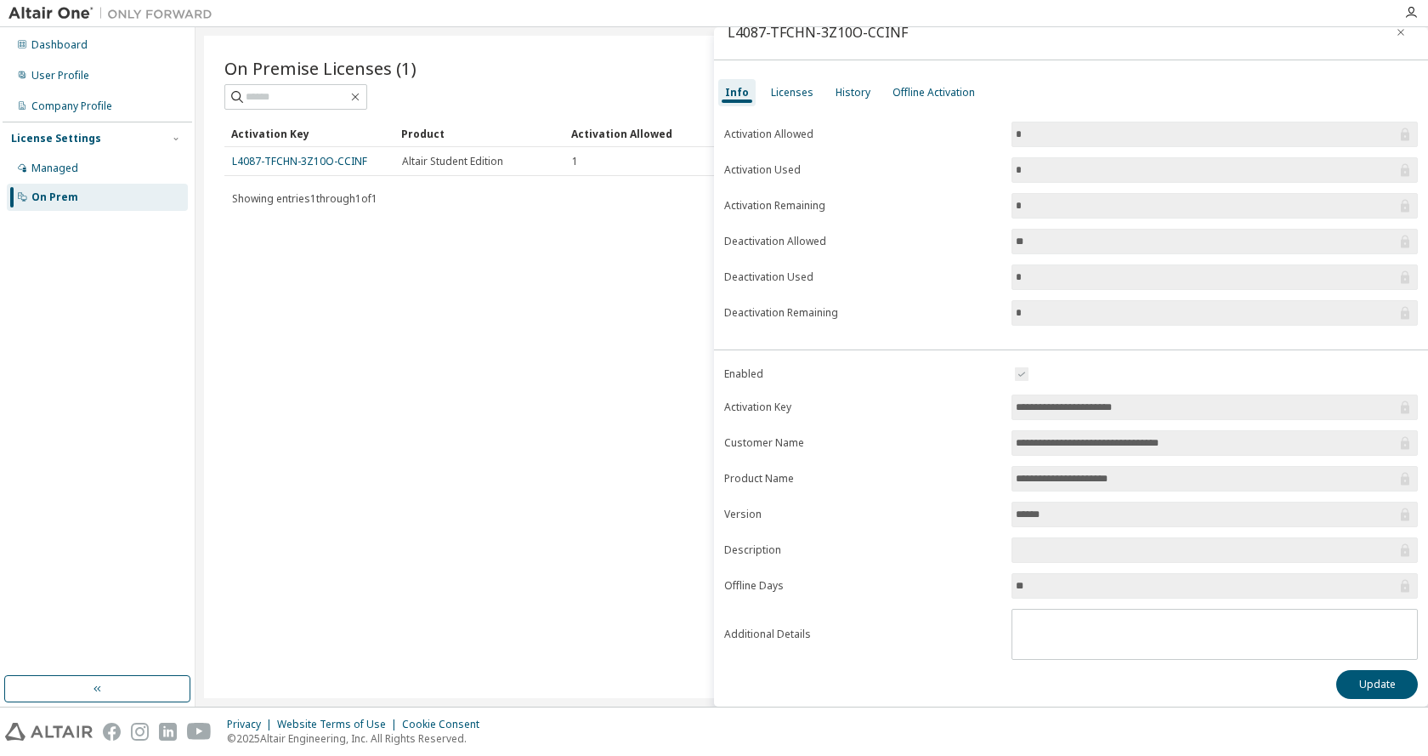
scroll to position [28, 0]
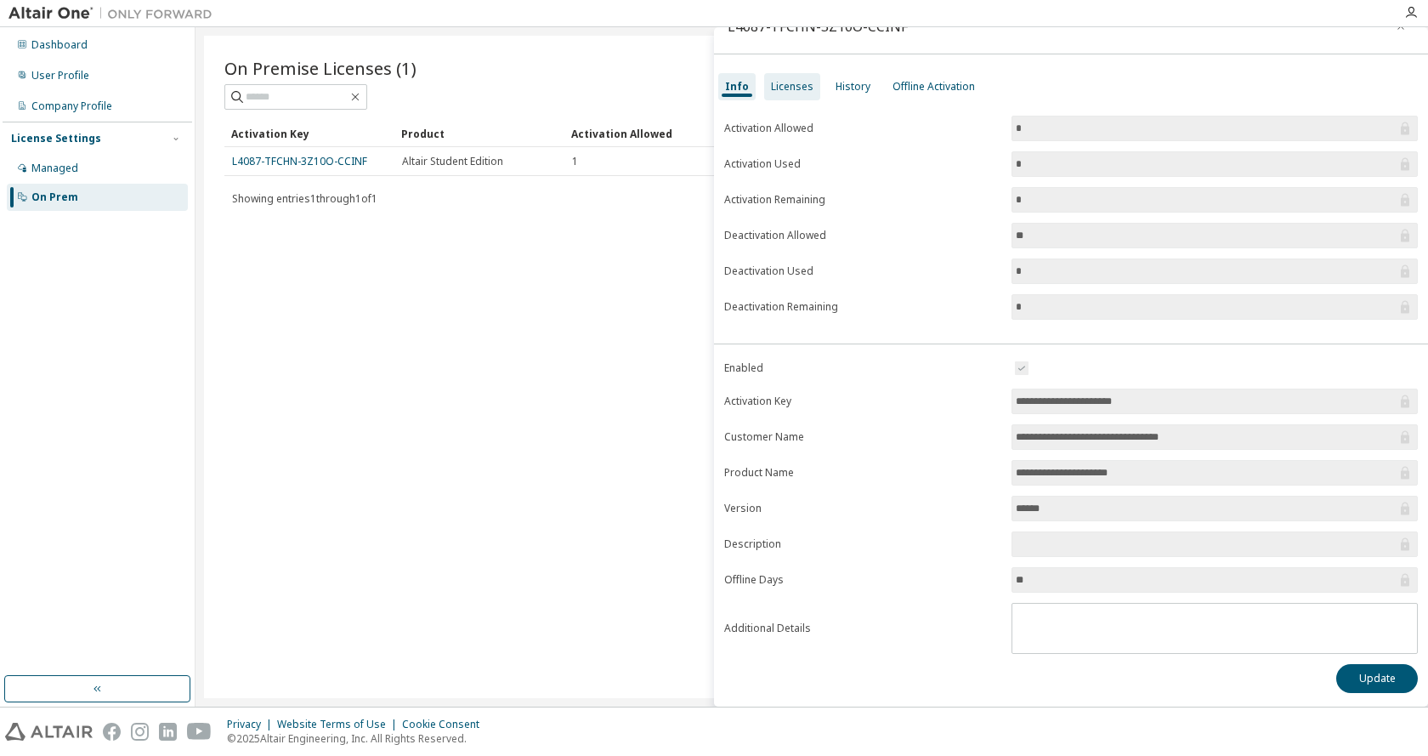
click at [793, 83] on div "Licenses" at bounding box center [792, 87] width 43 height 14
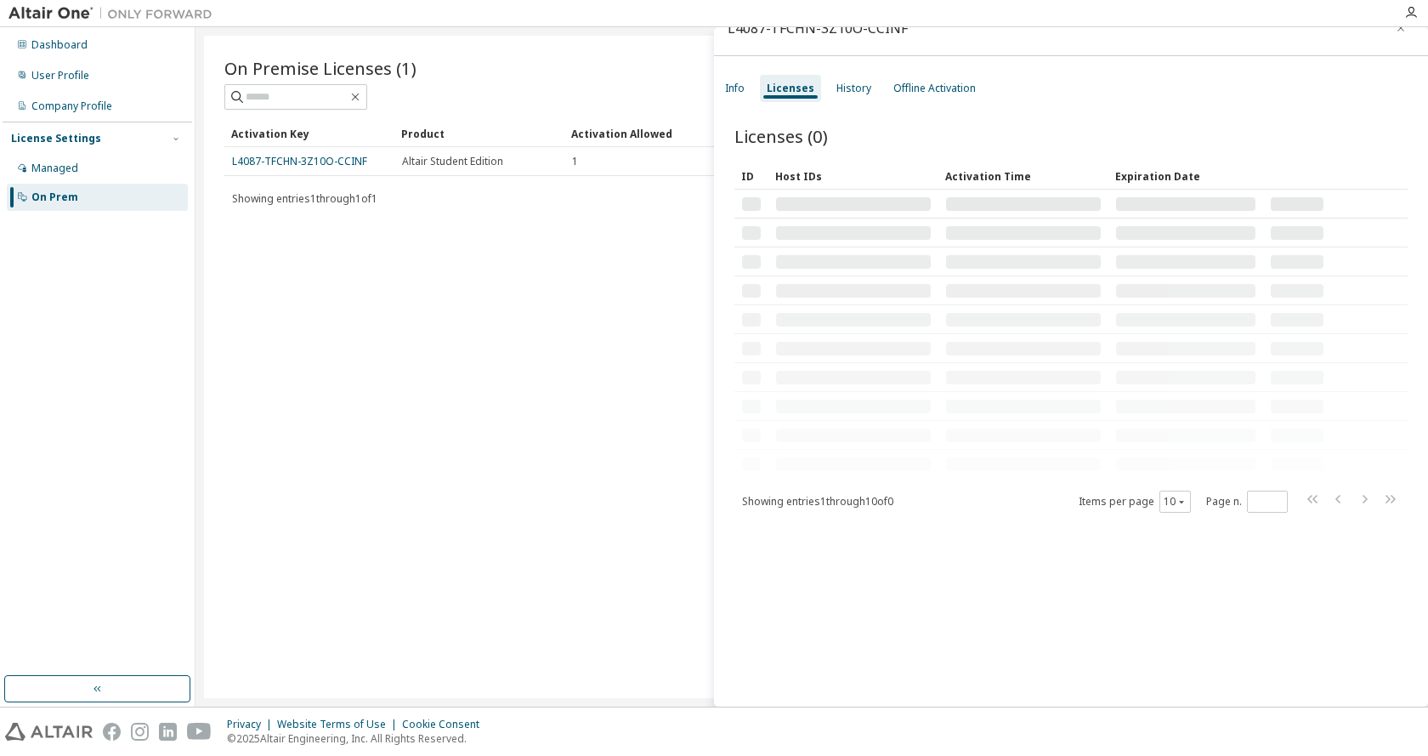
scroll to position [26, 0]
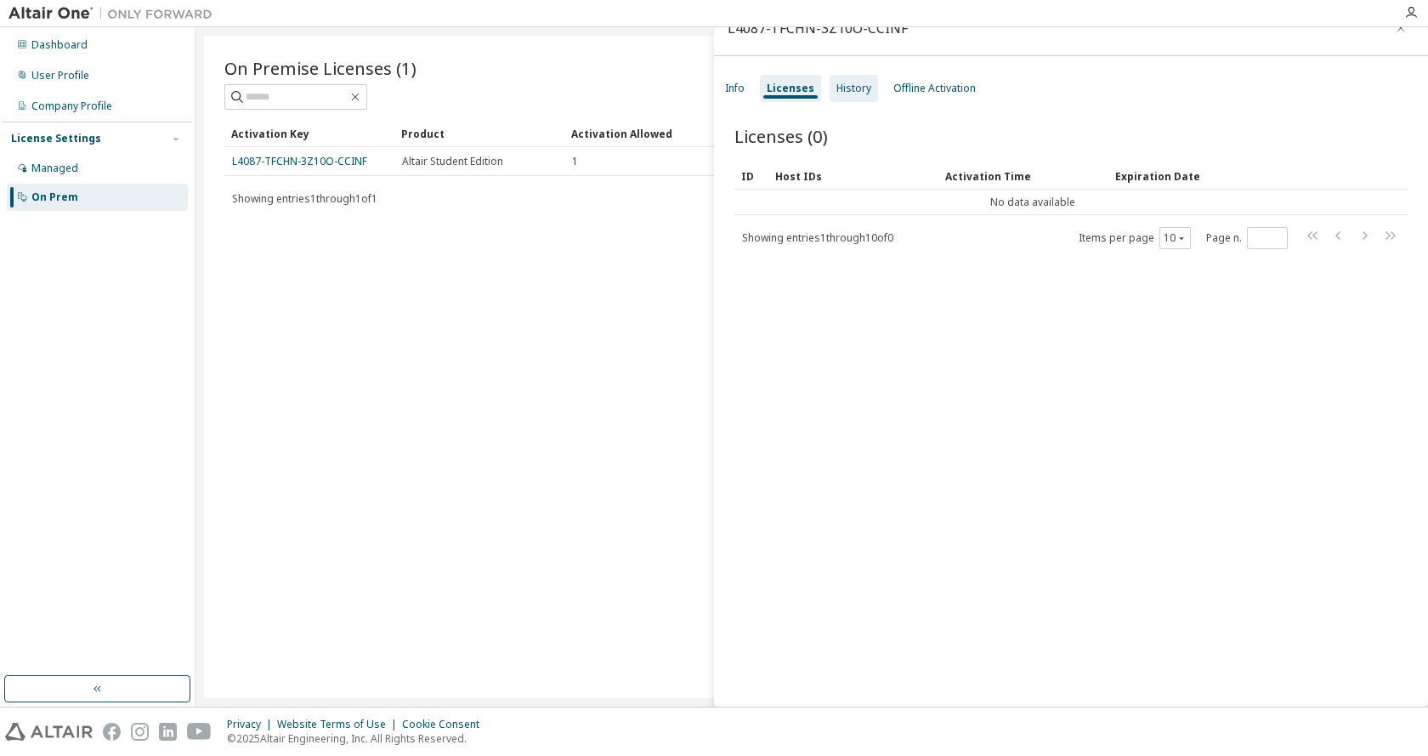
click at [854, 86] on div "History" at bounding box center [854, 89] width 35 height 14
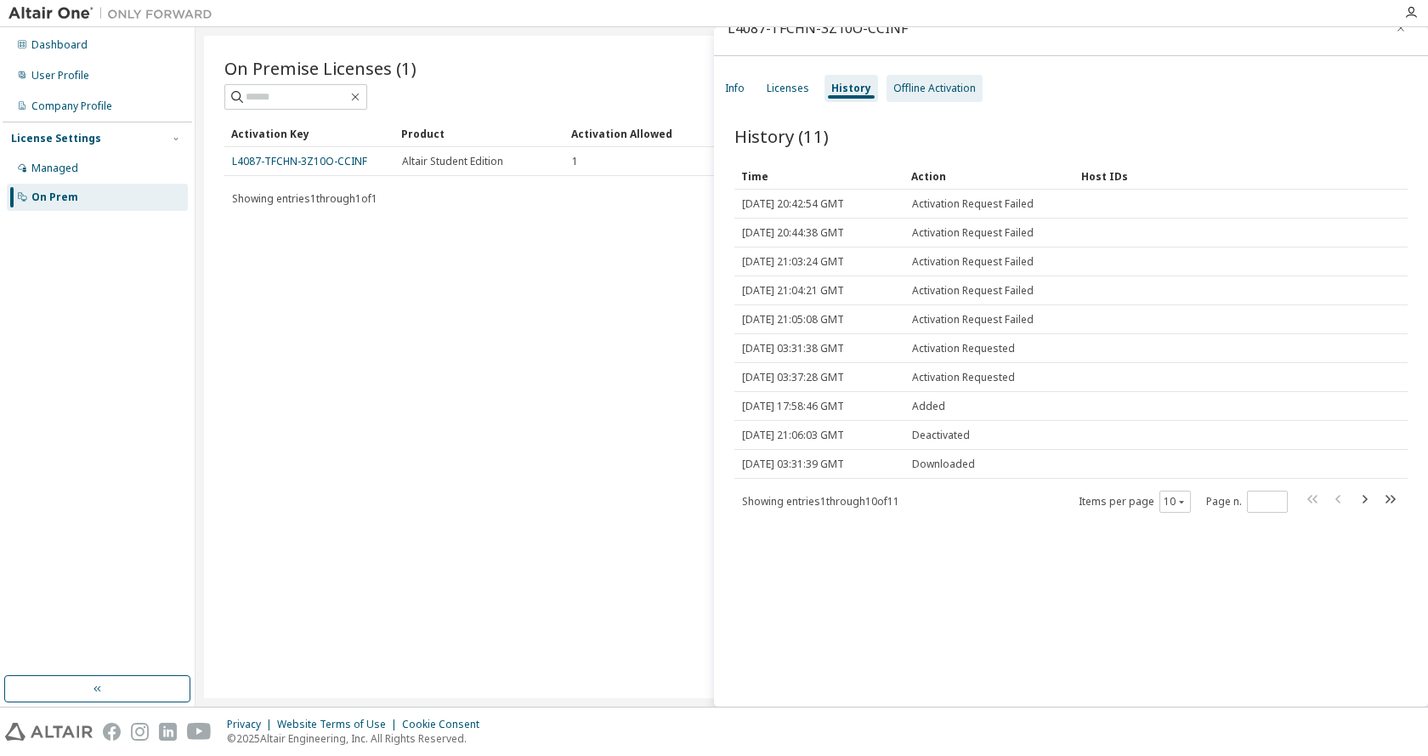
click at [904, 79] on div "Offline Activation" at bounding box center [935, 88] width 96 height 27
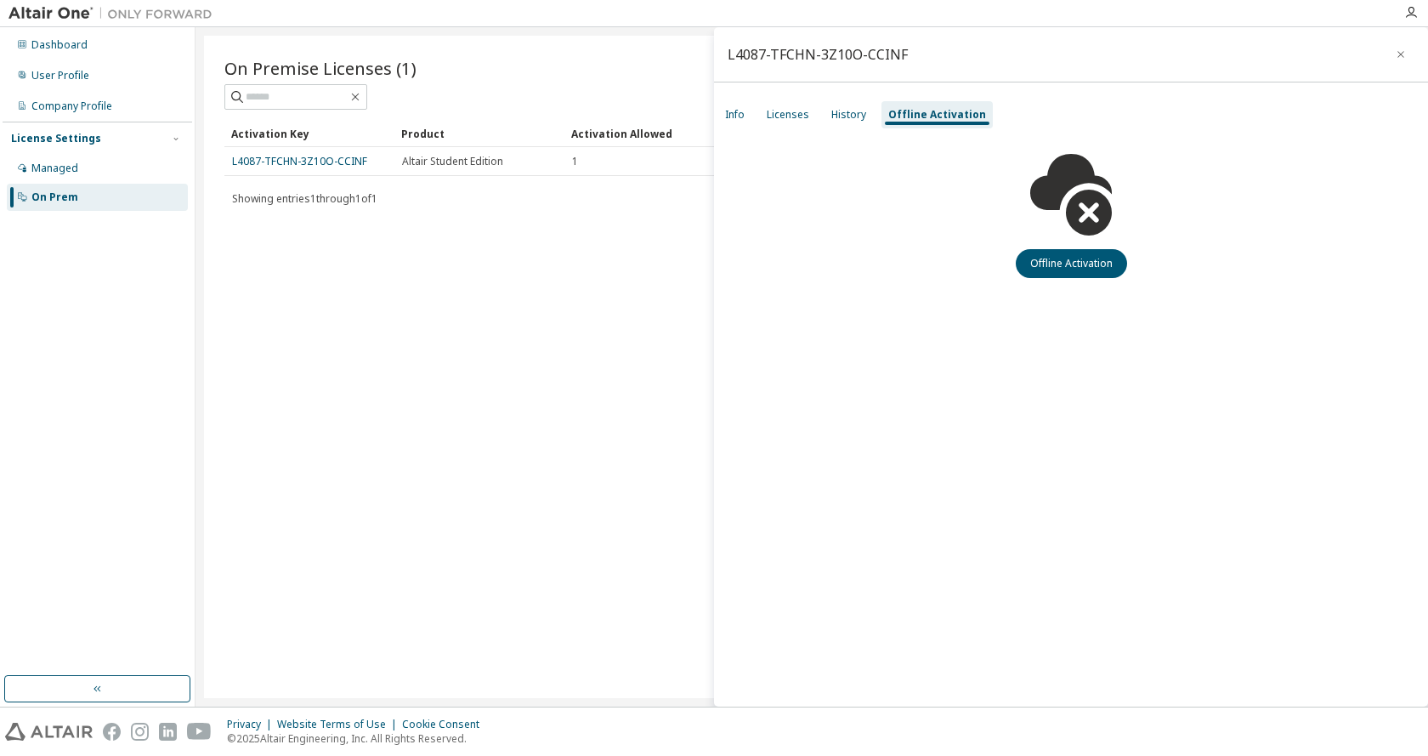
scroll to position [0, 0]
click at [782, 113] on div "Licenses" at bounding box center [788, 115] width 43 height 14
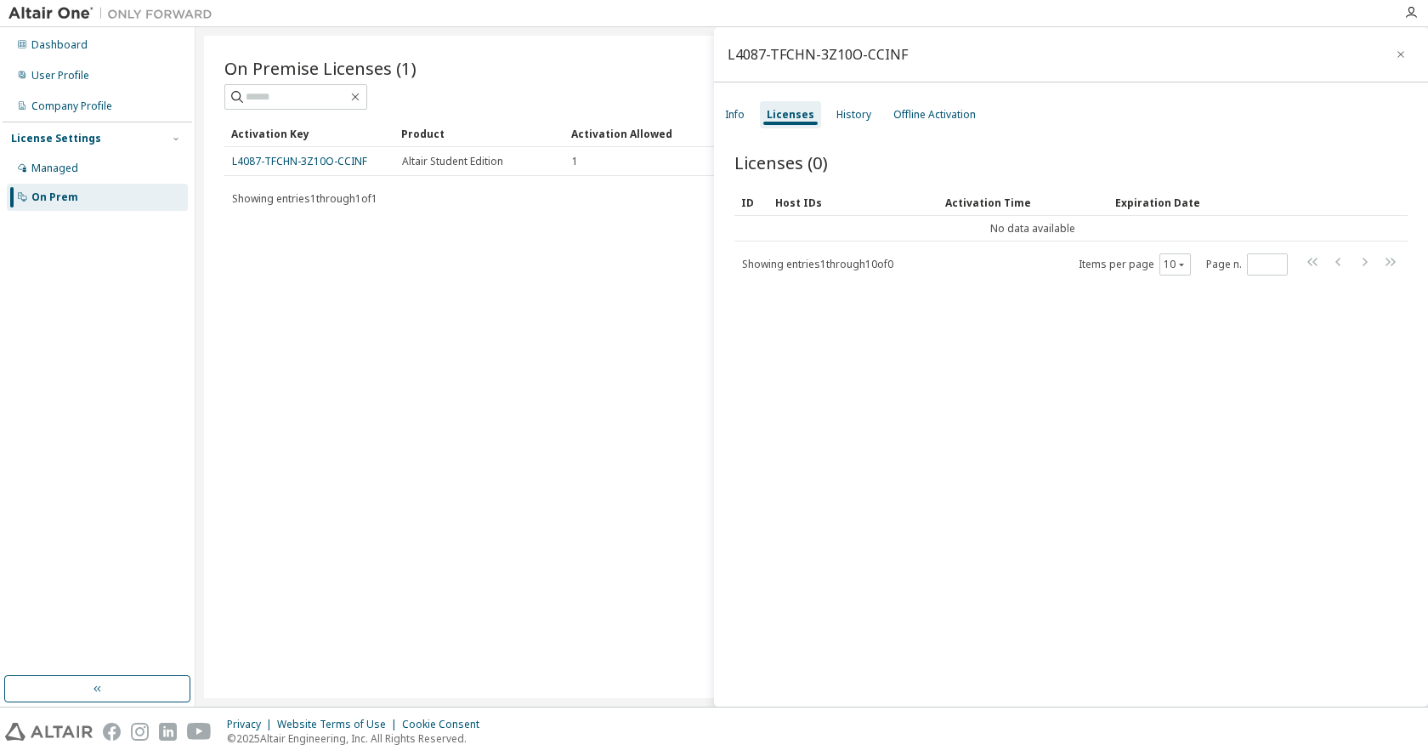
click at [821, 115] on div "Info Licenses History Offline Activation" at bounding box center [1071, 114] width 714 height 31
click at [831, 115] on div "History" at bounding box center [854, 114] width 48 height 27
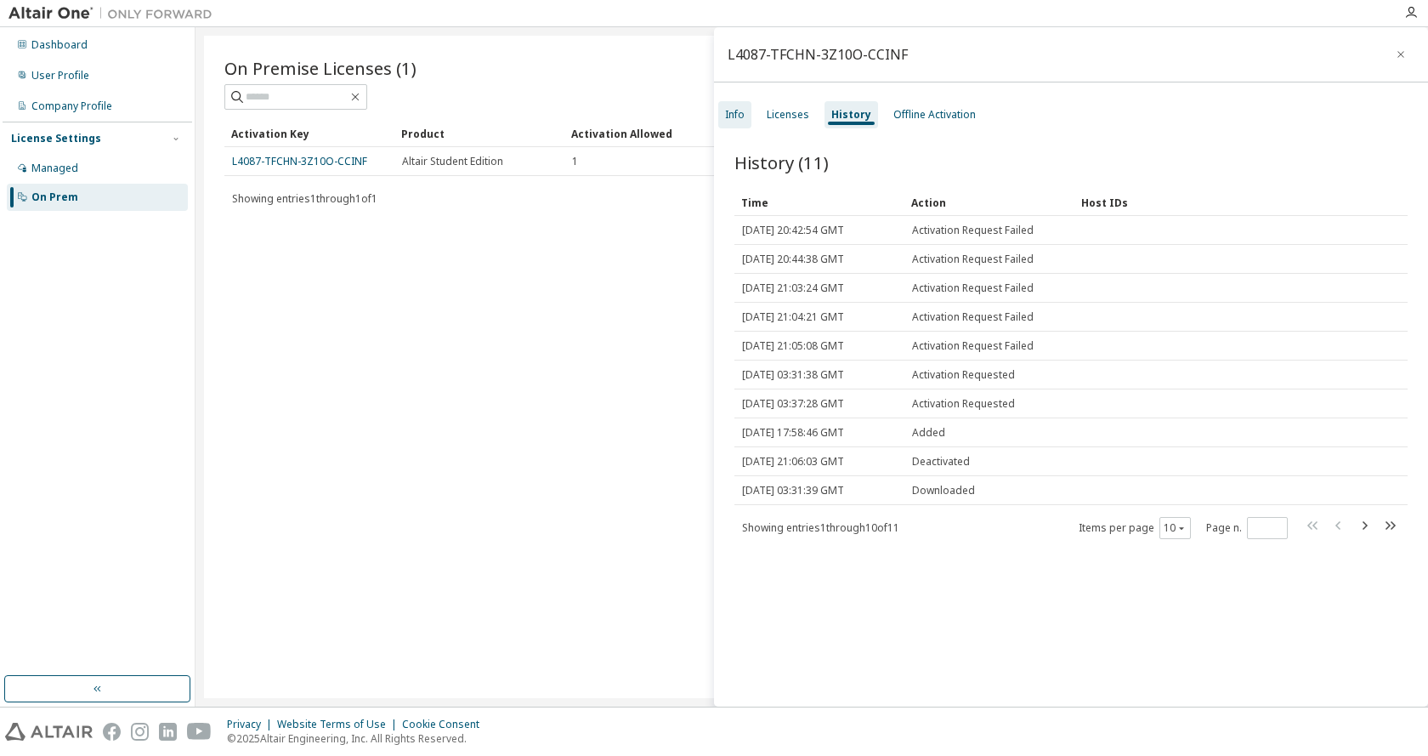
click at [741, 114] on div "Info" at bounding box center [735, 115] width 20 height 14
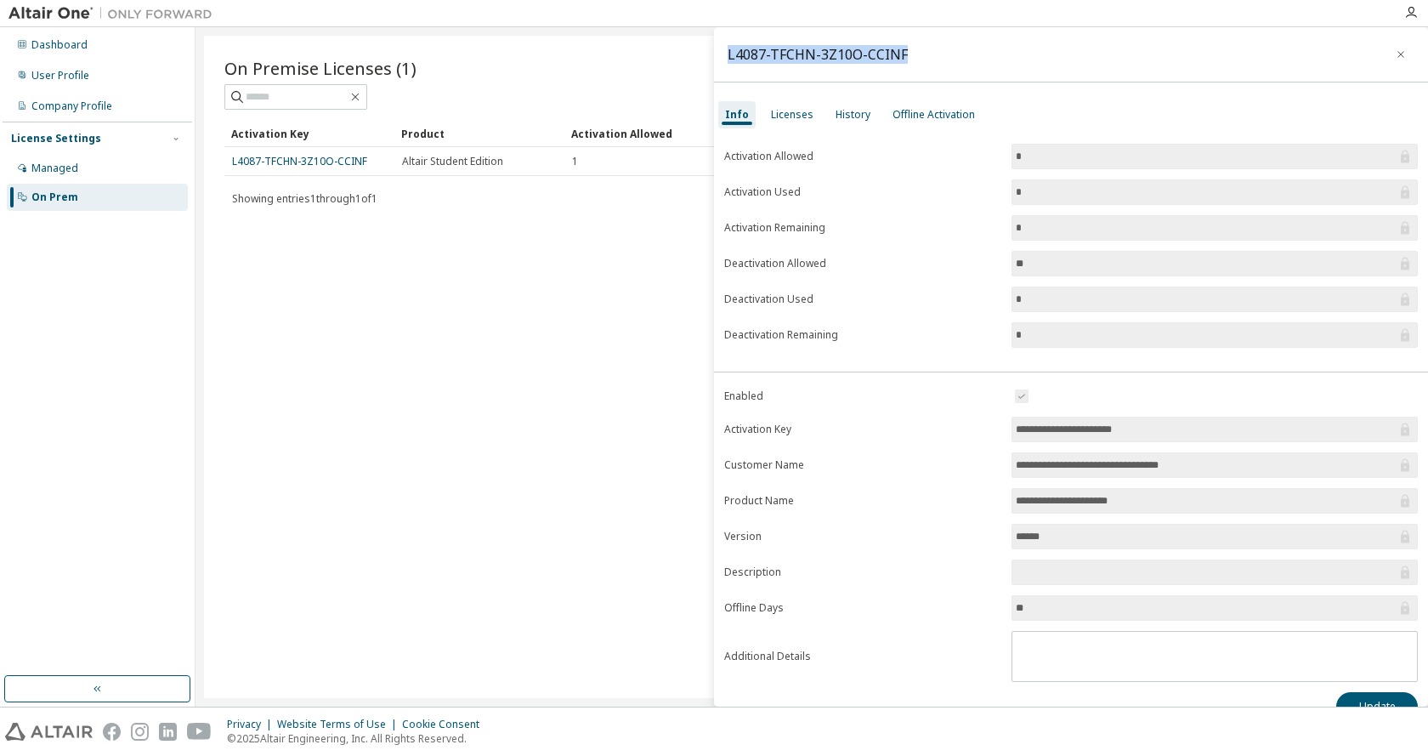
drag, startPoint x: 729, startPoint y: 53, endPoint x: 941, endPoint y: 68, distance: 213.1
click at [941, 68] on div "L4087-TFCHN-3Z10O-CCINF" at bounding box center [1071, 54] width 714 height 55
click at [1307, 293] on input "*" at bounding box center [1206, 299] width 381 height 17
click at [723, 53] on div "L4087-TFCHN-3Z10O-CCINF" at bounding box center [1071, 54] width 714 height 55
click at [726, 51] on div "L4087-TFCHN-3Z10O-CCINF" at bounding box center [1071, 54] width 714 height 55
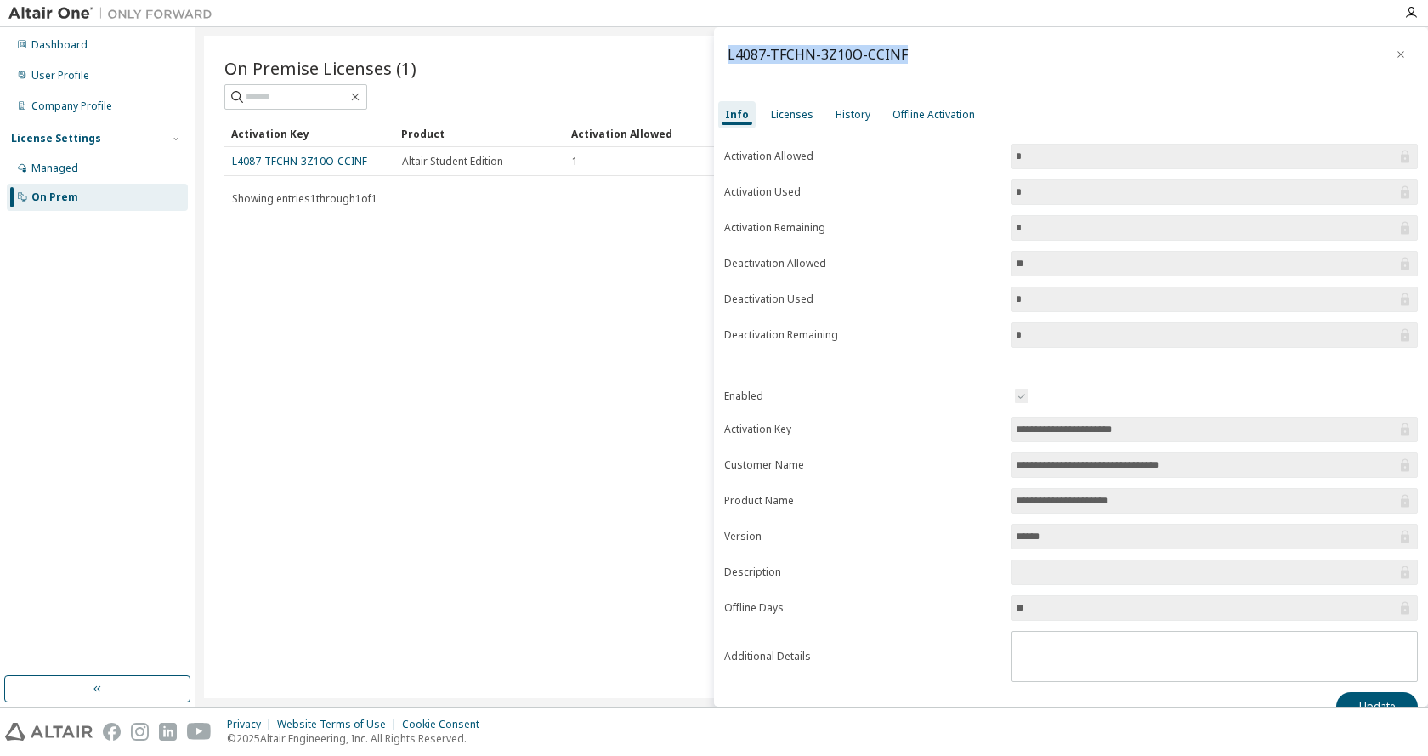
drag, startPoint x: 729, startPoint y: 53, endPoint x: 900, endPoint y: 53, distance: 171.7
click at [900, 53] on div "L4087-TFCHN-3Z10O-CCINF" at bounding box center [1071, 54] width 714 height 55
copy div "L4087-TFCHN-3Z10O-CCINF"
click at [783, 114] on div "Licenses" at bounding box center [792, 115] width 43 height 14
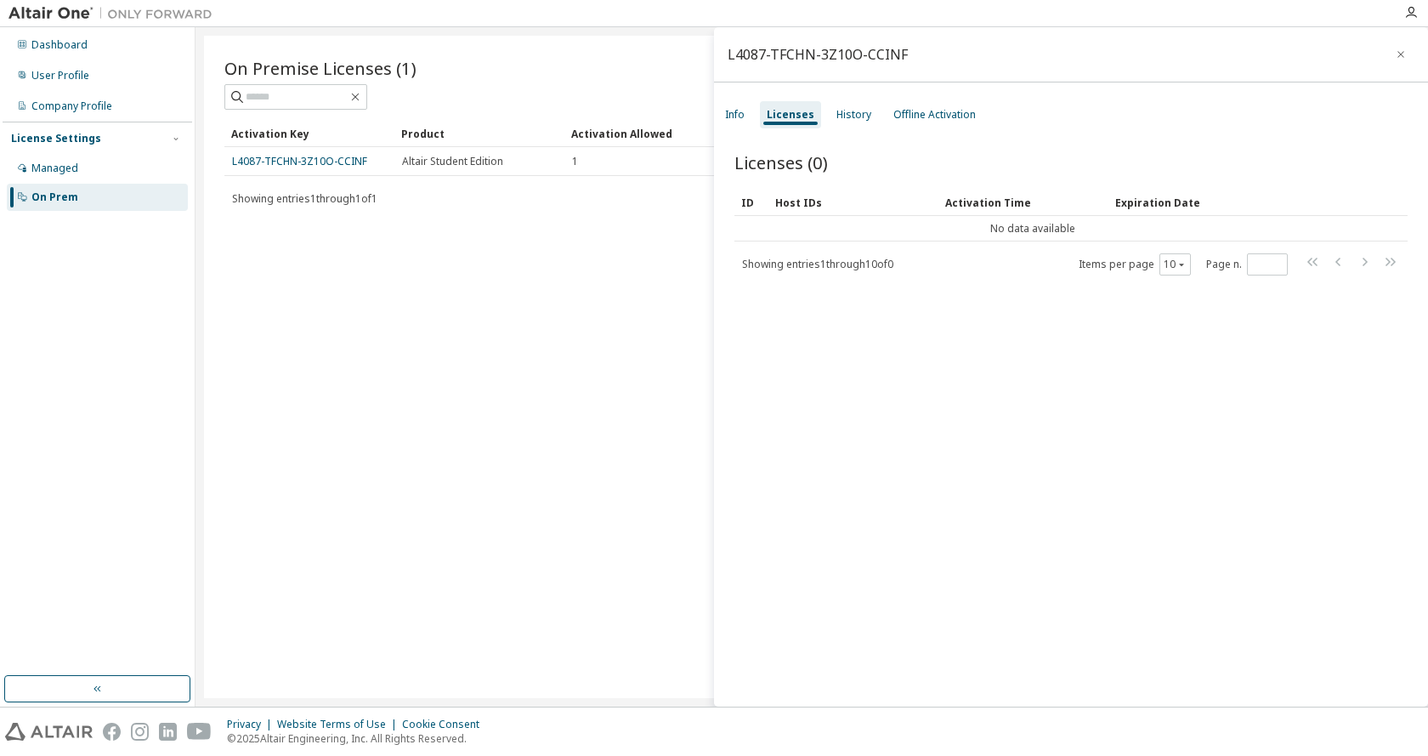
click at [822, 115] on div "Info Licenses History Offline Activation" at bounding box center [1071, 114] width 714 height 31
click at [837, 118] on div "History" at bounding box center [854, 115] width 35 height 14
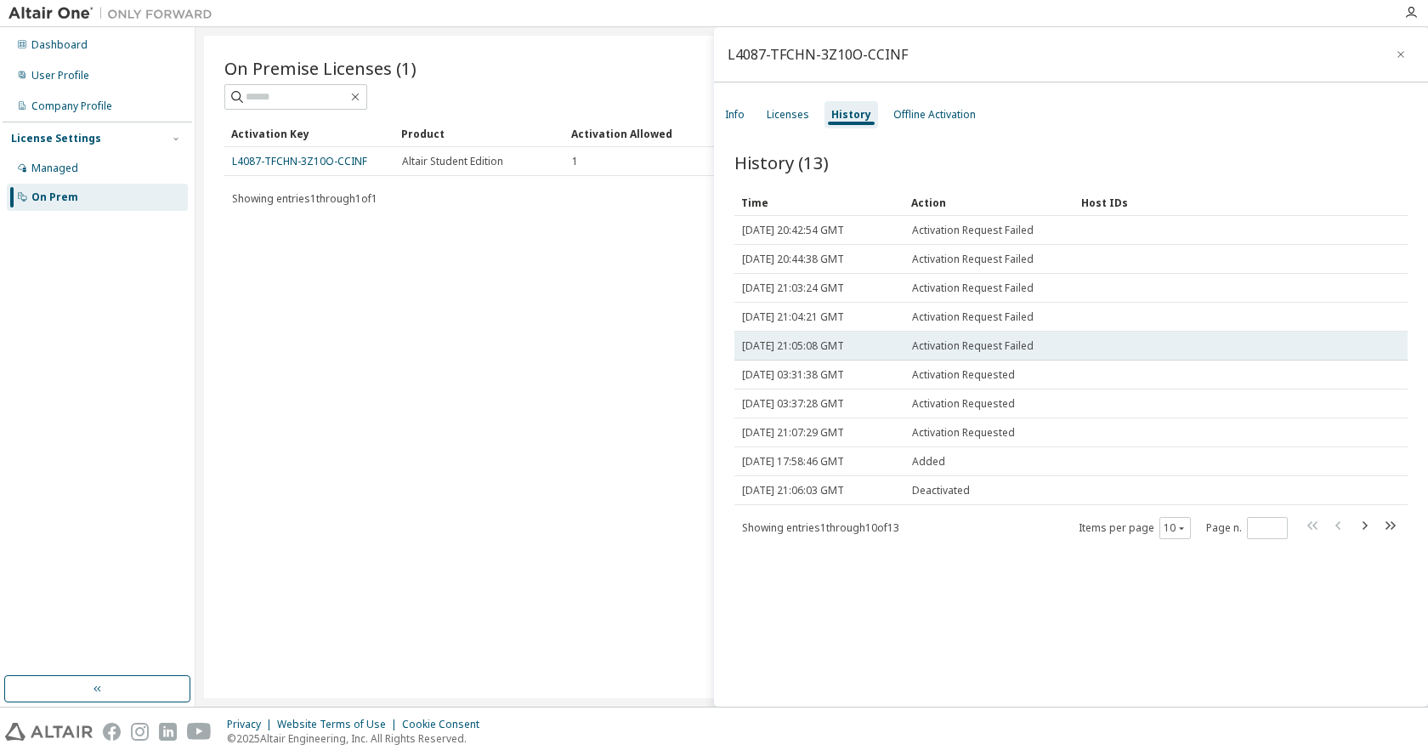
click at [844, 339] on span "Fri, 10 Oct 2025 21:05:08 GMT" at bounding box center [793, 346] width 102 height 14
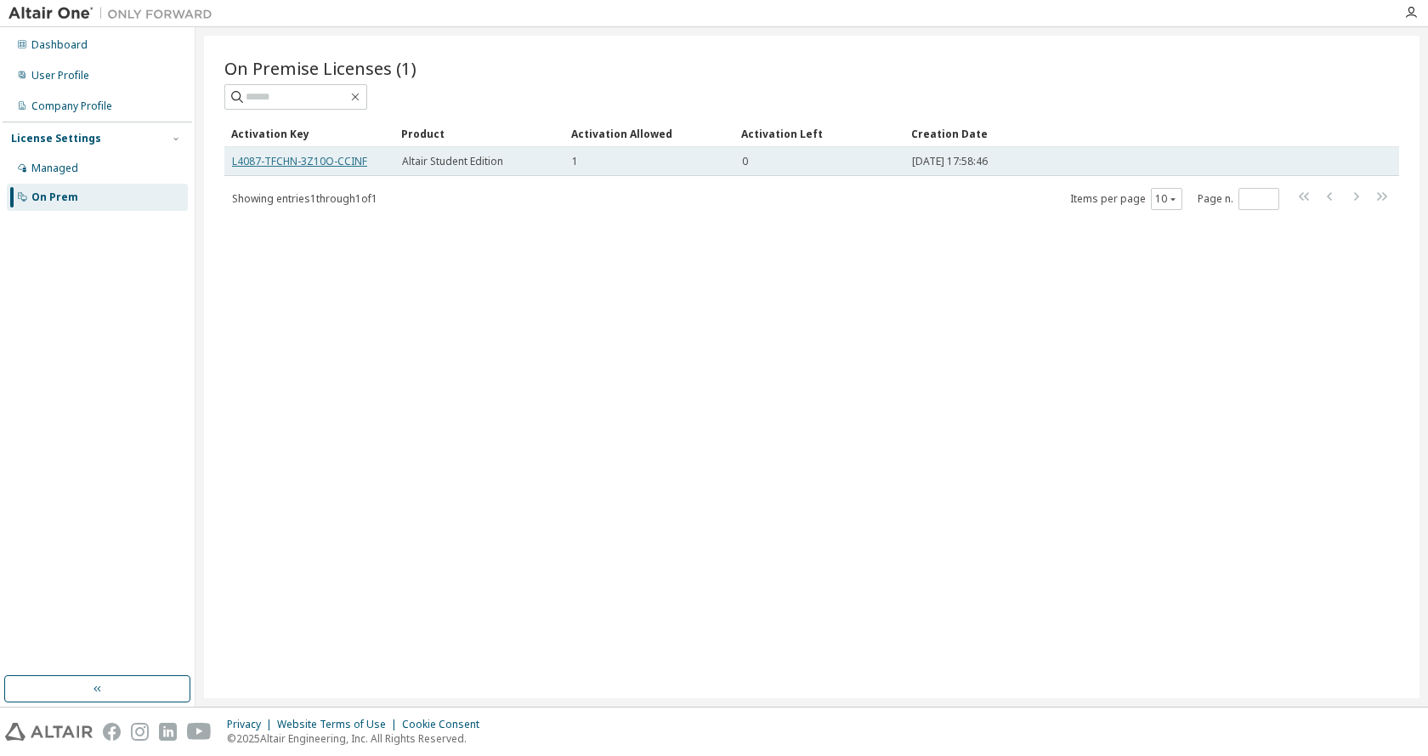
click at [272, 156] on link "L4087-TFCHN-3Z10O-CCINF" at bounding box center [299, 161] width 135 height 14
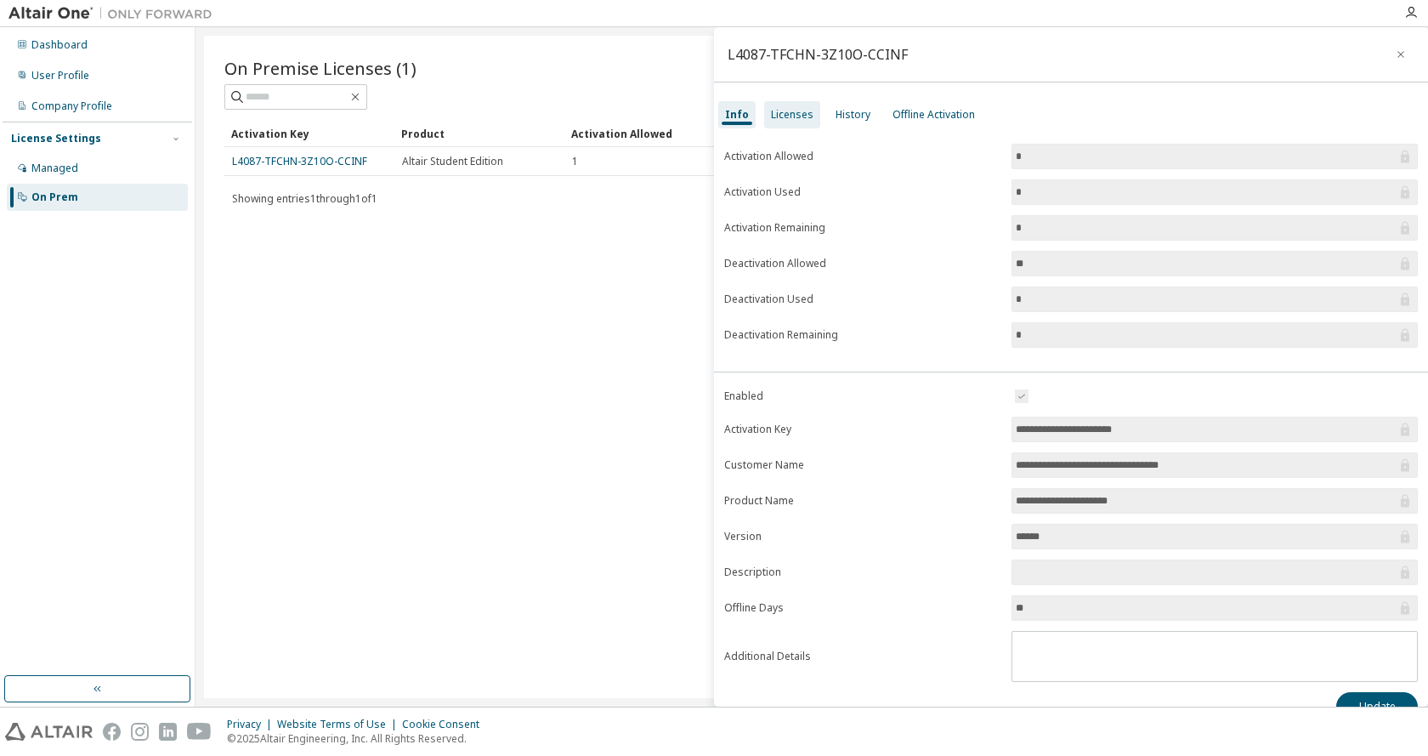
click at [791, 128] on div "Licenses" at bounding box center [792, 114] width 56 height 27
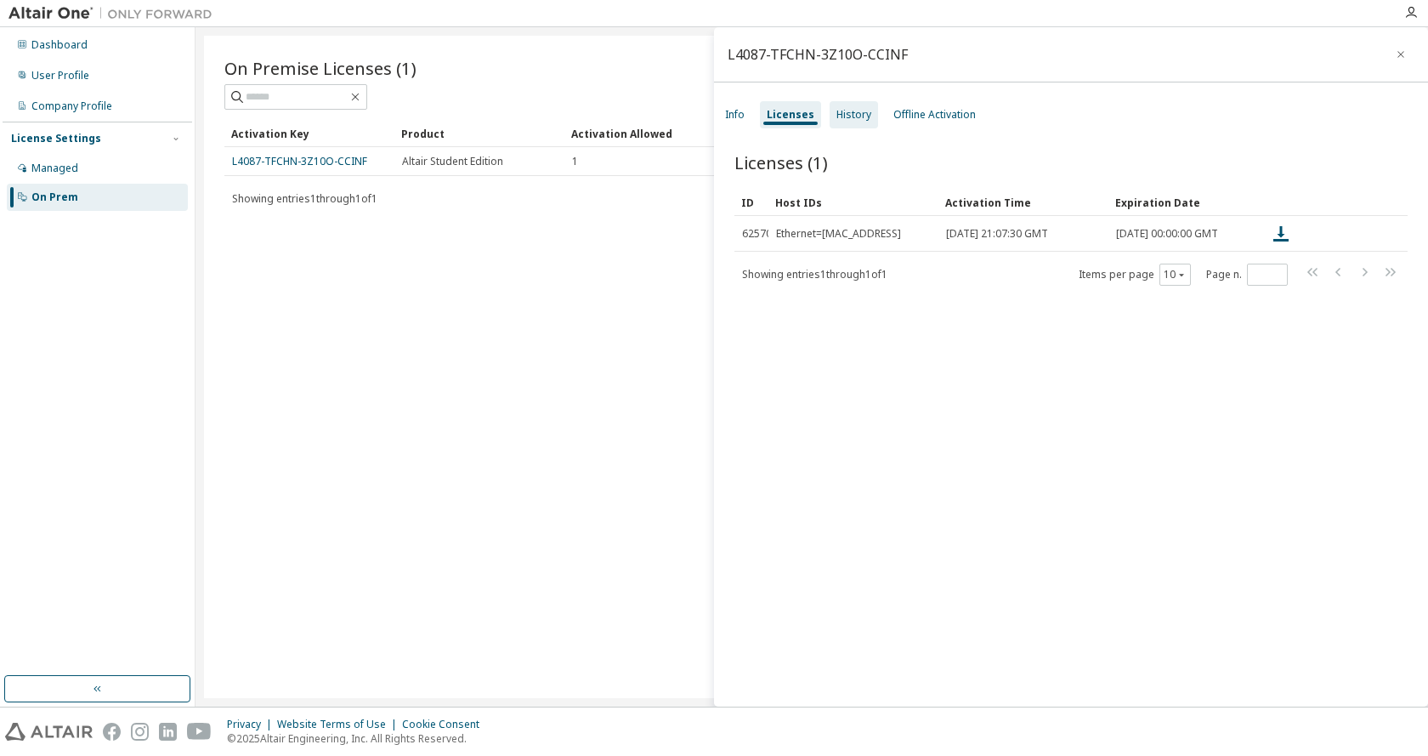
click at [842, 124] on div "History" at bounding box center [854, 114] width 48 height 27
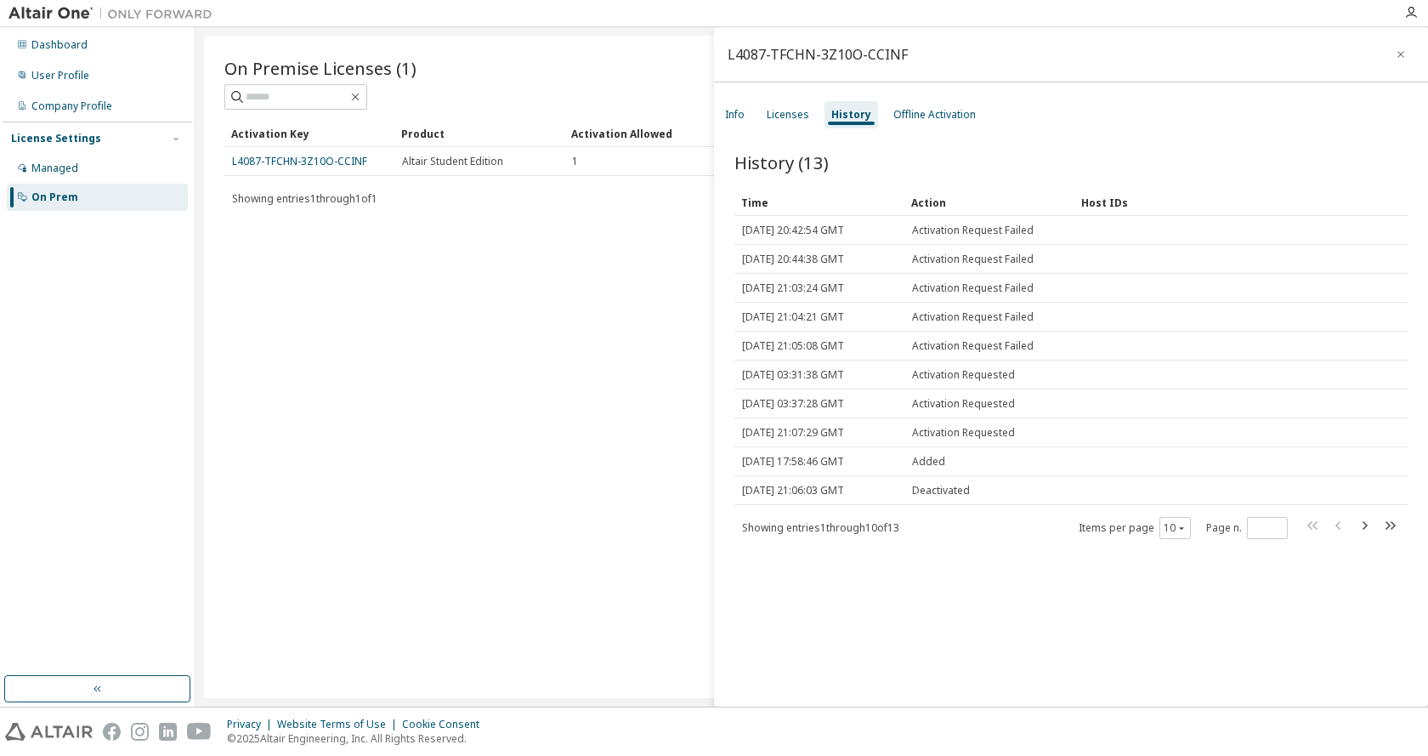
click at [598, 285] on div "On Premise Licenses (1) Clear Load Save Save As Field Operator Value Select fil…" at bounding box center [812, 367] width 1216 height 662
